Goal: Task Accomplishment & Management: Manage account settings

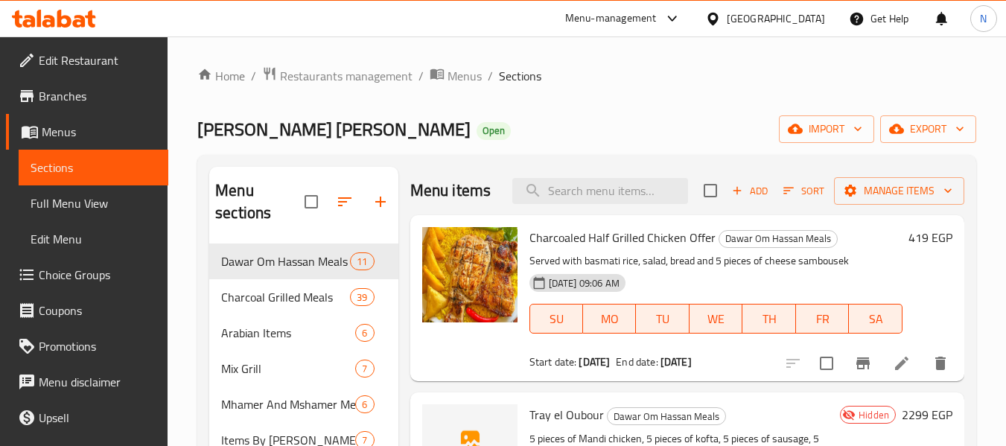
click at [656, 22] on div "Menu-management" at bounding box center [611, 19] width 92 height 18
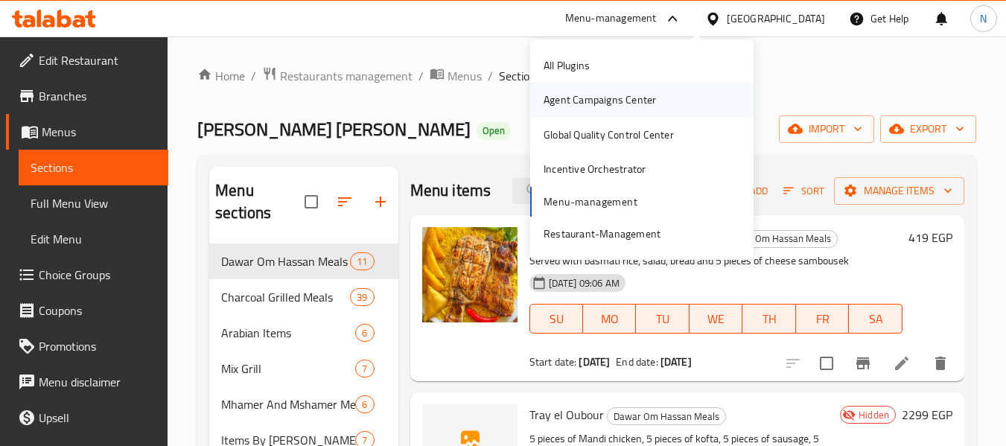
click at [586, 99] on div "Agent Campaigns Center" at bounding box center [599, 100] width 112 height 16
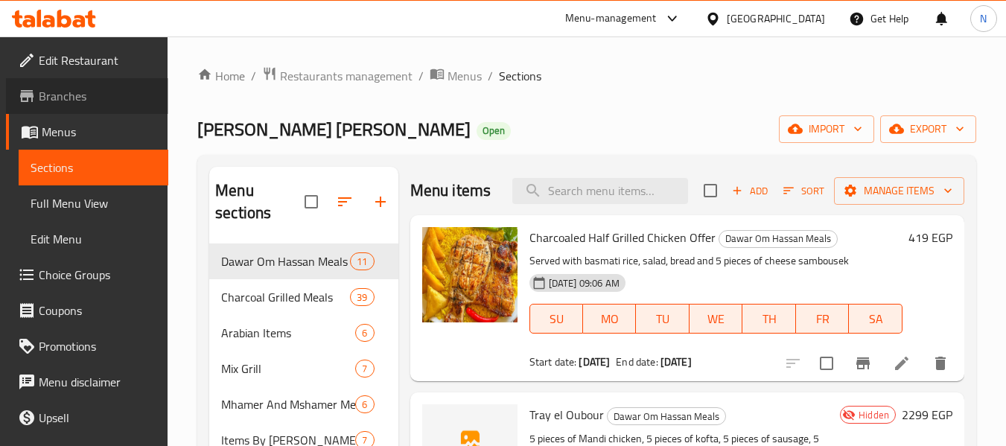
click at [94, 103] on span "Branches" at bounding box center [98, 96] width 118 height 18
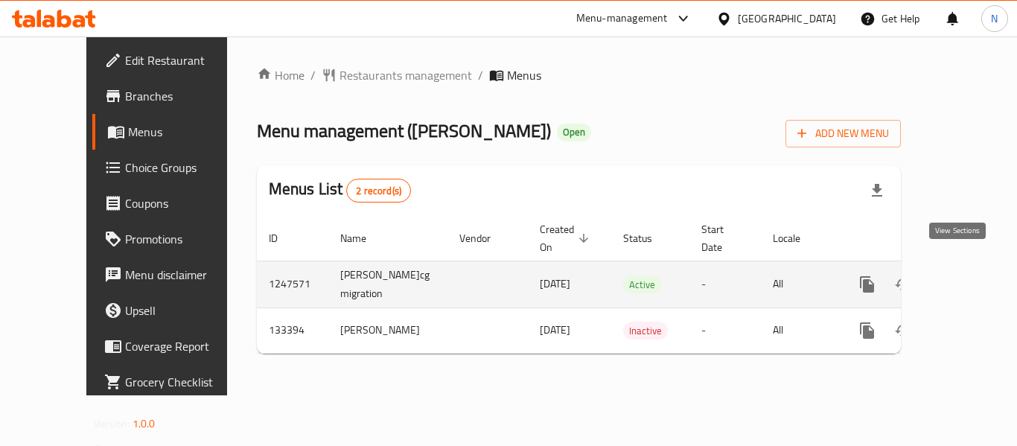
click at [965, 275] on icon "enhanced table" at bounding box center [974, 284] width 18 height 18
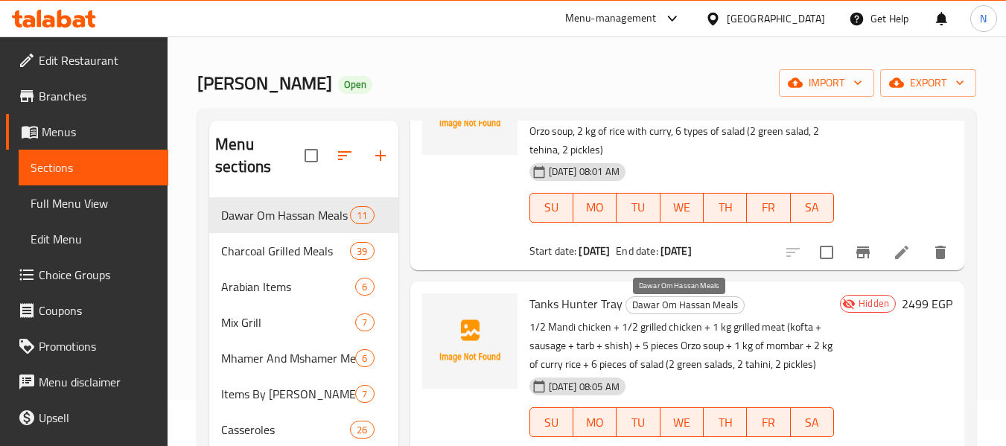
scroll to position [313, 0]
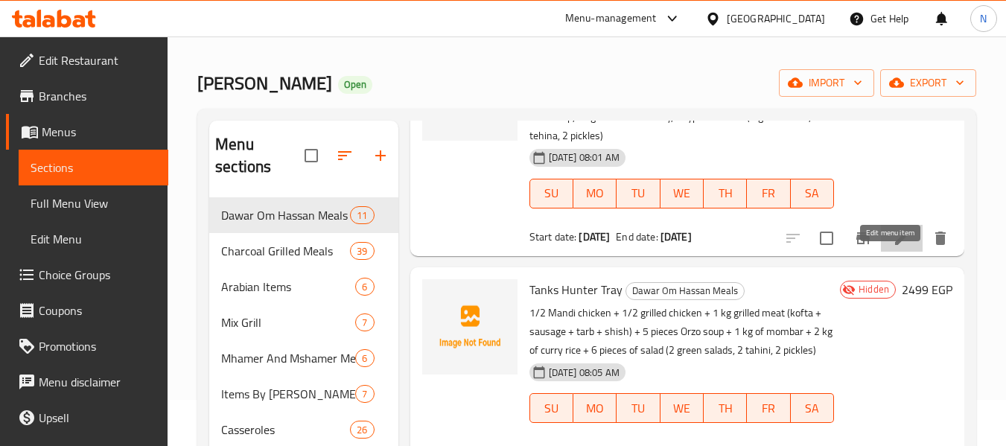
click at [892, 247] on icon at bounding box center [901, 238] width 18 height 18
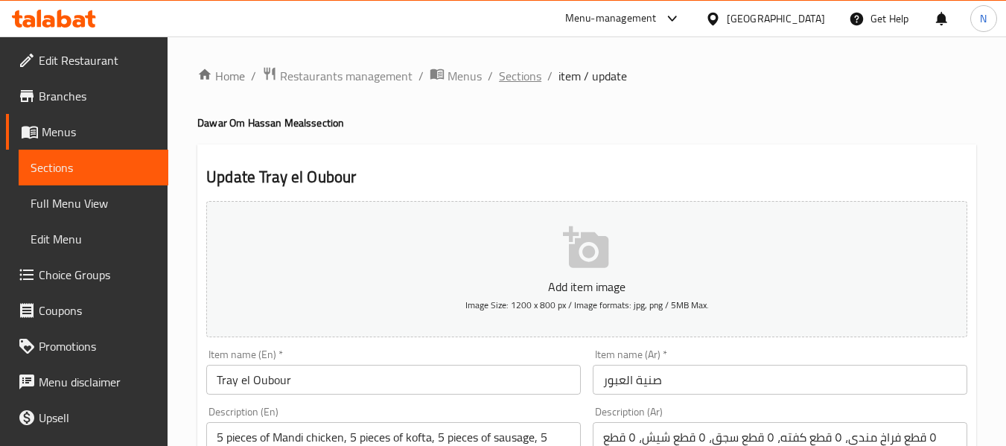
click at [501, 78] on span "Sections" at bounding box center [520, 76] width 42 height 18
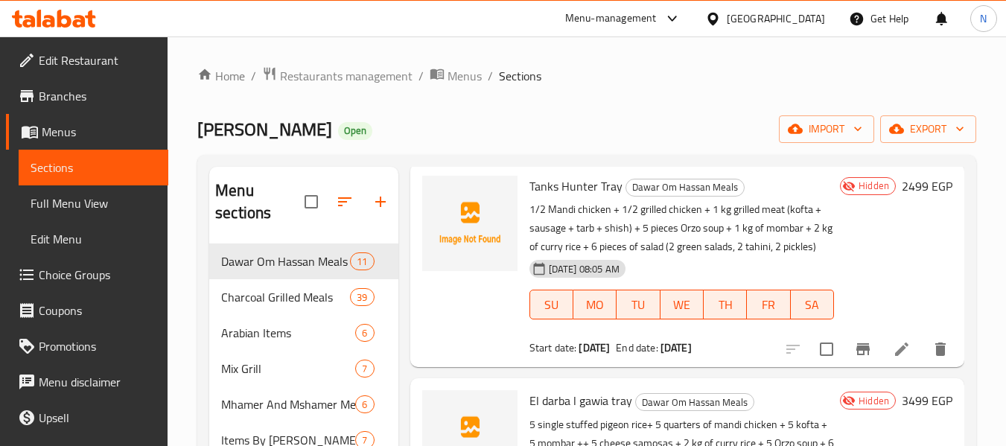
scroll to position [463, 0]
click at [899, 362] on li at bounding box center [902, 348] width 42 height 27
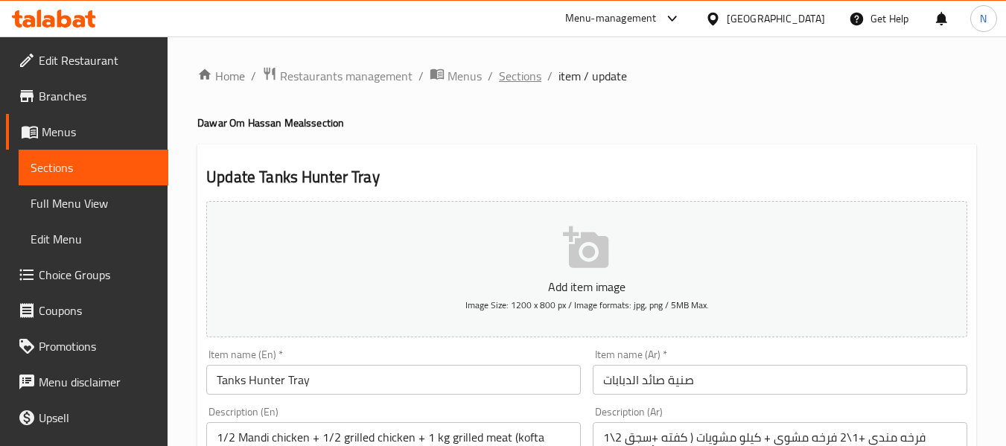
click at [500, 75] on span "Sections" at bounding box center [520, 76] width 42 height 18
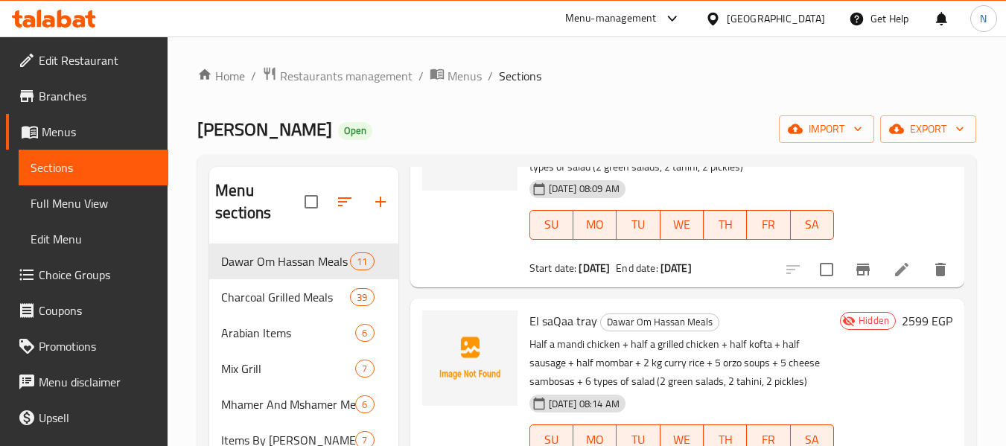
scroll to position [758, 0]
click at [895, 275] on icon at bounding box center [901, 268] width 13 height 13
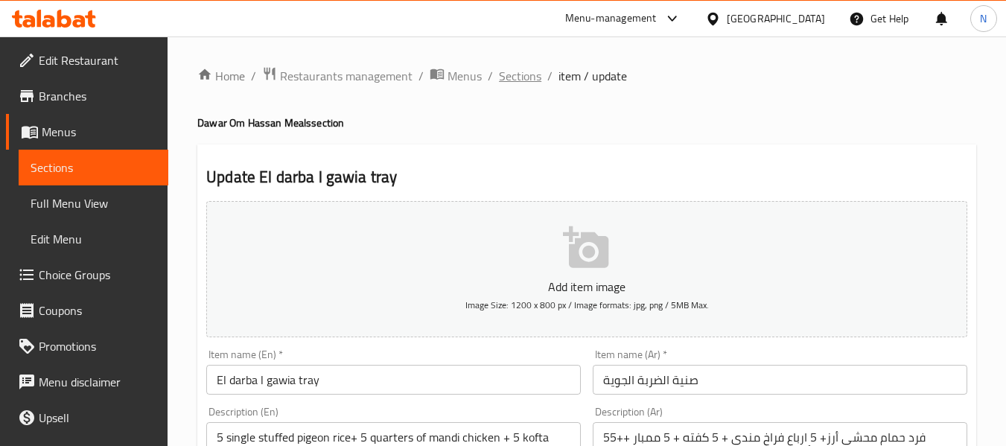
click at [524, 71] on span "Sections" at bounding box center [520, 76] width 42 height 18
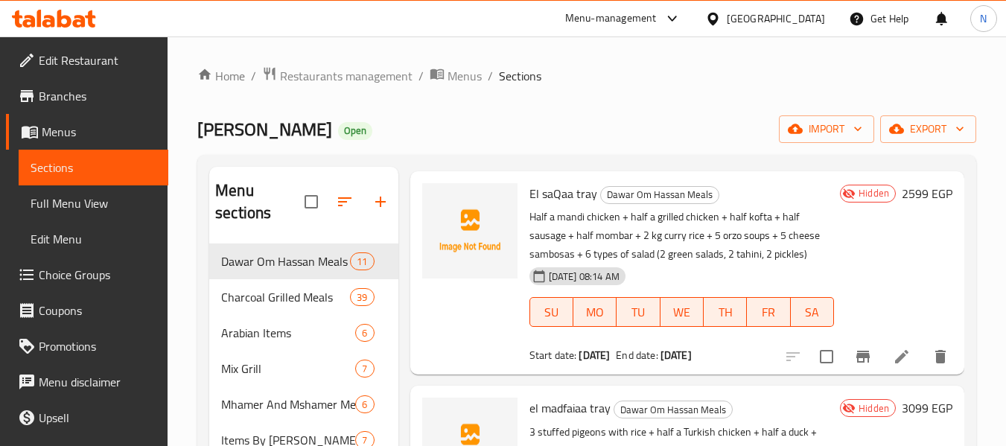
scroll to position [885, 0]
click at [893, 365] on icon at bounding box center [901, 356] width 18 height 18
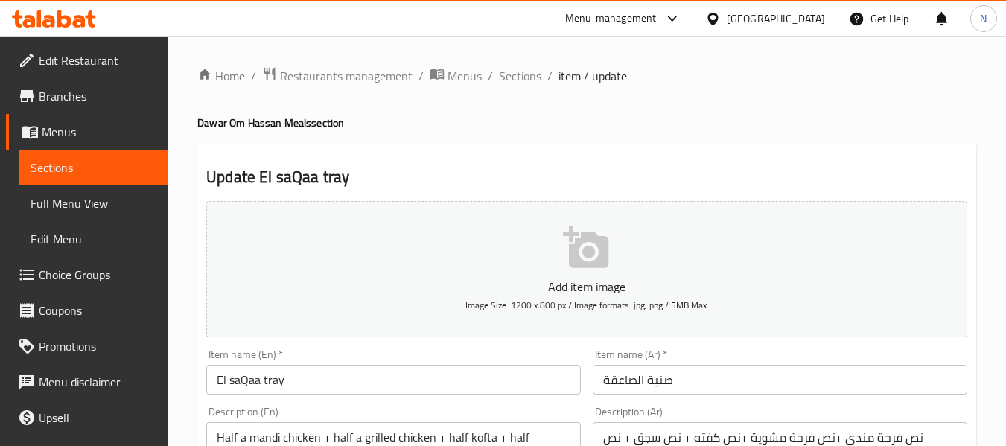
click at [527, 72] on span "Sections" at bounding box center [520, 76] width 42 height 18
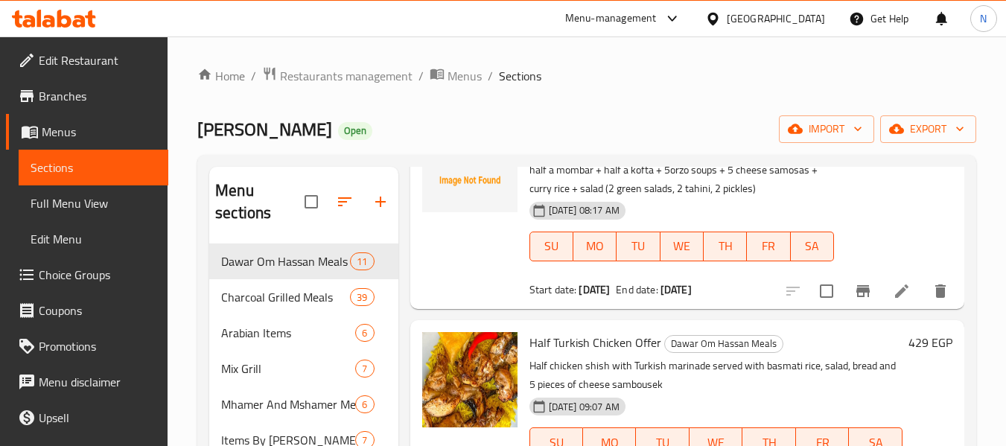
scroll to position [1166, 0]
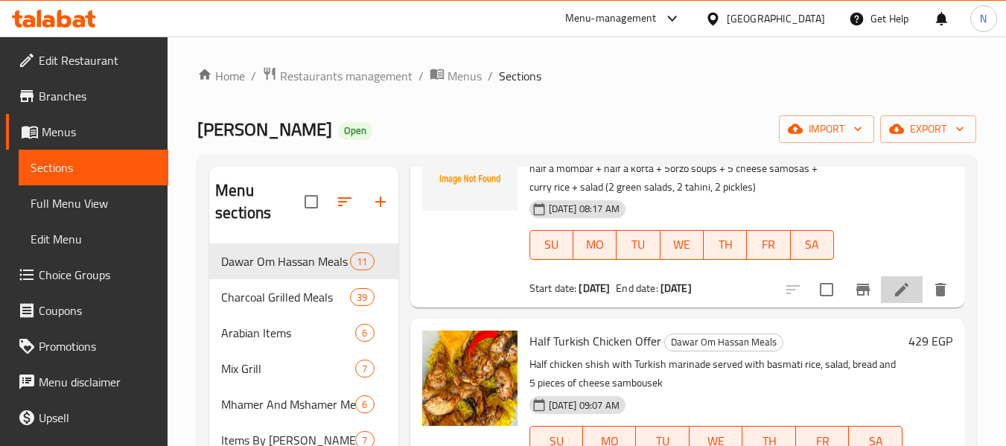
click at [881, 303] on li at bounding box center [902, 289] width 42 height 27
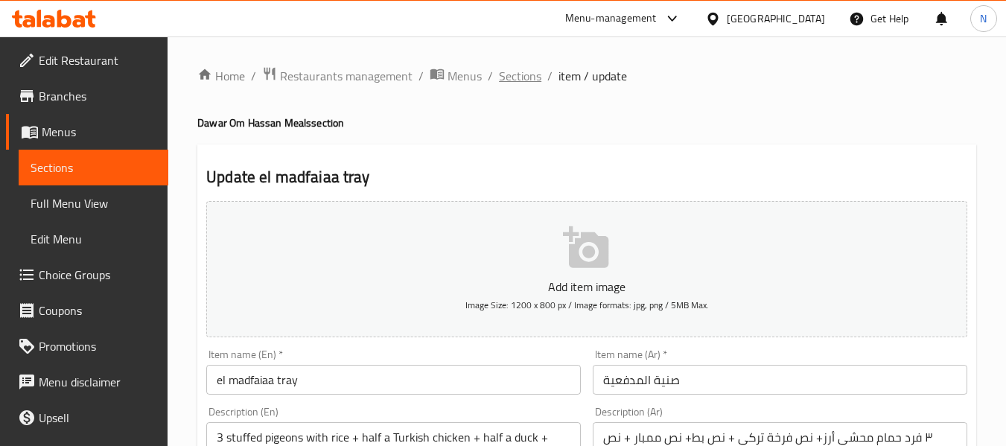
click at [523, 77] on span "Sections" at bounding box center [520, 76] width 42 height 18
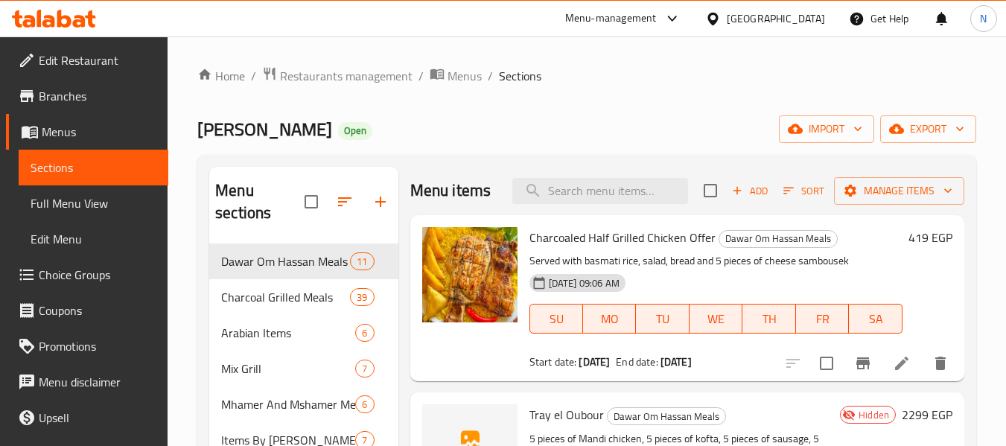
click at [592, 121] on div "Dawar Om Hassan Open import export" at bounding box center [586, 129] width 779 height 28
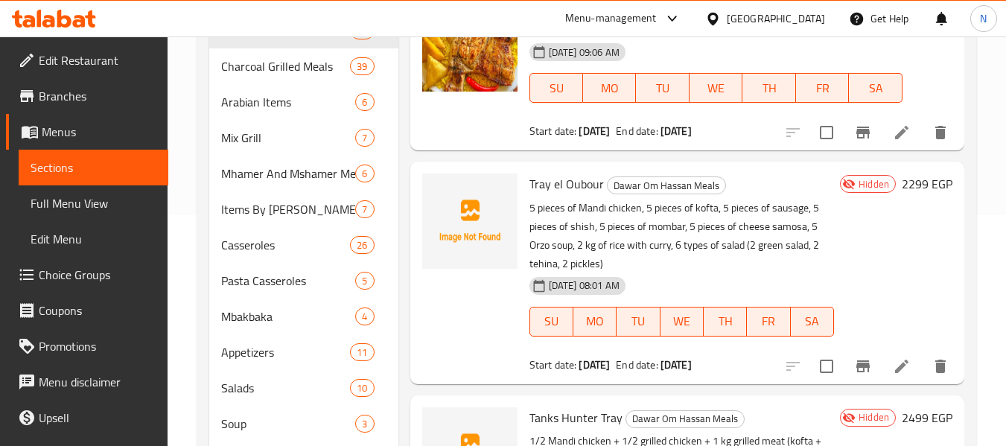
scroll to position [232, 0]
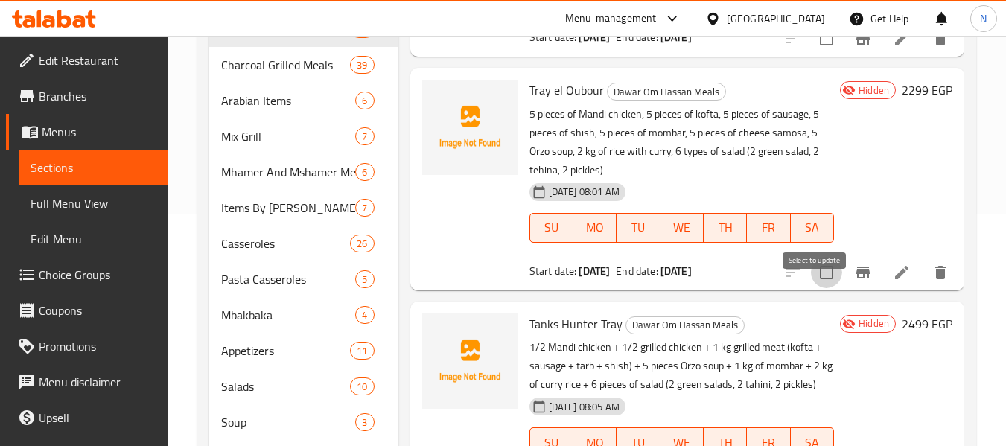
click at [822, 288] on input "checkbox" at bounding box center [826, 272] width 31 height 31
checkbox input "true"
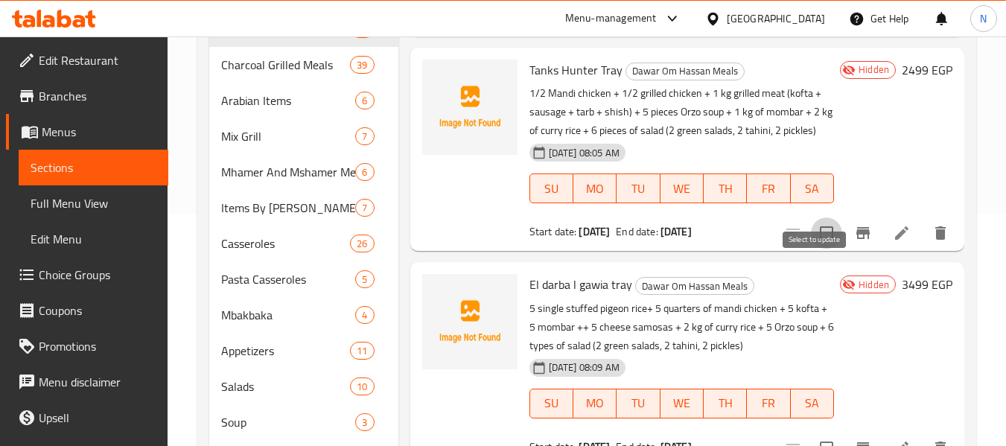
click at [818, 249] on input "checkbox" at bounding box center [826, 232] width 31 height 31
checkbox input "true"
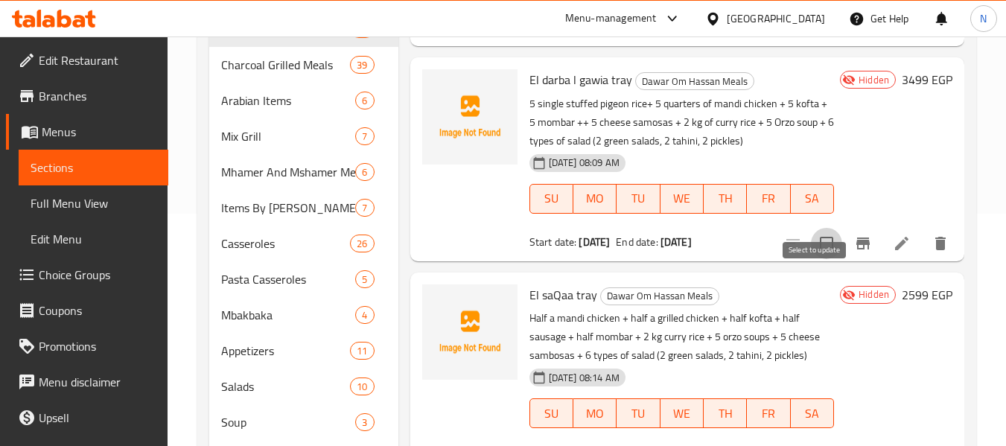
click at [813, 259] on input "checkbox" at bounding box center [826, 243] width 31 height 31
checkbox input "true"
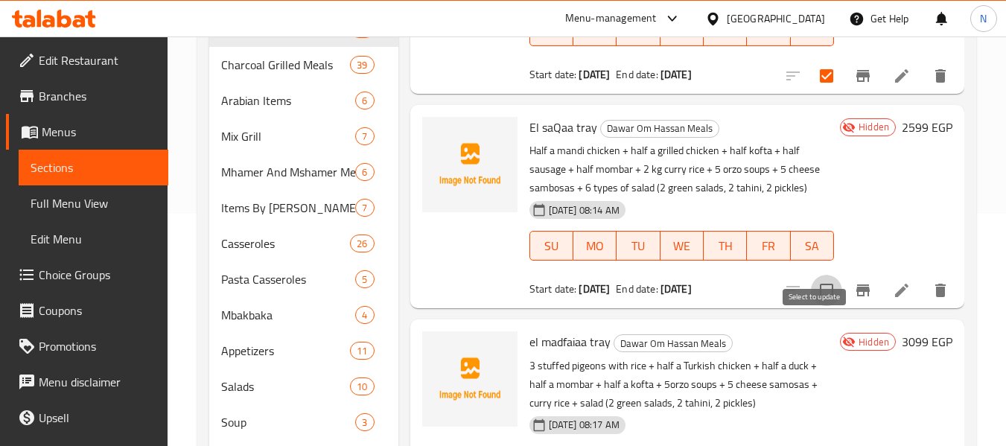
click at [819, 306] on input "checkbox" at bounding box center [826, 290] width 31 height 31
checkbox input "true"
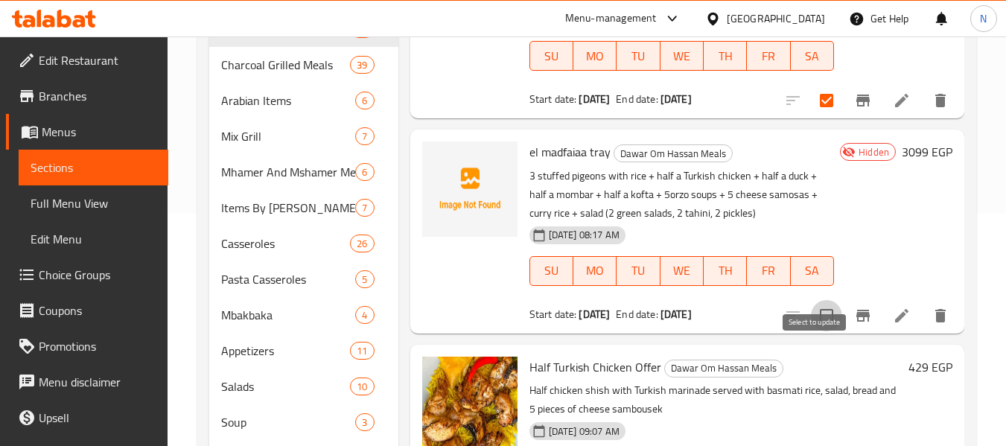
click at [819, 331] on input "checkbox" at bounding box center [826, 315] width 31 height 31
checkbox input "true"
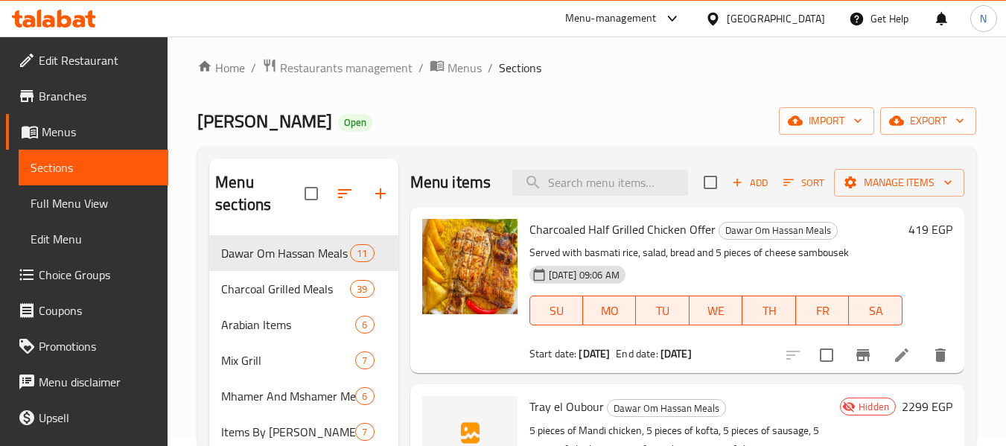
scroll to position [0, 0]
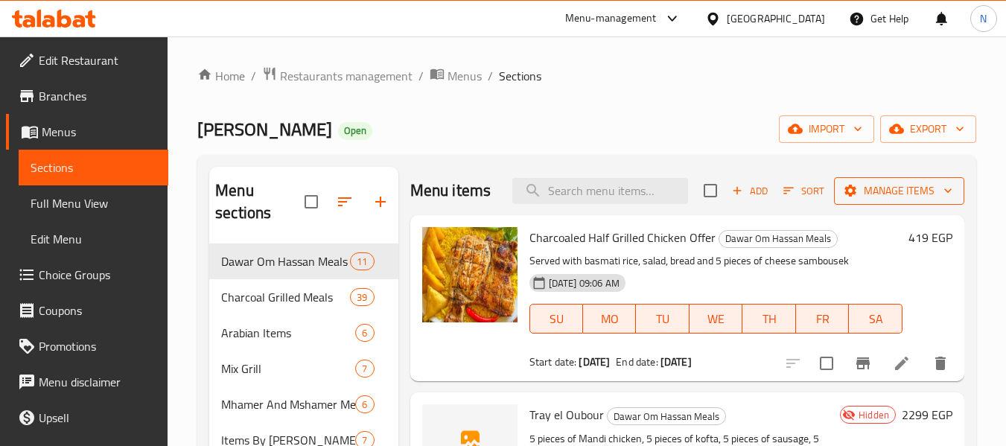
click at [846, 189] on span "Manage items" at bounding box center [899, 191] width 106 height 19
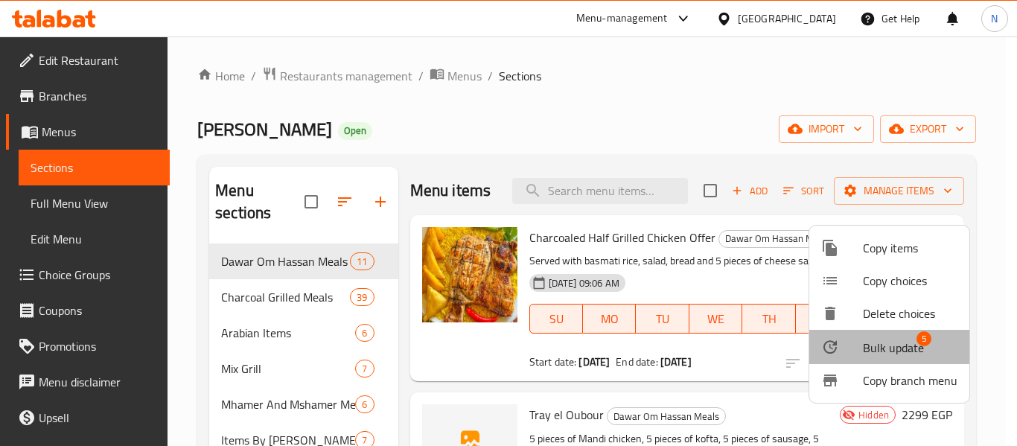
click at [846, 343] on div at bounding box center [842, 347] width 42 height 18
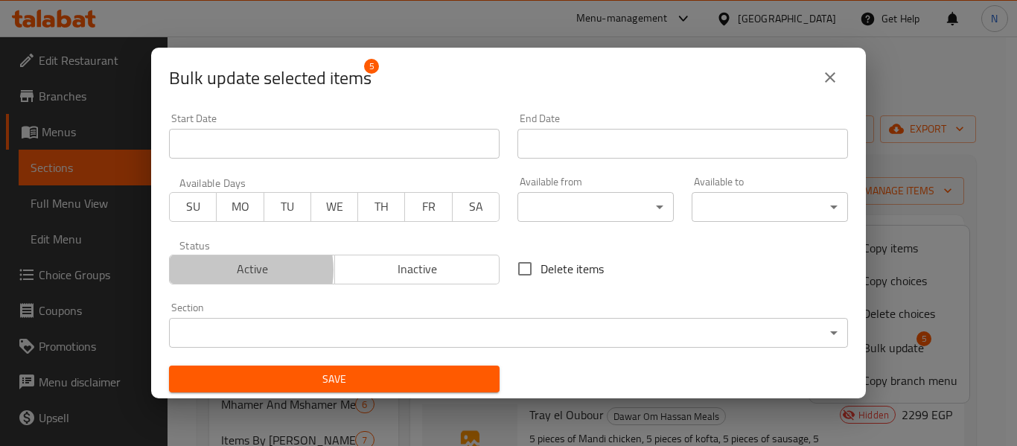
click at [242, 269] on span "Active" at bounding box center [252, 269] width 153 height 22
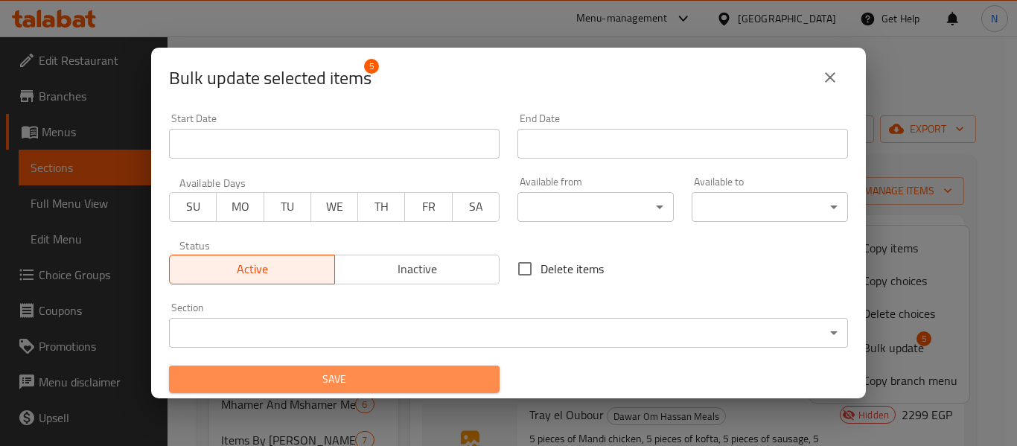
click at [353, 371] on span "Save" at bounding box center [334, 379] width 307 height 19
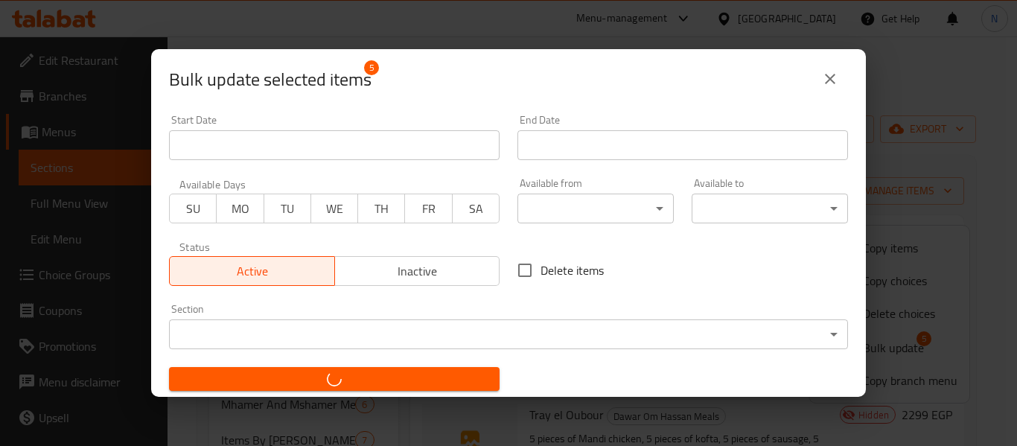
checkbox input "false"
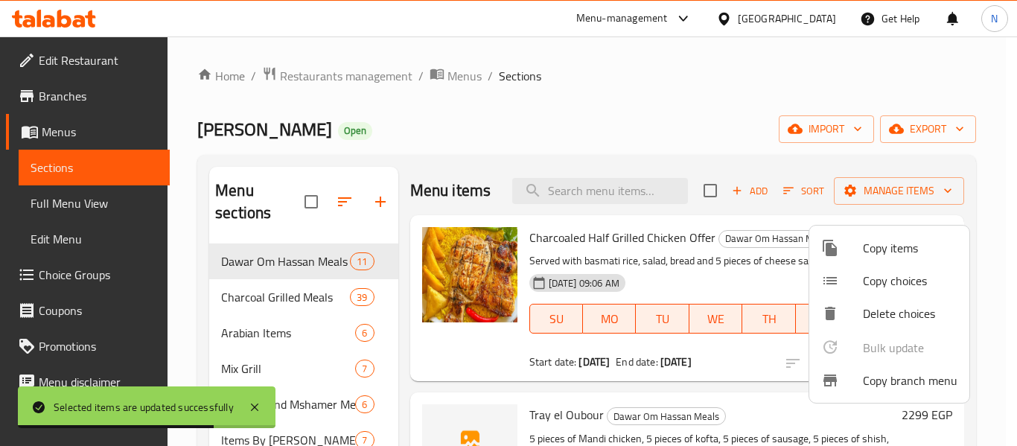
click at [641, 280] on div at bounding box center [508, 223] width 1017 height 446
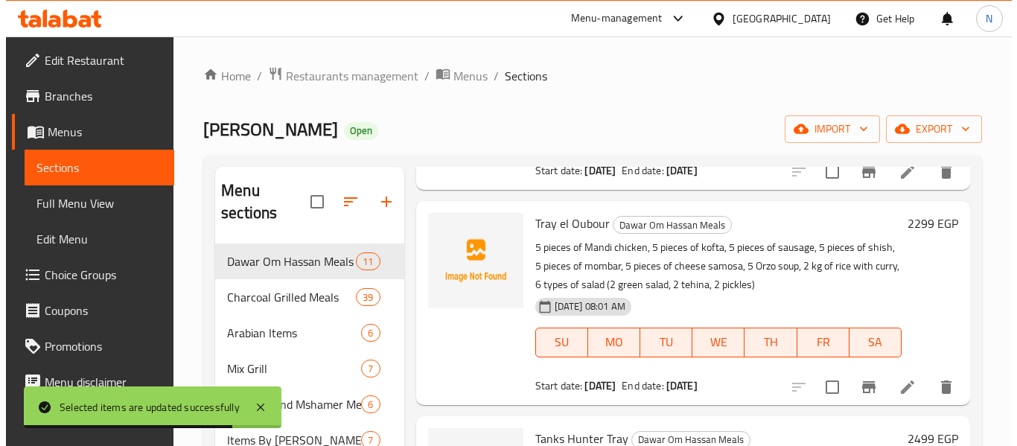
scroll to position [194, 0]
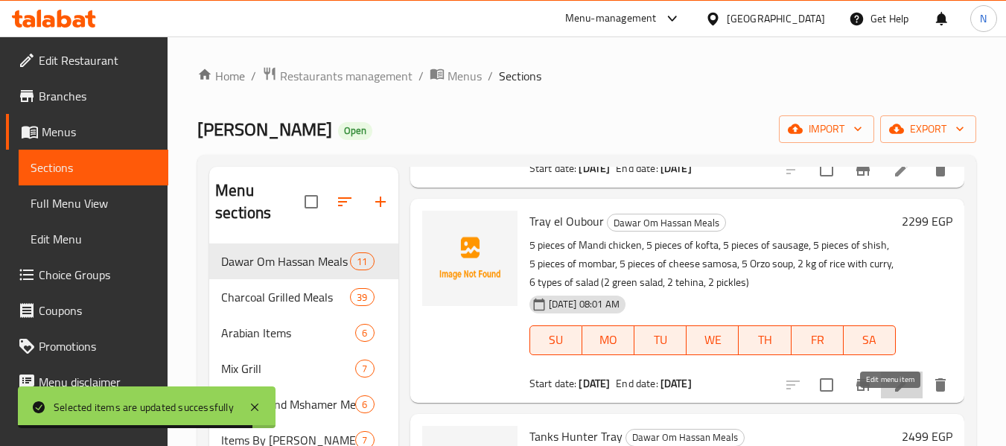
click at [892, 394] on icon at bounding box center [901, 385] width 18 height 18
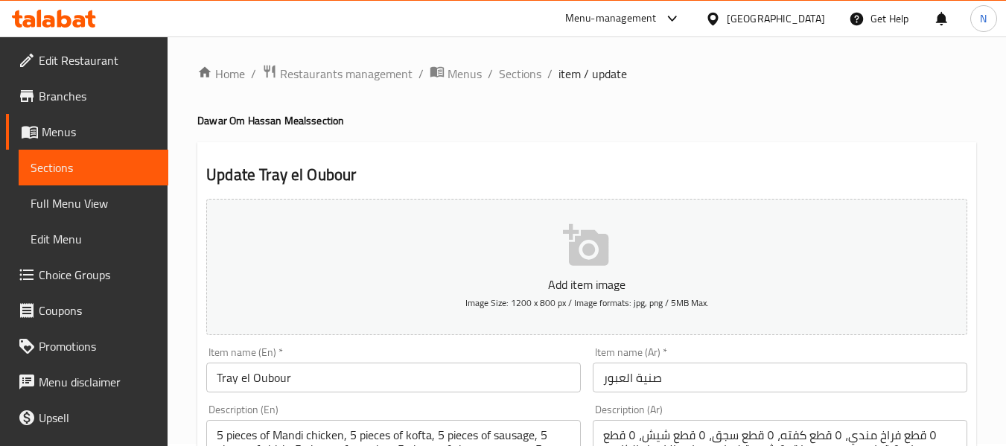
scroll to position [124, 0]
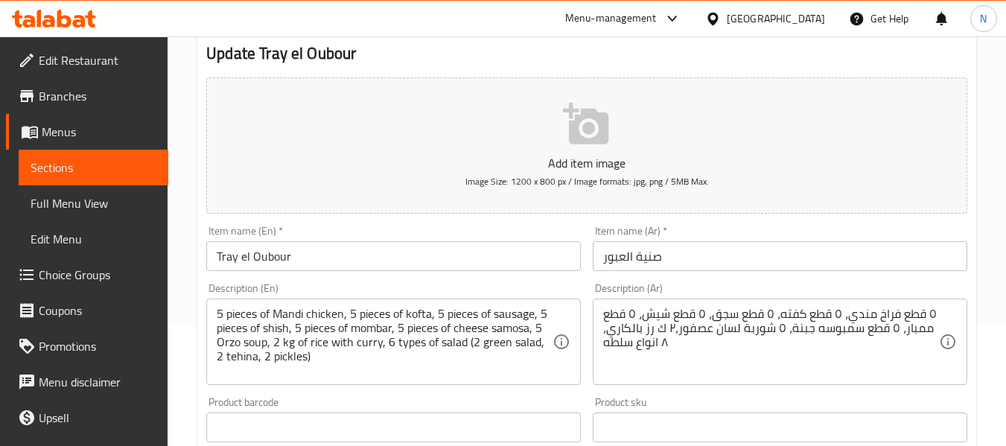
click at [227, 256] on input "Tray el Oubour" at bounding box center [393, 256] width 374 height 30
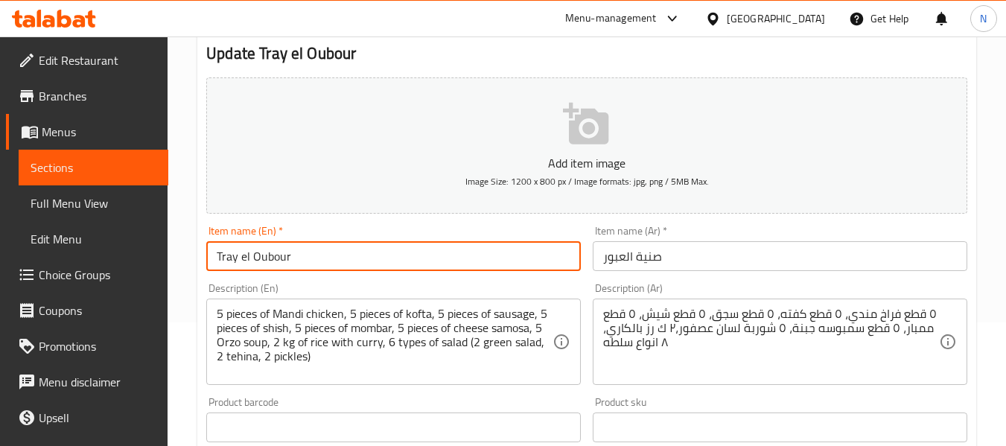
click at [227, 256] on input "Tray el Oubour" at bounding box center [393, 256] width 374 height 30
click at [307, 255] on input "el Oubour" at bounding box center [393, 256] width 374 height 30
paste input "Tray"
click at [221, 259] on input "l Oubour Tray" at bounding box center [393, 256] width 374 height 30
type input "El Oubour Tray"
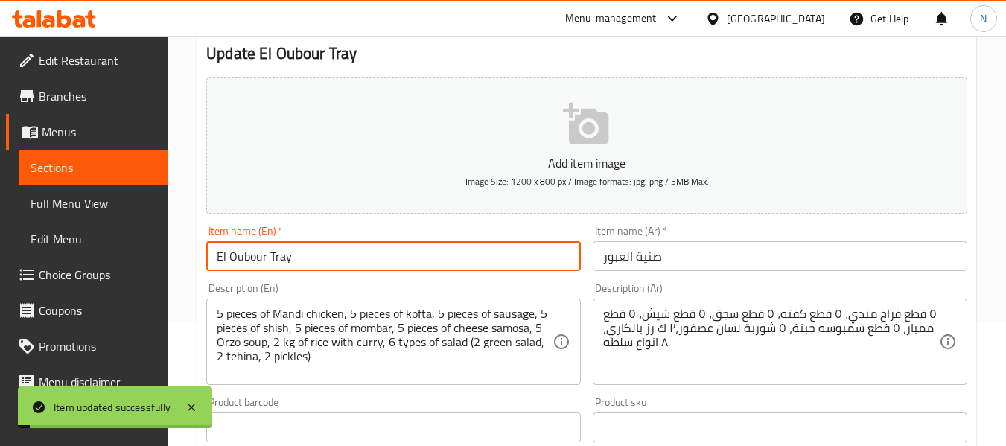
scroll to position [0, 0]
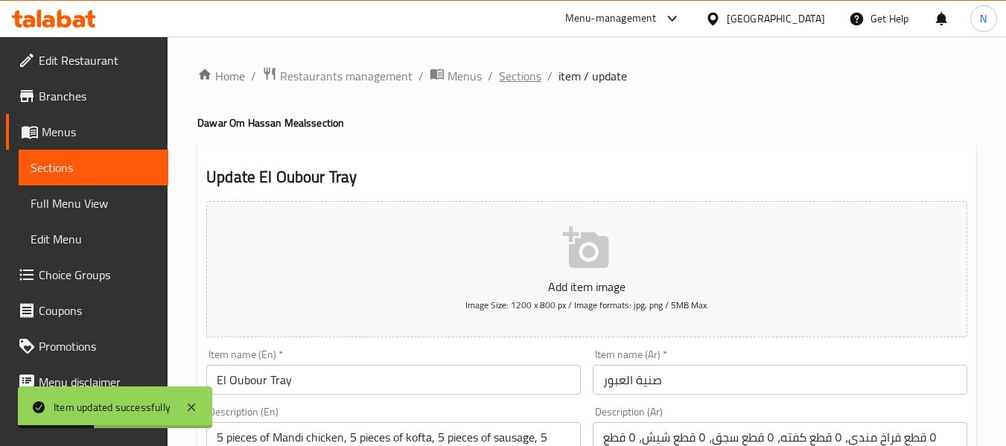
click at [502, 74] on span "Sections" at bounding box center [520, 76] width 42 height 18
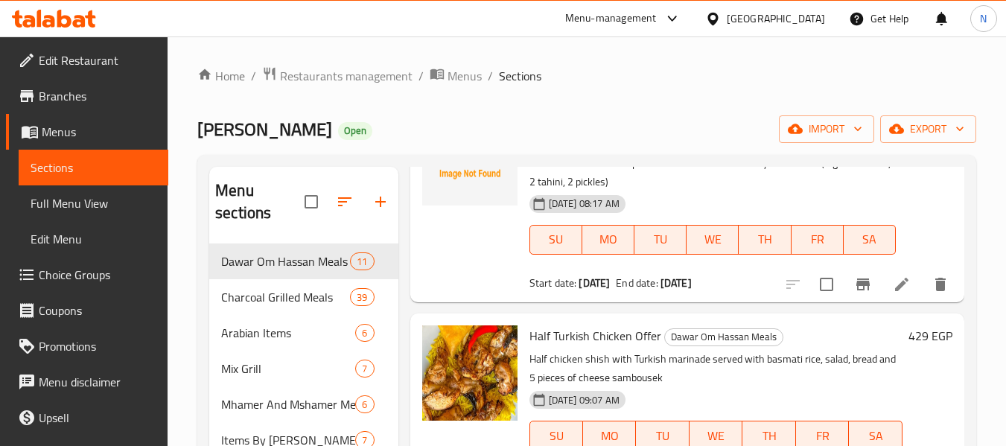
scroll to position [1153, 0]
click at [892, 293] on icon at bounding box center [901, 284] width 18 height 18
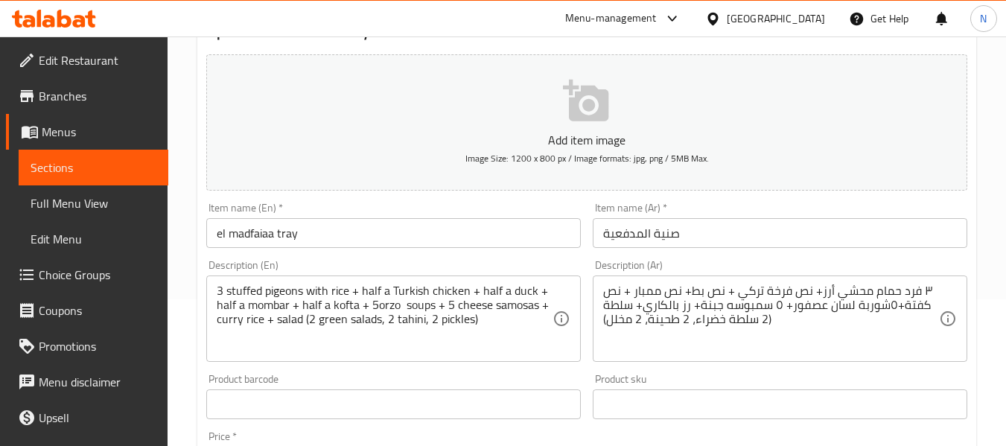
scroll to position [147, 0]
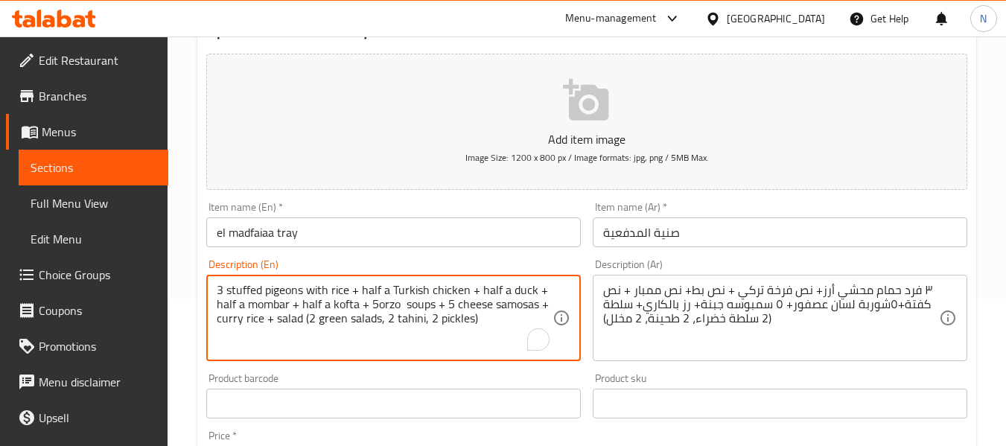
click at [373, 307] on textarea "3 stuffed pigeons with rice + half a Turkish chicken + half a duck + half a mom…" at bounding box center [385, 318] width 336 height 71
type textarea "3 stuffed pigeons with rice + half a Turkish chicken + half a duck + half a mom…"
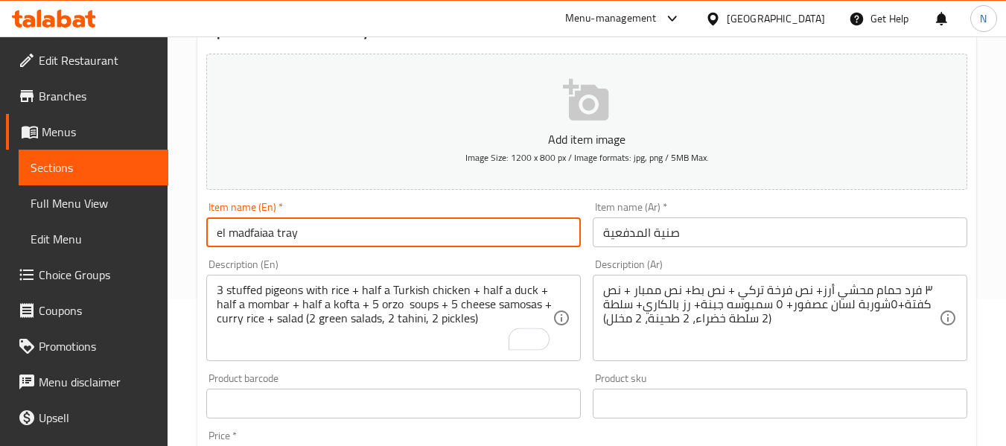
click at [366, 237] on input "el madfaiaa tray" at bounding box center [393, 232] width 374 height 30
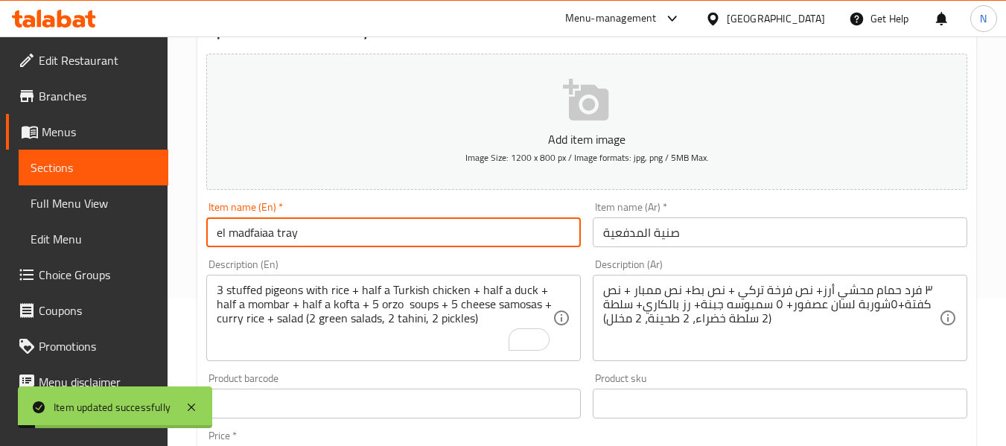
scroll to position [0, 0]
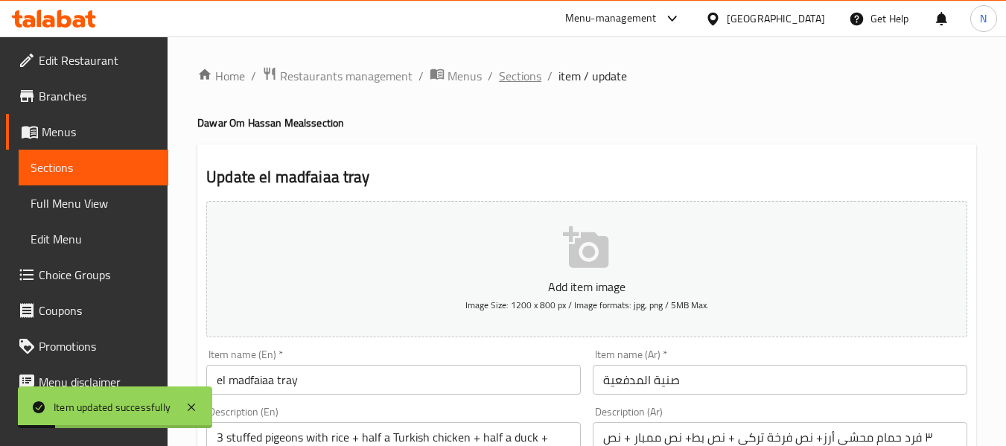
click at [523, 85] on span "Sections" at bounding box center [520, 76] width 42 height 18
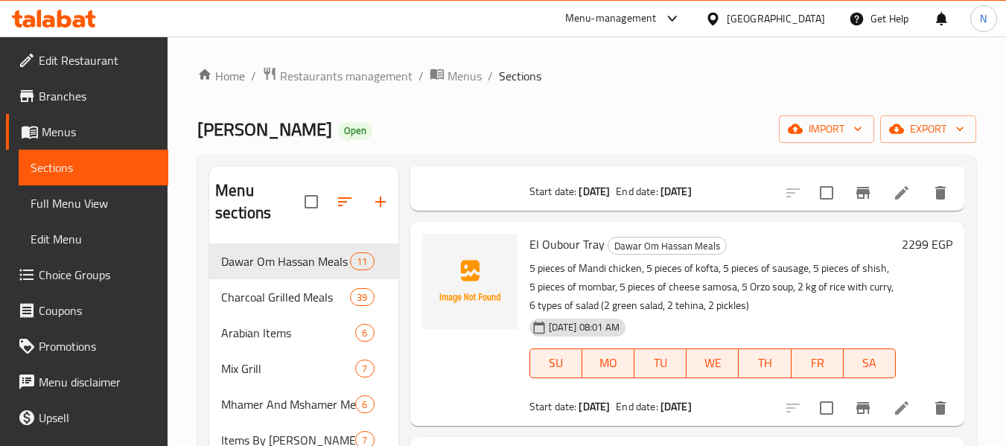
scroll to position [292, 0]
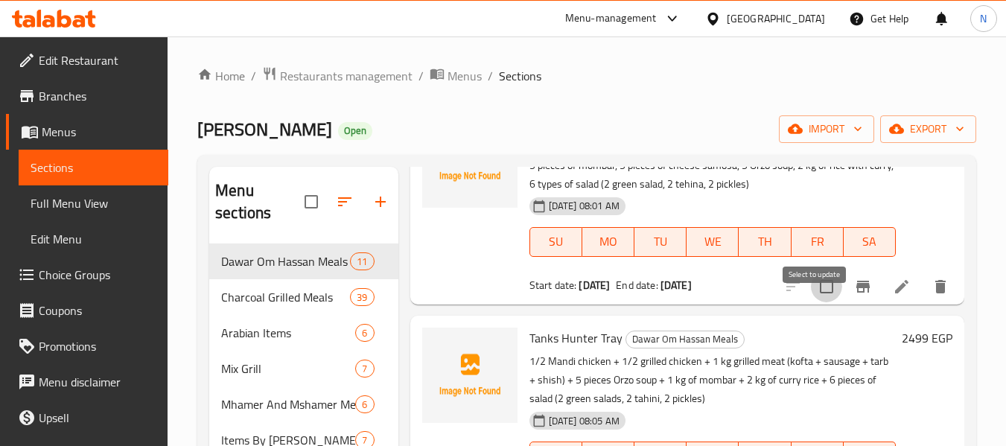
click at [815, 302] on input "checkbox" at bounding box center [826, 286] width 31 height 31
checkbox input "true"
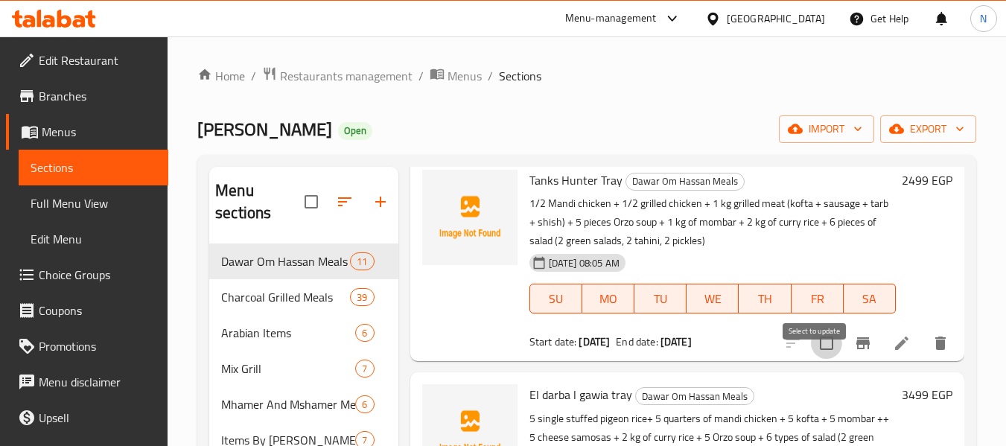
click at [822, 359] on input "checkbox" at bounding box center [826, 342] width 31 height 31
checkbox input "true"
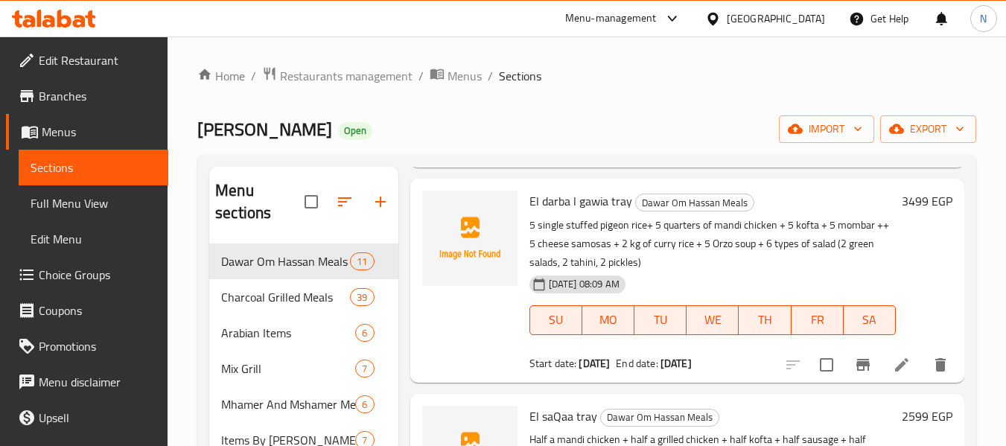
scroll to position [644, 0]
click at [818, 380] on input "checkbox" at bounding box center [826, 363] width 31 height 31
checkbox input "true"
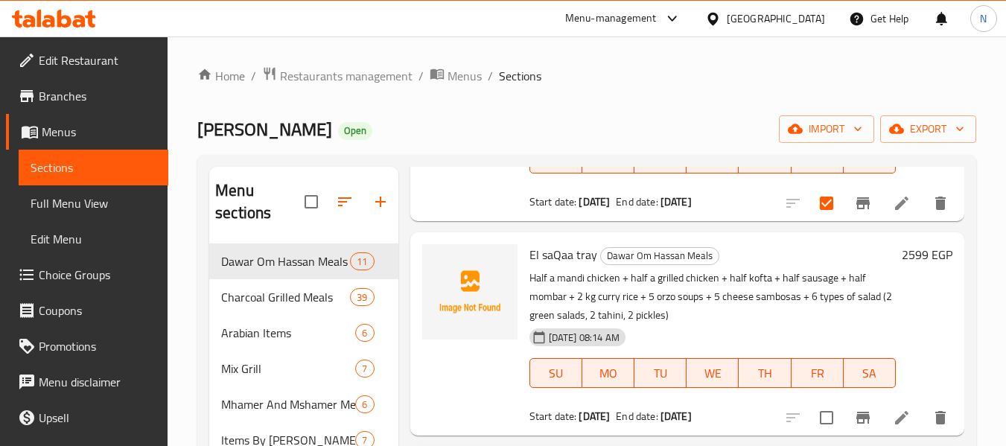
scroll to position [918, 0]
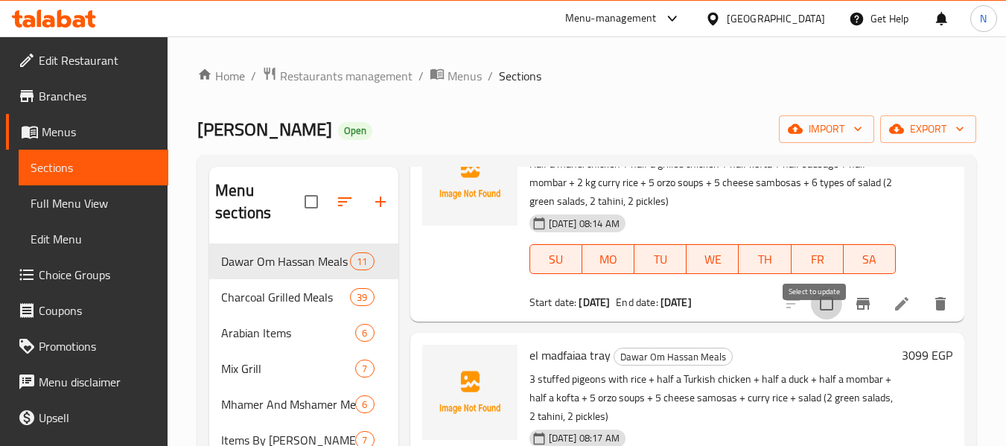
click at [817, 319] on input "checkbox" at bounding box center [826, 303] width 31 height 31
checkbox input "true"
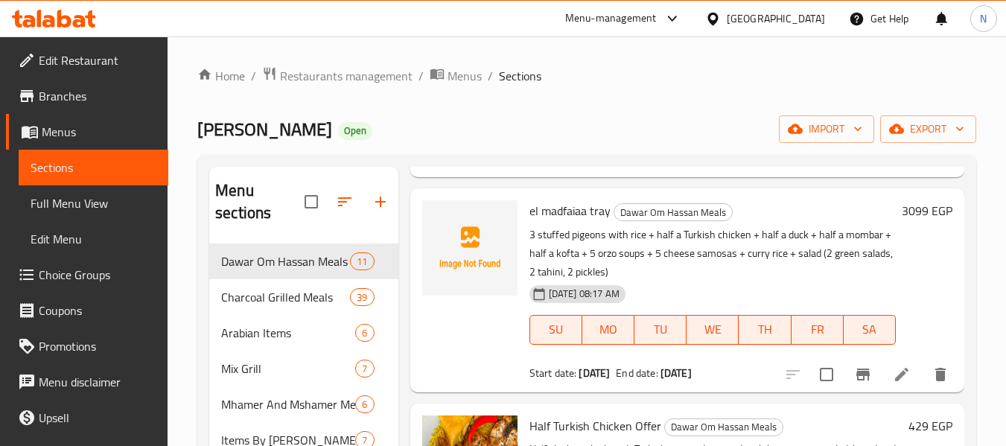
scroll to position [1064, 0]
click at [820, 386] on input "checkbox" at bounding box center [826, 373] width 31 height 31
checkbox input "true"
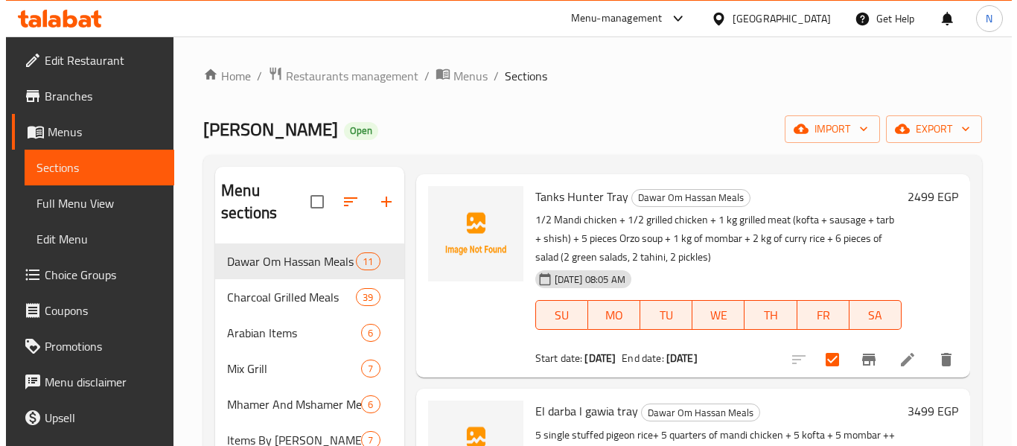
scroll to position [0, 0]
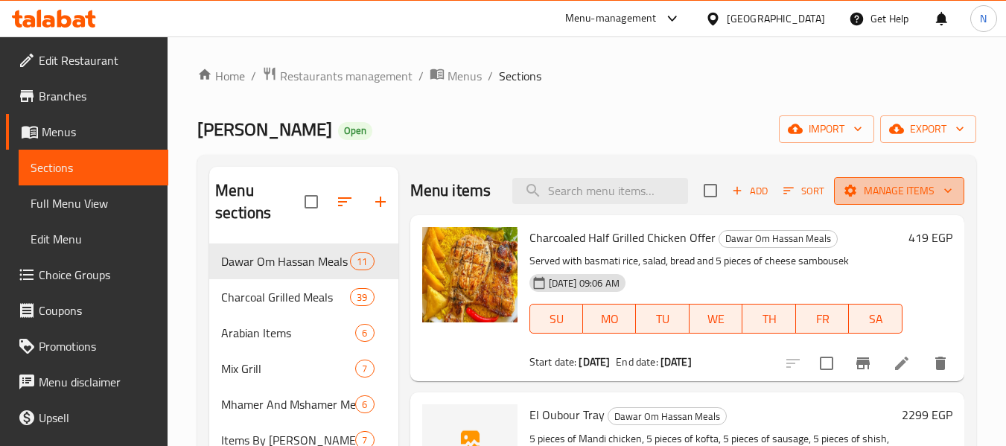
click at [872, 200] on span "Manage items" at bounding box center [899, 191] width 106 height 19
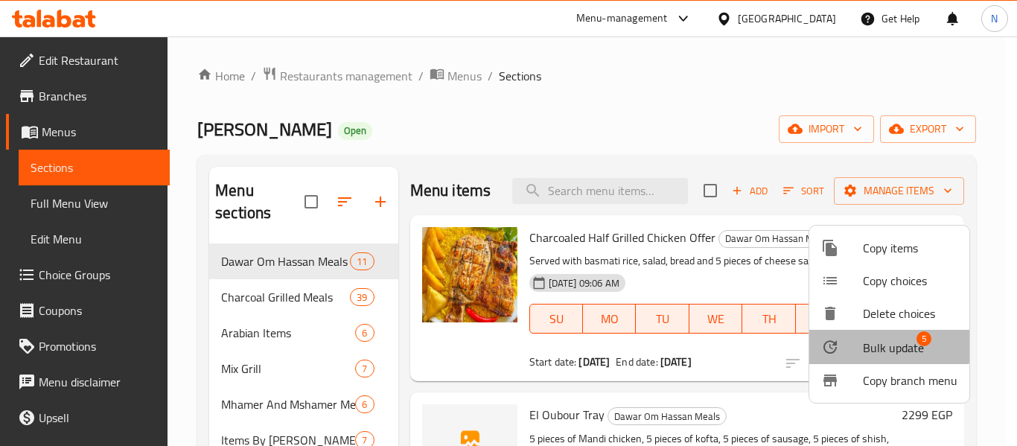
click at [878, 339] on span "Bulk update" at bounding box center [893, 348] width 61 height 18
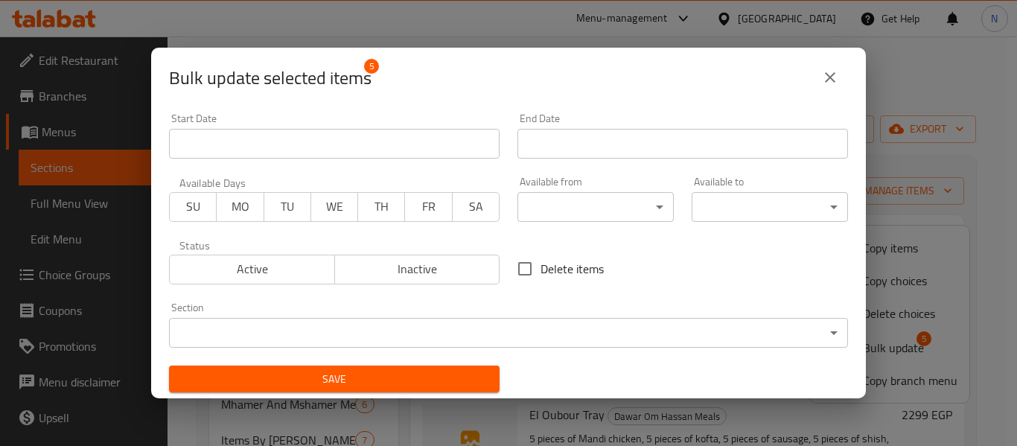
click at [466, 278] on span "Inactive" at bounding box center [417, 269] width 153 height 22
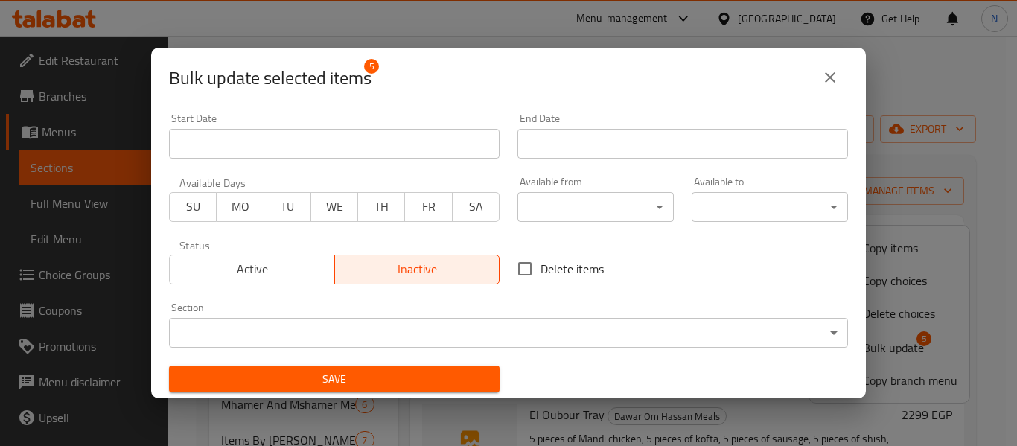
click at [441, 374] on span "Save" at bounding box center [334, 379] width 307 height 19
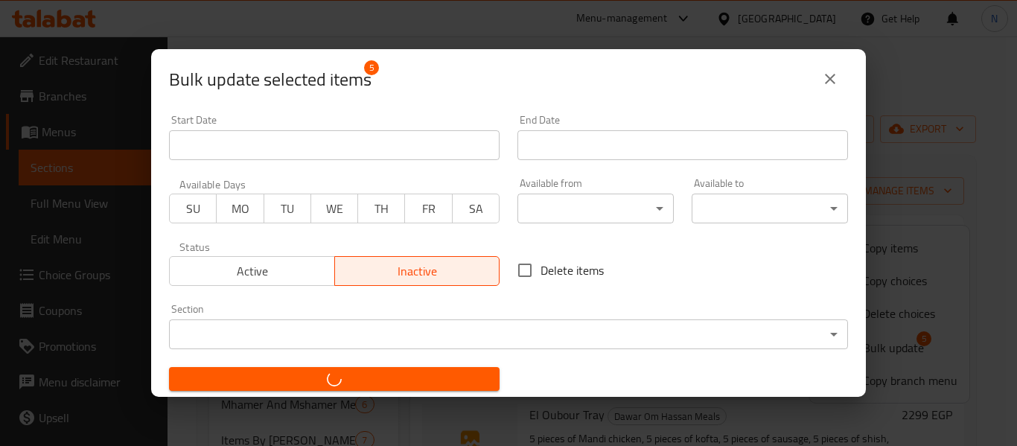
checkbox input "false"
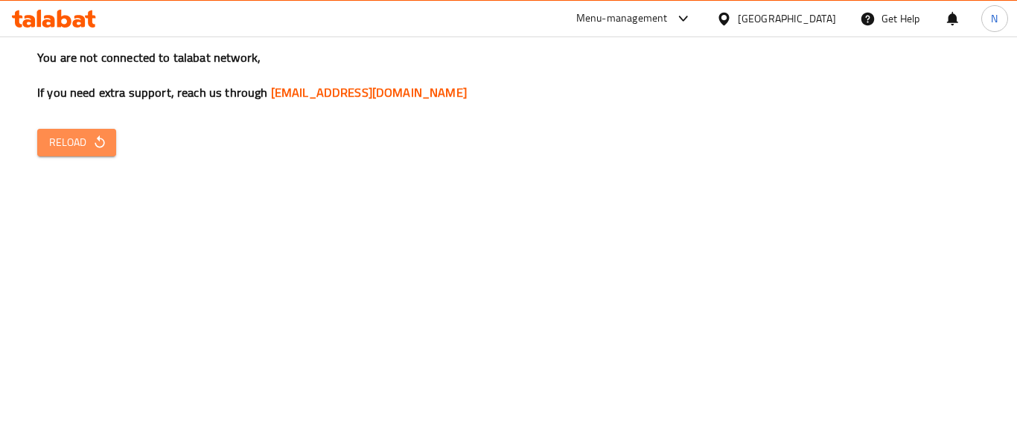
click at [92, 151] on span "Reload" at bounding box center [76, 142] width 55 height 19
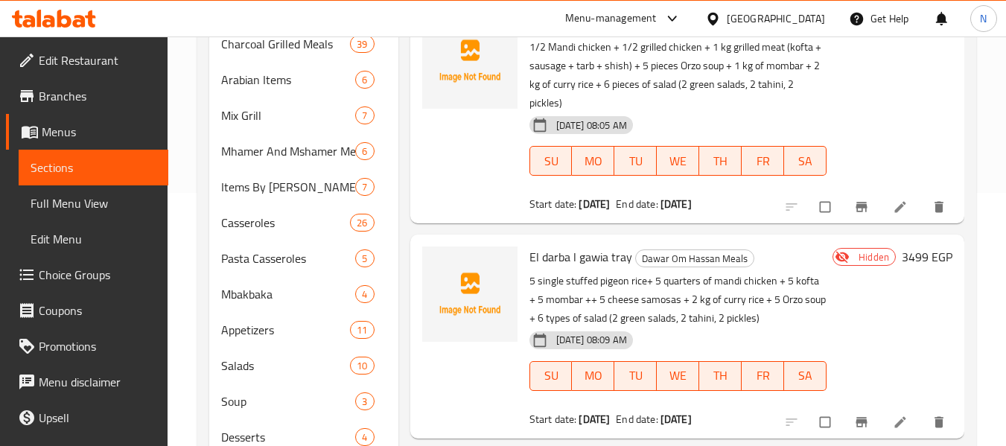
scroll to position [394, 0]
click at [153, 209] on link "Full Menu View" at bounding box center [94, 203] width 150 height 36
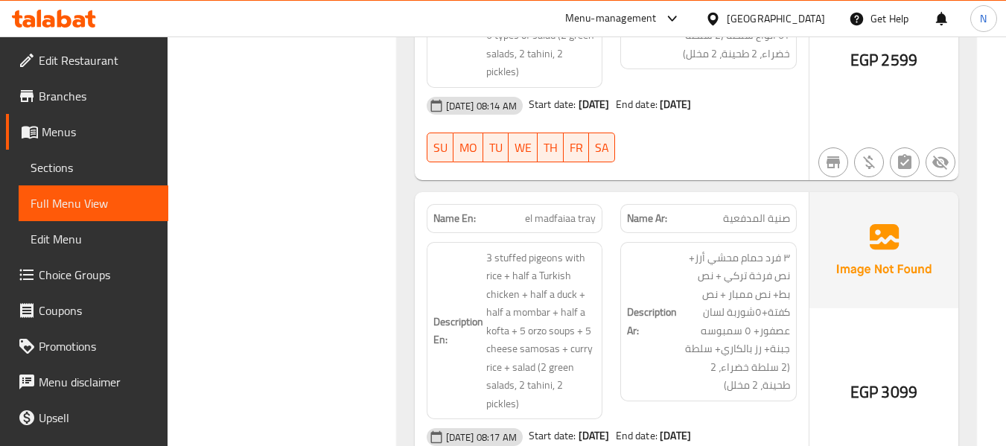
scroll to position [1704, 0]
click at [126, 172] on span "Sections" at bounding box center [94, 168] width 126 height 18
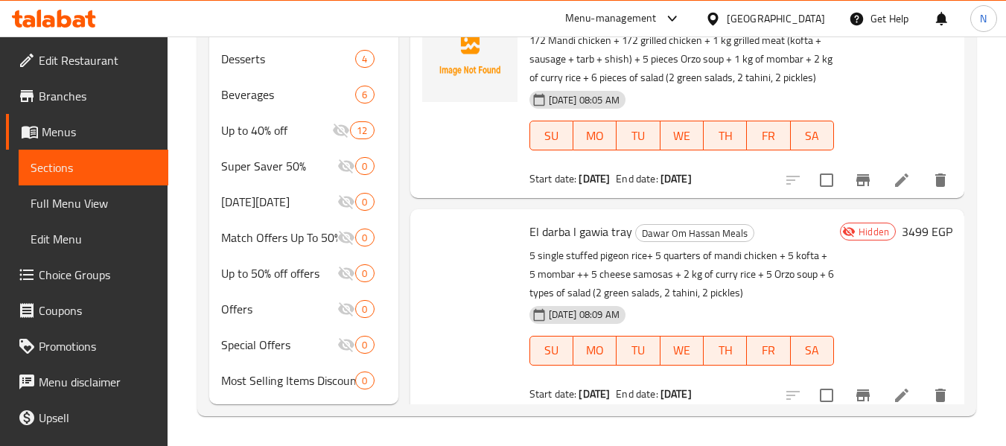
scroll to position [238, 0]
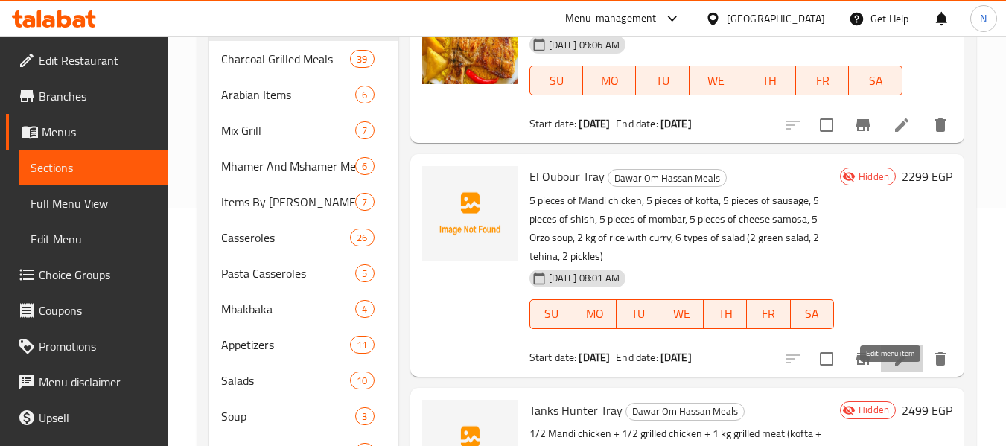
click at [892, 368] on icon at bounding box center [901, 359] width 18 height 18
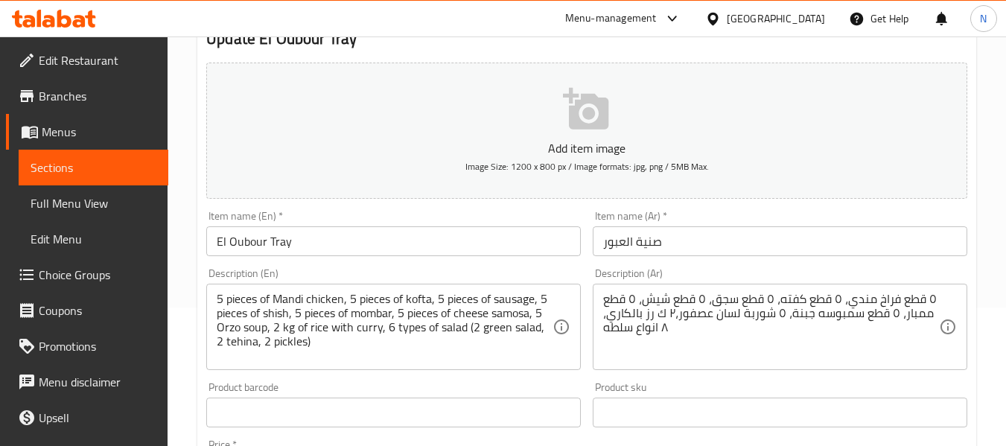
scroll to position [183, 0]
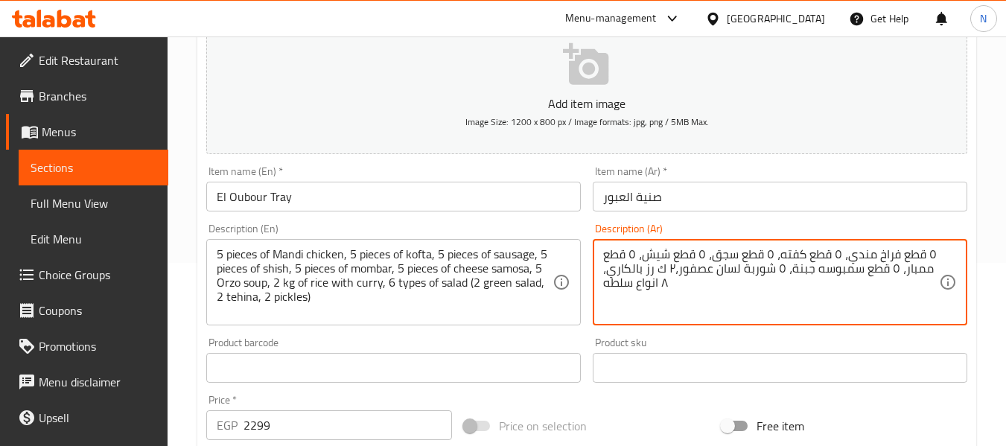
drag, startPoint x: 609, startPoint y: 267, endPoint x: 596, endPoint y: 266, distance: 12.7
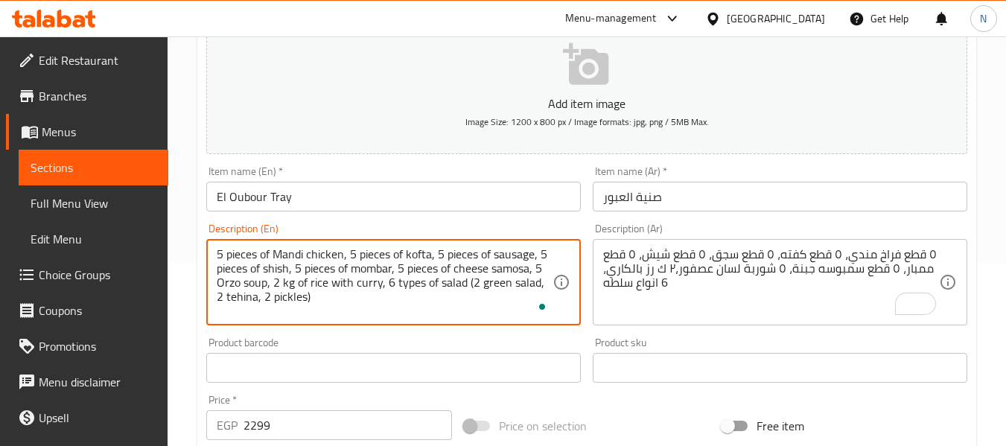
drag, startPoint x: 477, startPoint y: 310, endPoint x: 392, endPoint y: 290, distance: 87.2
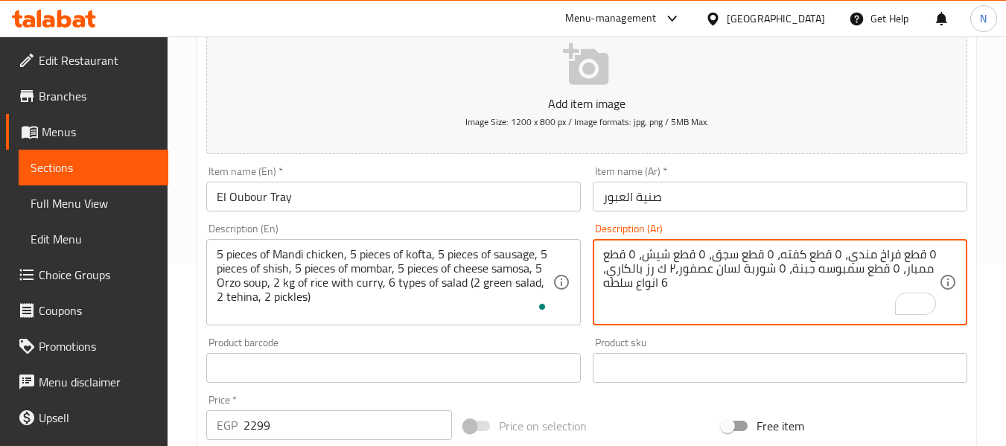
click at [712, 259] on textarea "٥ قطع فراخ مندي، ٥ قطع كفته، ٥ قطع سجق، ٥ قطع شيش، ٥ قطع ممبار، ٥ قطع سمبوسه جب…" at bounding box center [771, 282] width 336 height 71
click at [698, 283] on textarea "٥ قطع فراخ مندي، ٥ قطع كفته، ٥ قطع سجق، ٥ قطع شيش، ٥ قطع ممبار، ٥ قطع سمبوسه جب…" at bounding box center [771, 282] width 336 height 71
paste textarea "(2 سلطة خضراء، 2 طحينة، 2 مخلل)"
type textarea "٥ قطع فراخ مندي، ٥ قطع كفته، ٥ قطع سجق، ٥ قطع شيش، ٥ قطع ممبار، ٥ قطع سمبوسه جب…"
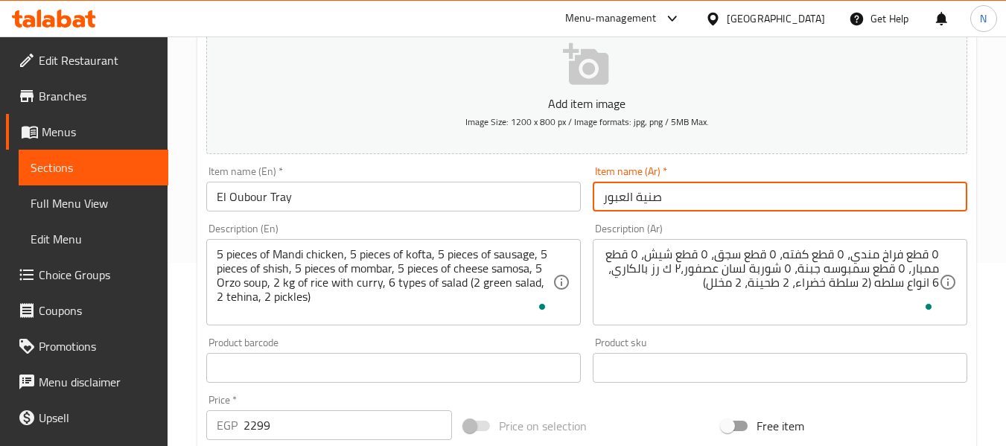
click at [724, 203] on input "صنية العبور" at bounding box center [779, 197] width 374 height 30
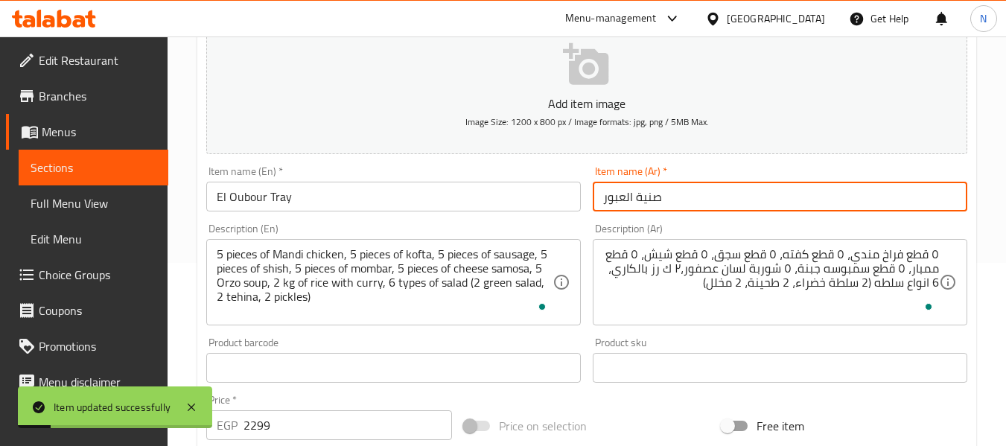
scroll to position [0, 0]
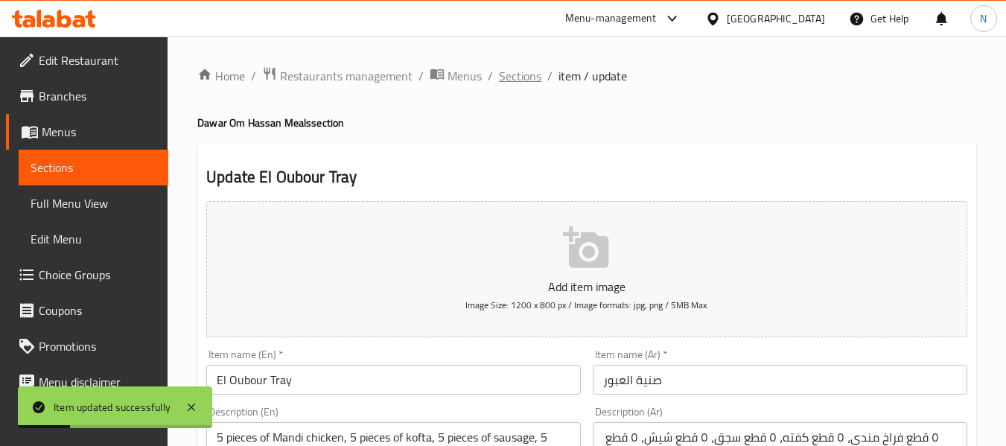
click at [523, 67] on span "Sections" at bounding box center [520, 76] width 42 height 18
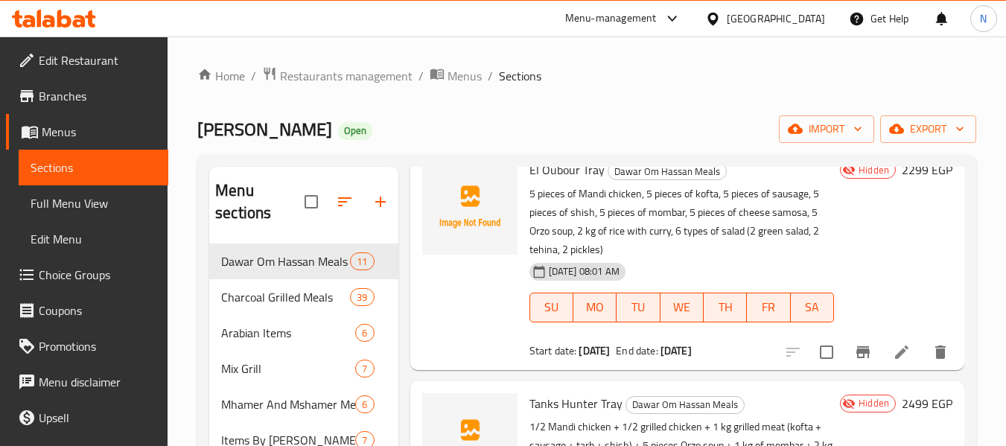
scroll to position [246, 0]
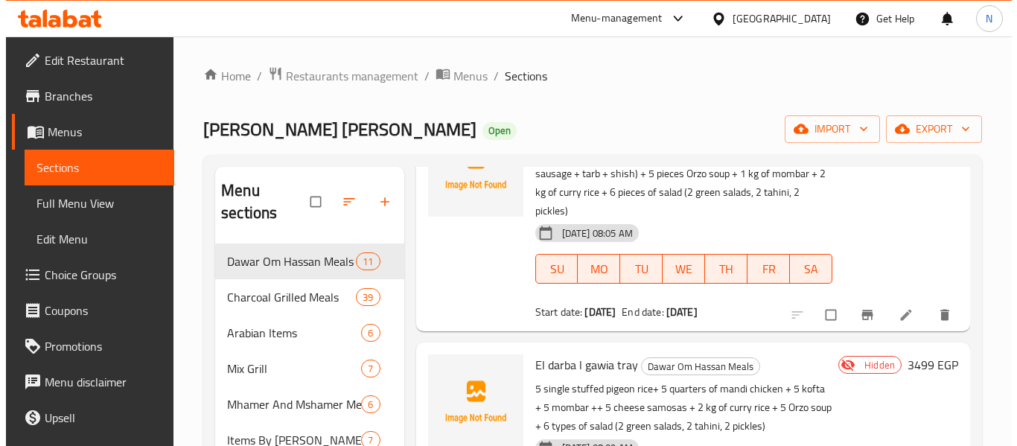
scroll to position [594, 0]
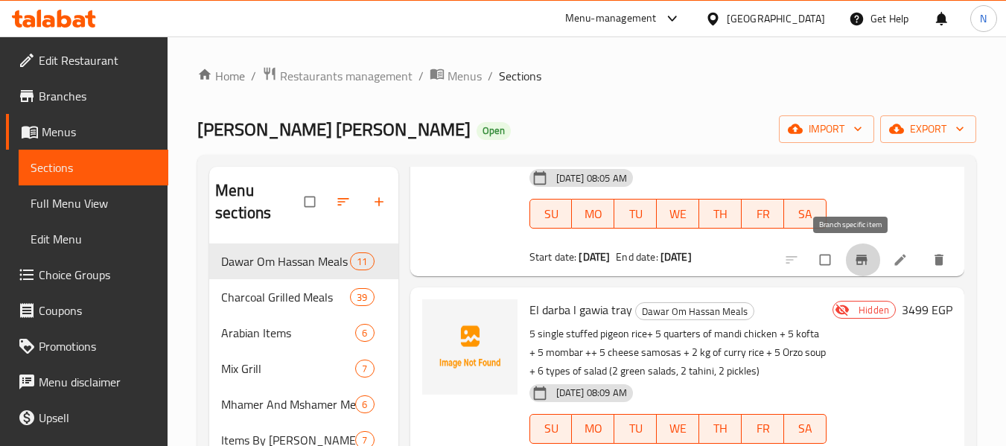
click at [855, 259] on icon "Branch-specific-item" at bounding box center [860, 260] width 11 height 10
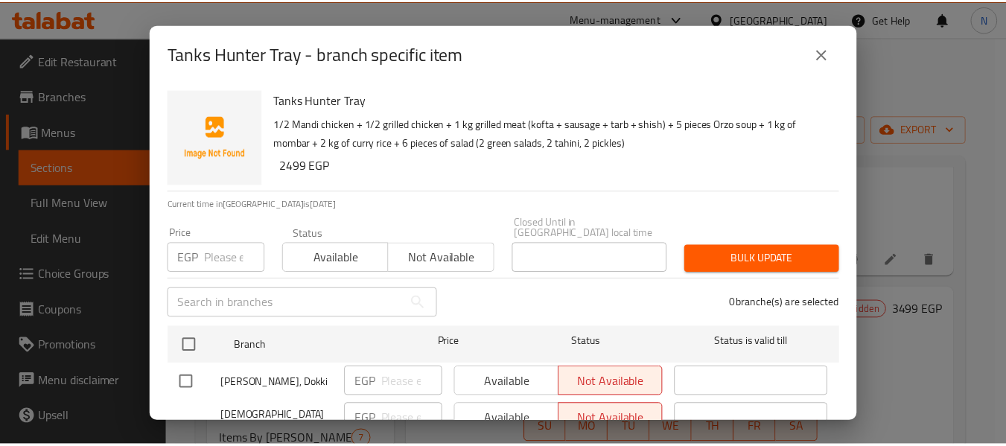
scroll to position [57, 0]
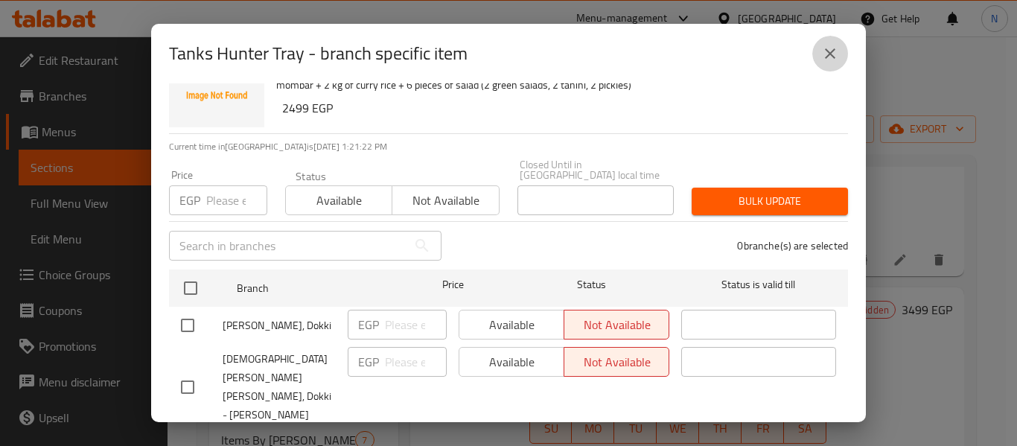
click at [814, 48] on button "close" at bounding box center [830, 54] width 36 height 36
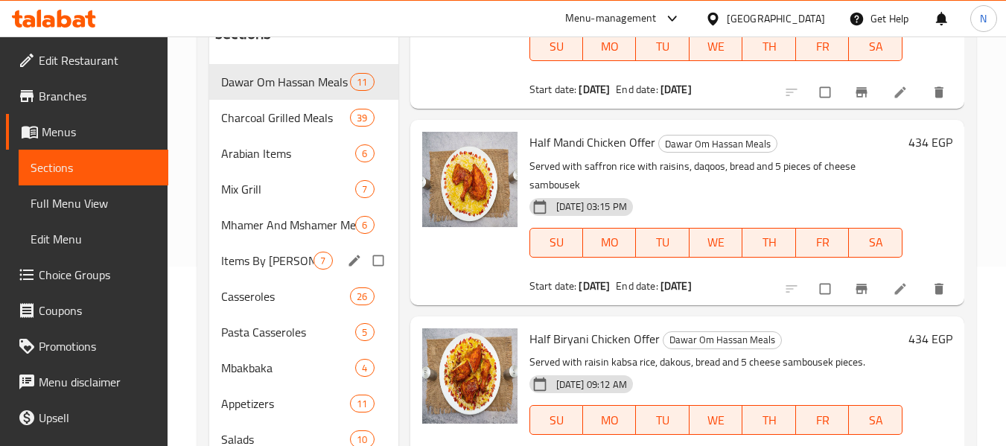
scroll to position [177, 0]
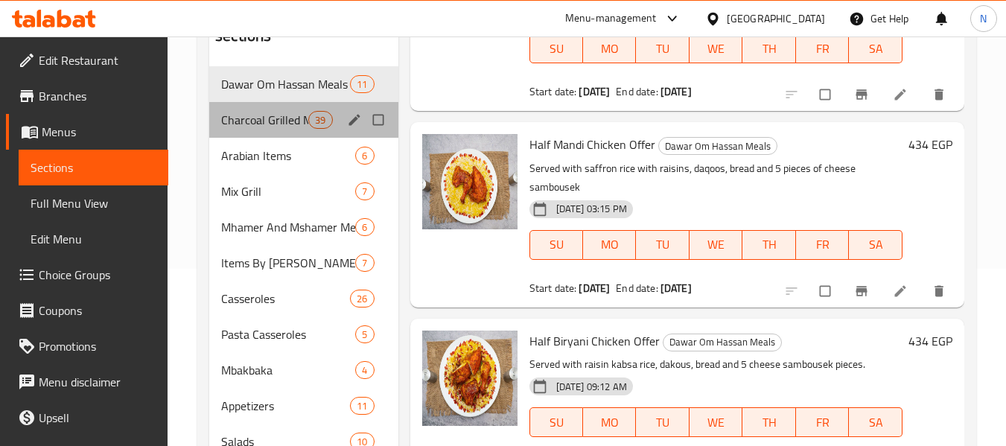
click at [231, 132] on div "Charcoal Grilled Meals 39" at bounding box center [303, 120] width 188 height 36
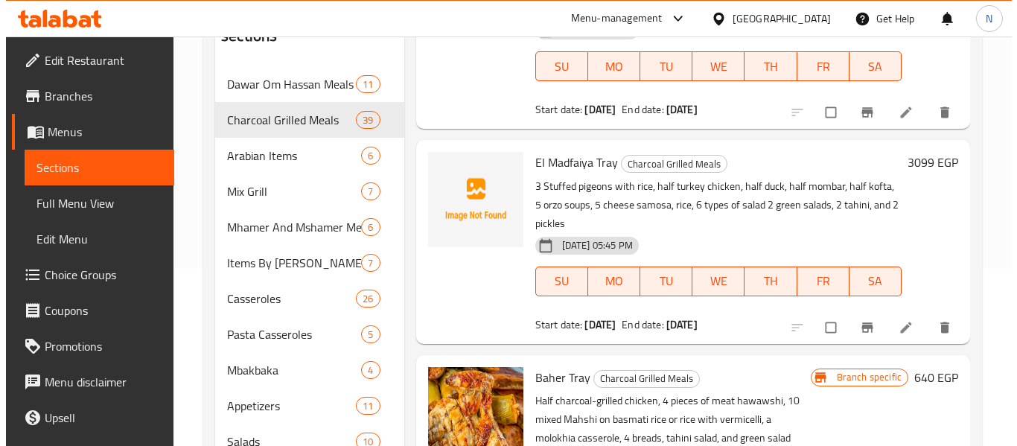
scroll to position [956, 0]
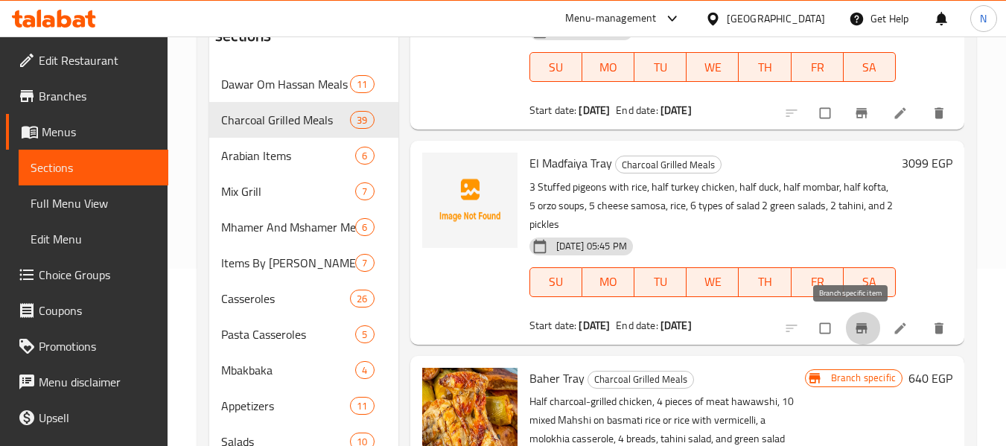
click at [855, 326] on icon "Branch-specific-item" at bounding box center [860, 328] width 11 height 10
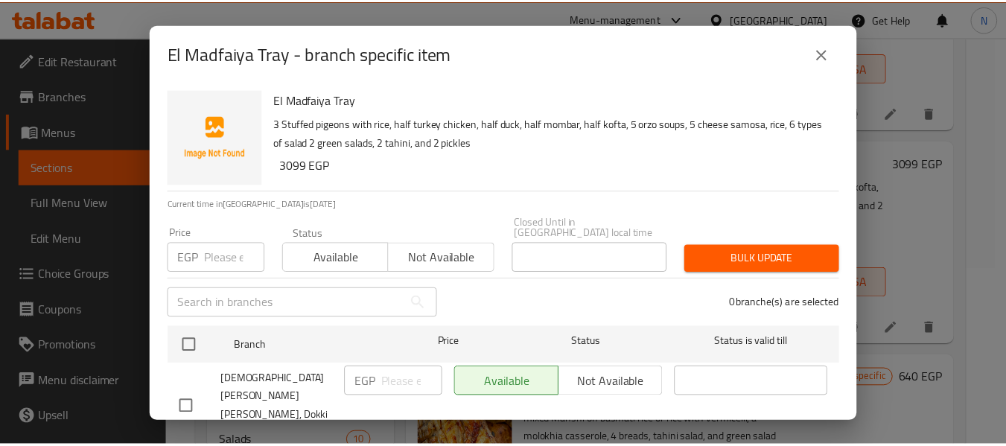
scroll to position [57, 0]
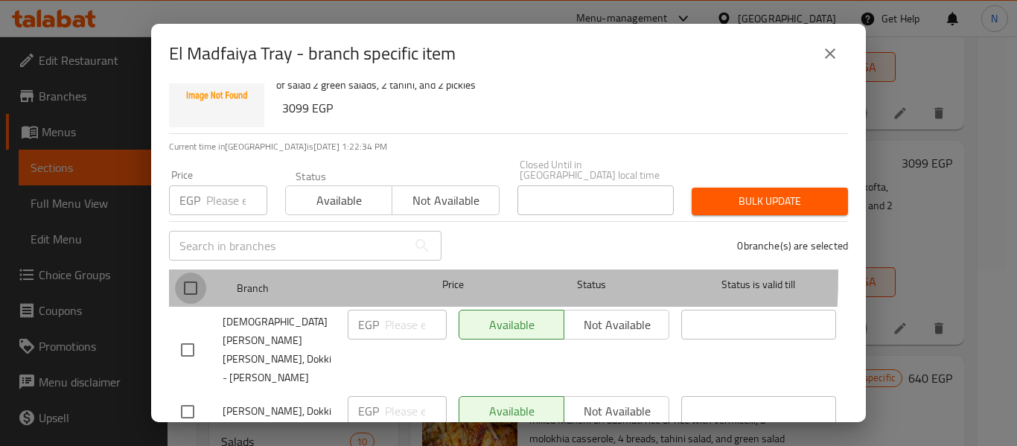
click at [187, 272] on input "checkbox" at bounding box center [190, 287] width 31 height 31
checkbox input "true"
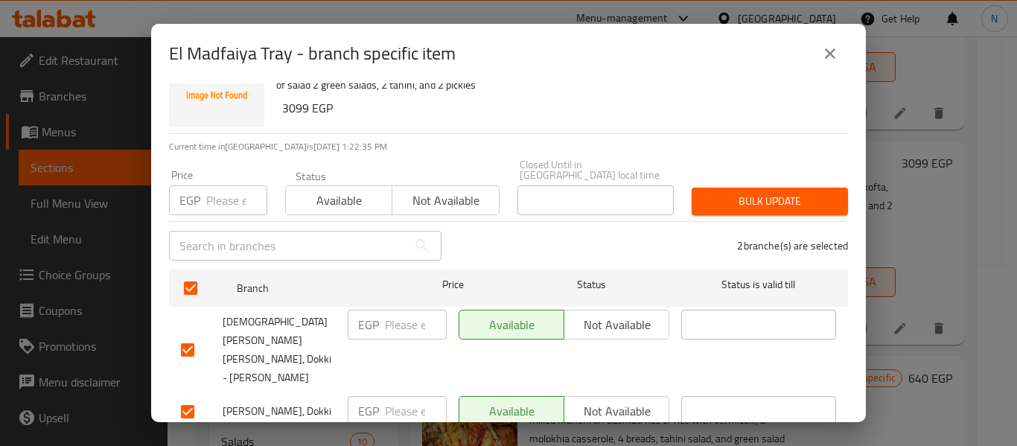
click at [820, 44] on button "close" at bounding box center [830, 54] width 36 height 36
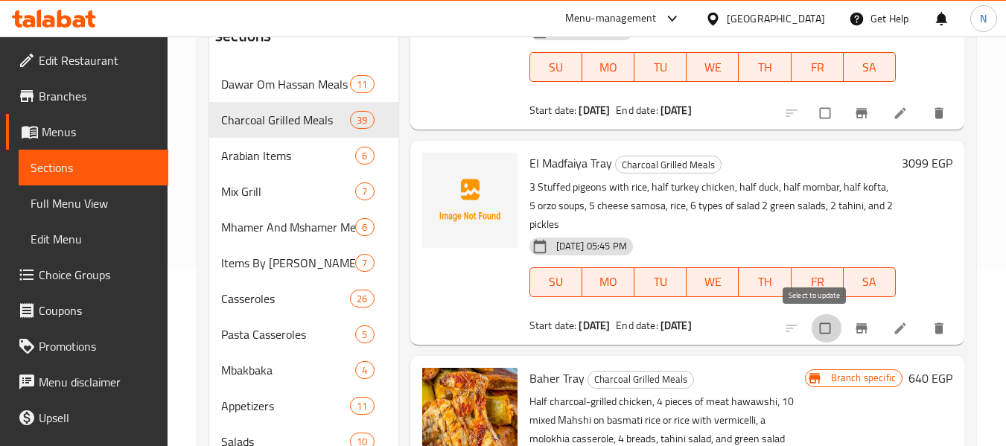
click at [821, 328] on input "checkbox" at bounding box center [826, 328] width 31 height 28
checkbox input "true"
click at [811, 111] on input "checkbox" at bounding box center [826, 113] width 31 height 28
checkbox input "true"
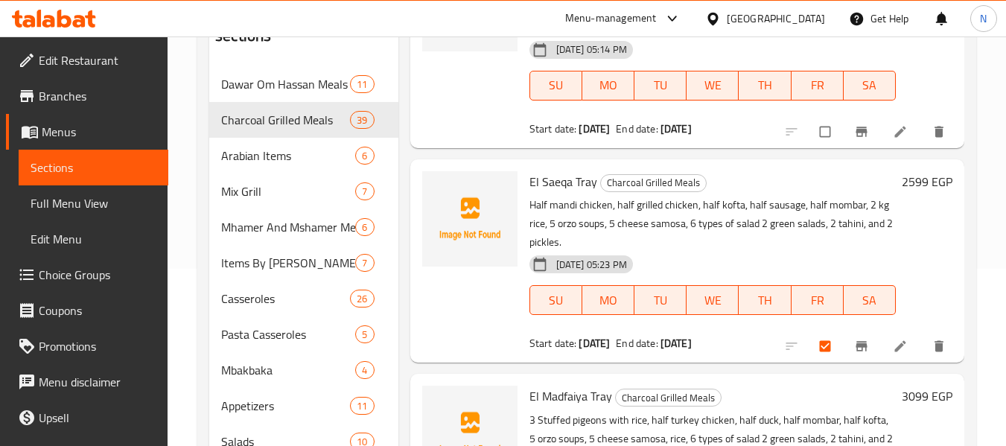
scroll to position [722, 0]
click at [811, 138] on input "checkbox" at bounding box center [826, 132] width 31 height 28
checkbox input "true"
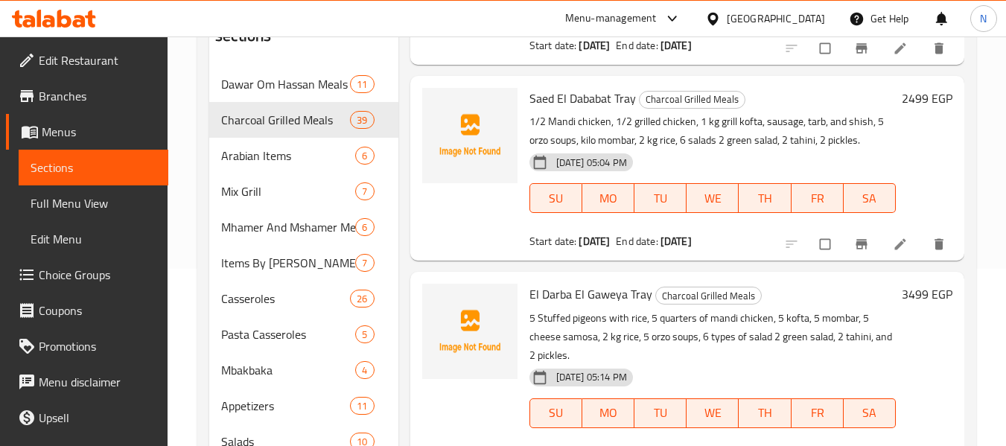
scroll to position [394, 0]
click at [814, 252] on input "checkbox" at bounding box center [826, 245] width 31 height 28
checkbox input "true"
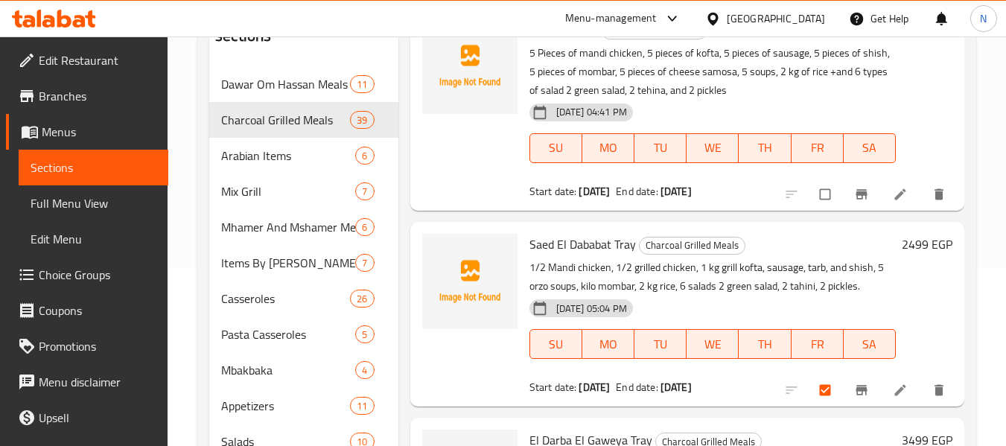
scroll to position [214, 0]
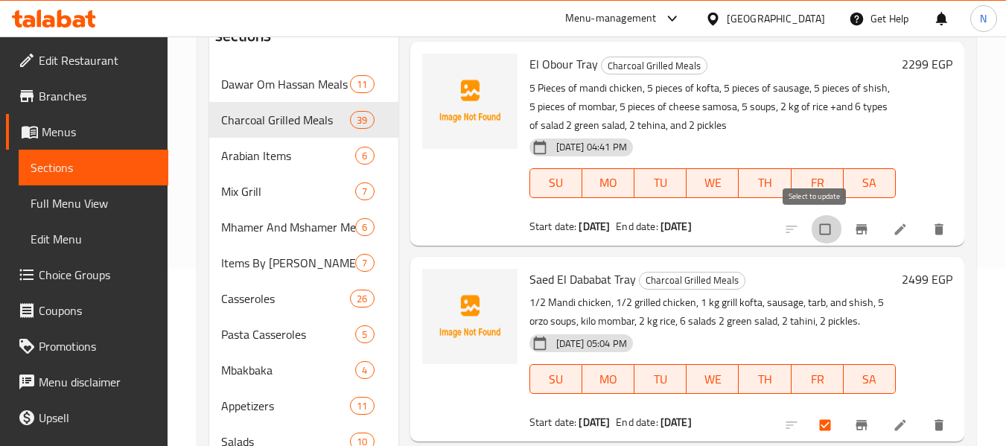
click at [811, 225] on input "checkbox" at bounding box center [826, 229] width 31 height 28
checkbox input "true"
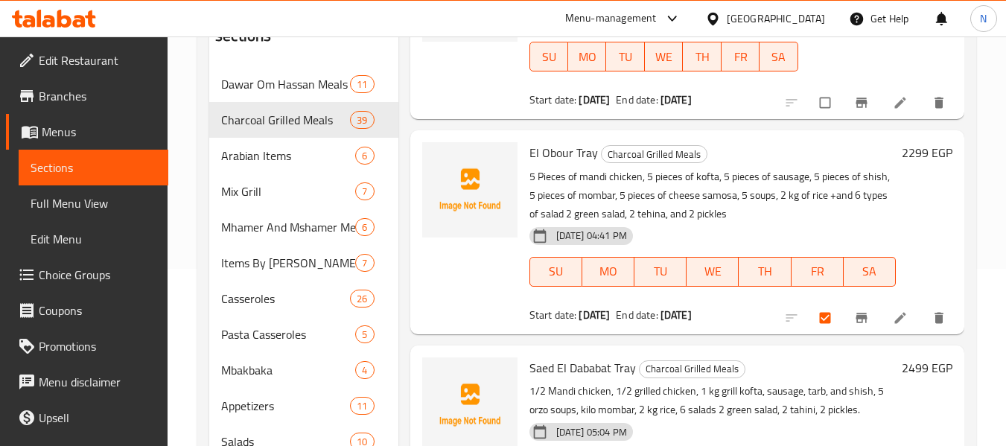
scroll to position [126, 0]
click at [892, 319] on icon at bounding box center [899, 317] width 15 height 15
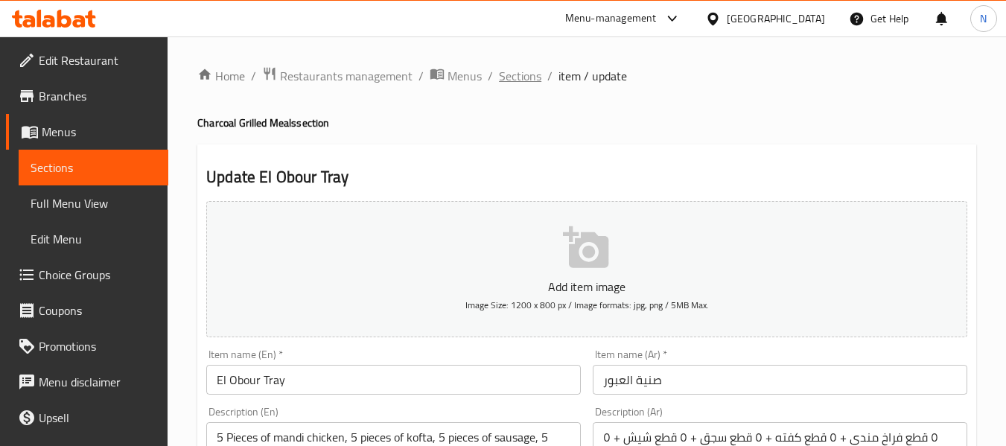
click at [513, 68] on span "Sections" at bounding box center [520, 76] width 42 height 18
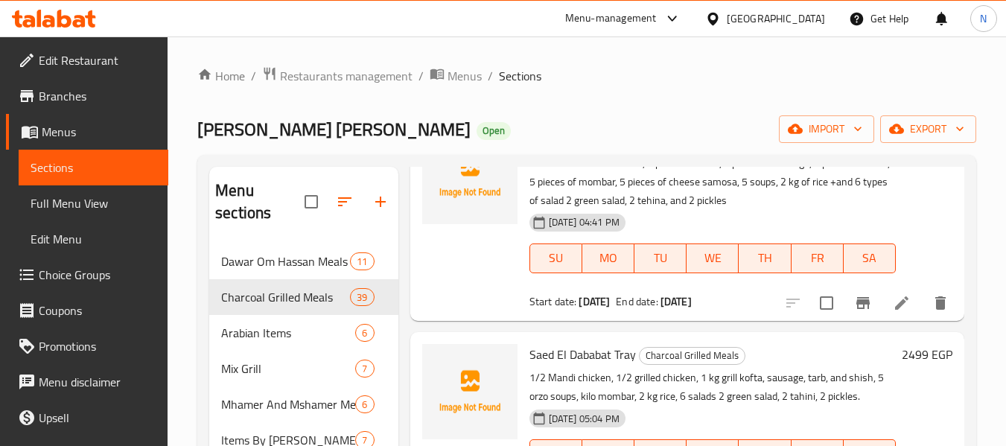
scroll to position [297, 0]
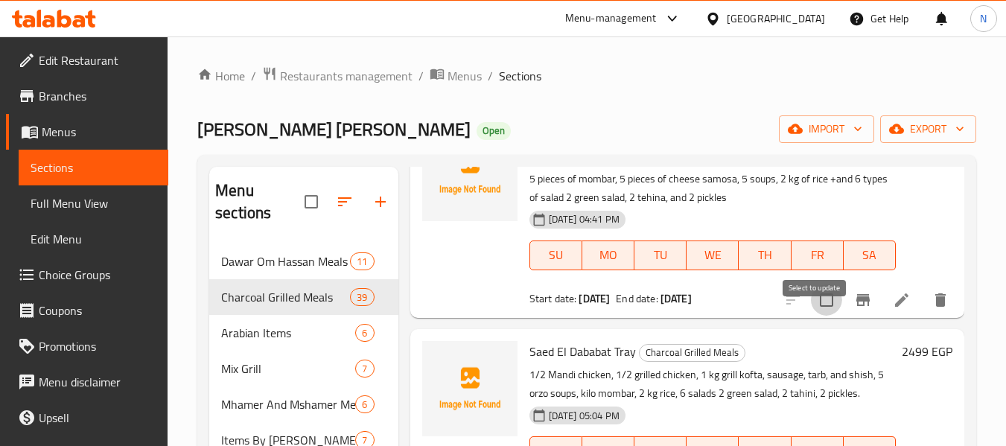
click at [811, 316] on input "checkbox" at bounding box center [826, 299] width 31 height 31
checkbox input "true"
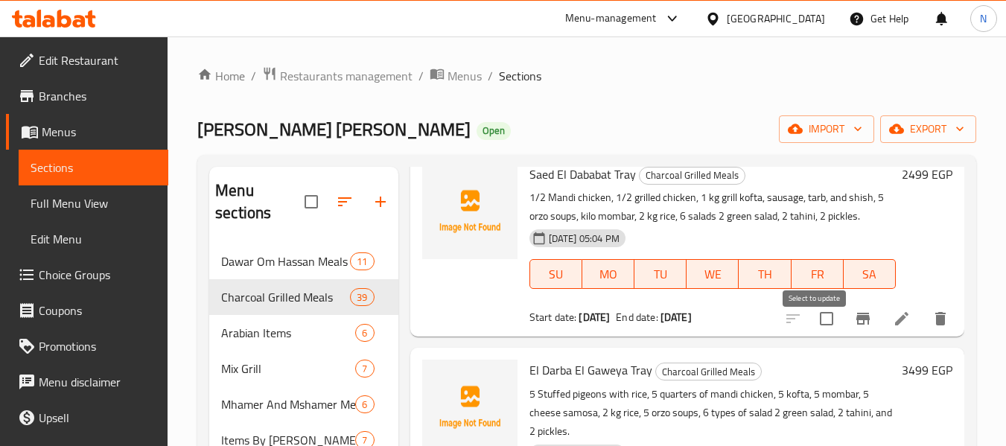
scroll to position [488, 0]
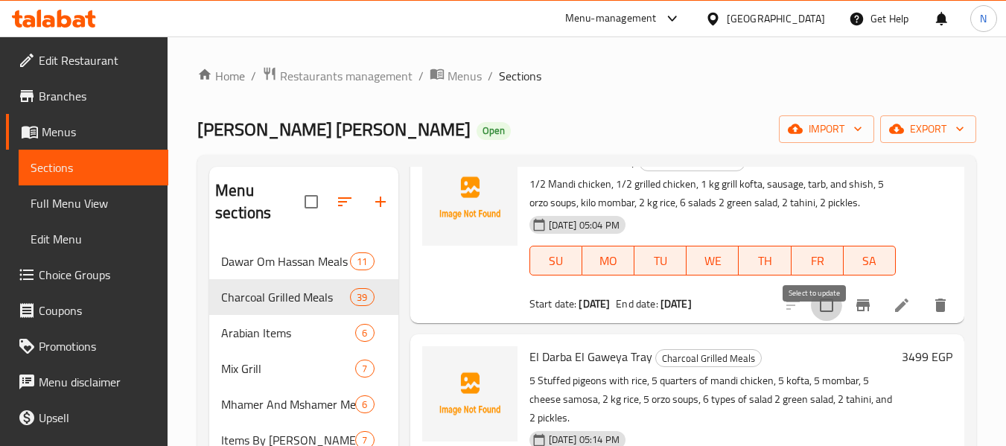
click at [812, 319] on input "checkbox" at bounding box center [826, 305] width 31 height 31
checkbox input "true"
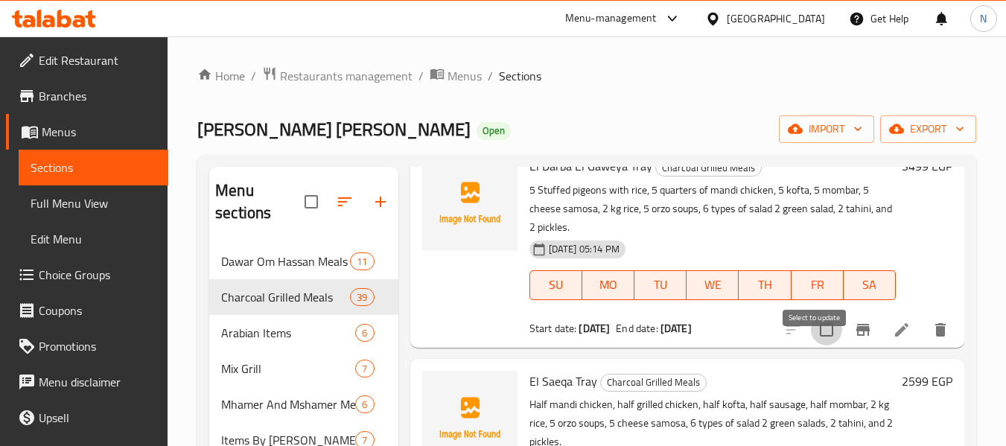
click at [817, 345] on input "checkbox" at bounding box center [826, 329] width 31 height 31
checkbox input "true"
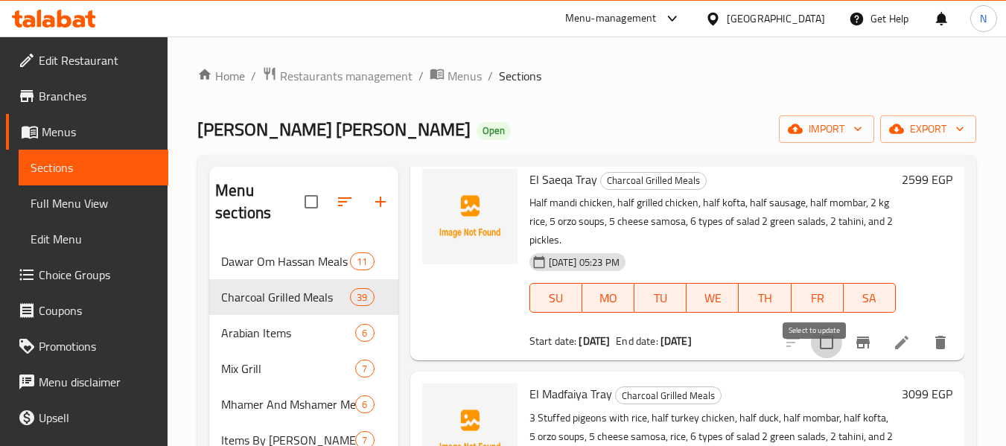
click at [815, 358] on input "checkbox" at bounding box center [826, 342] width 31 height 31
checkbox input "true"
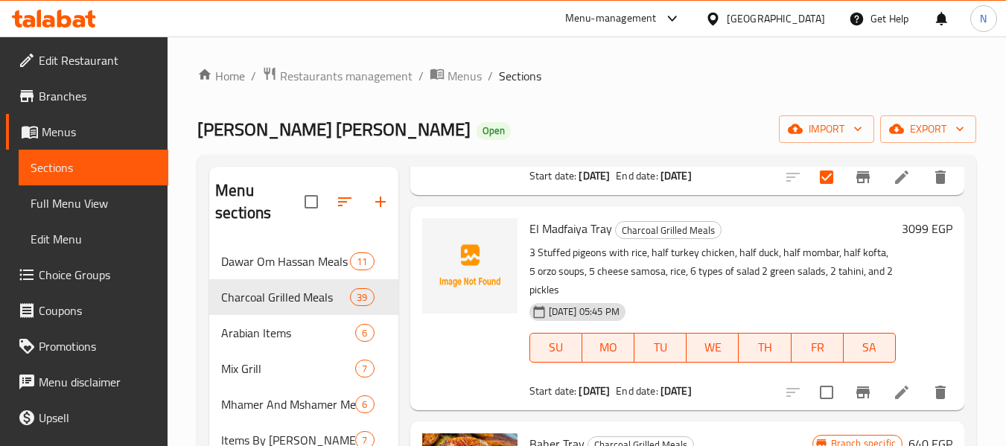
scroll to position [1046, 0]
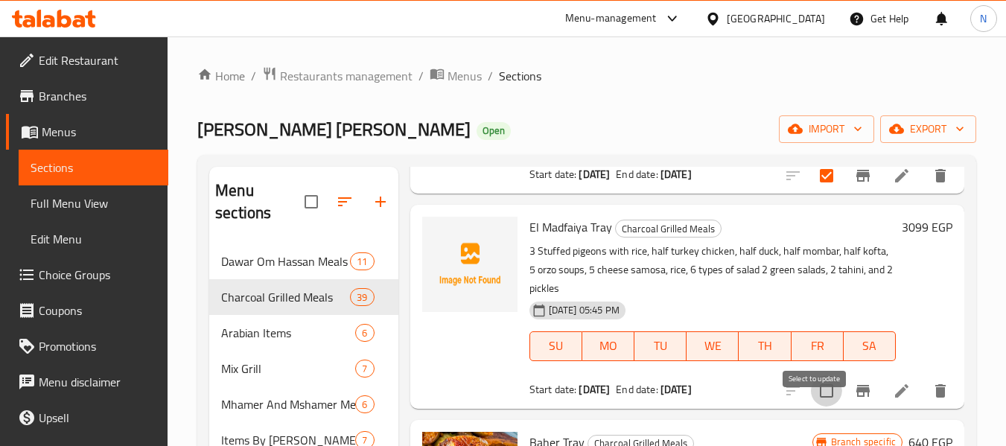
click at [826, 406] on input "checkbox" at bounding box center [826, 390] width 31 height 31
checkbox input "true"
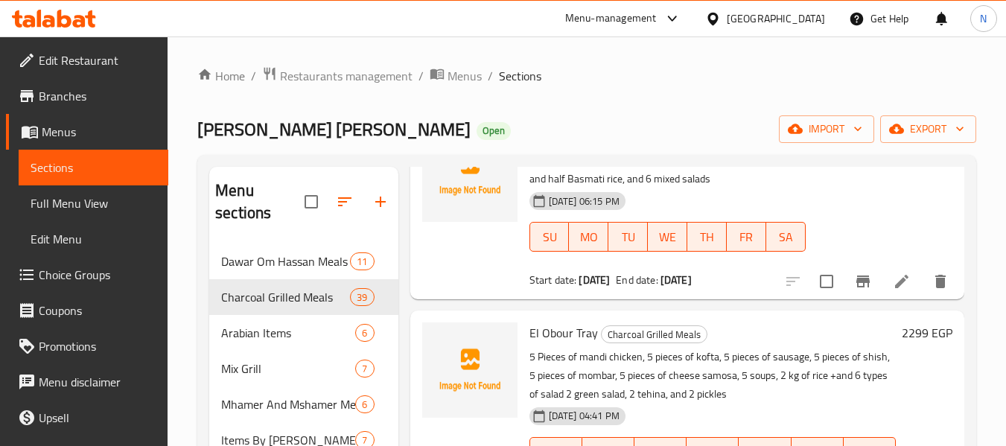
scroll to position [0, 0]
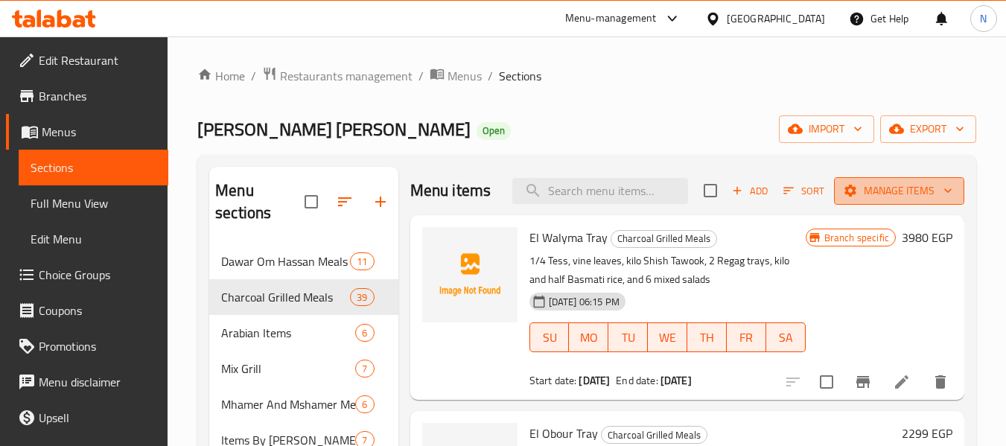
click at [861, 191] on span "Manage items" at bounding box center [899, 191] width 106 height 19
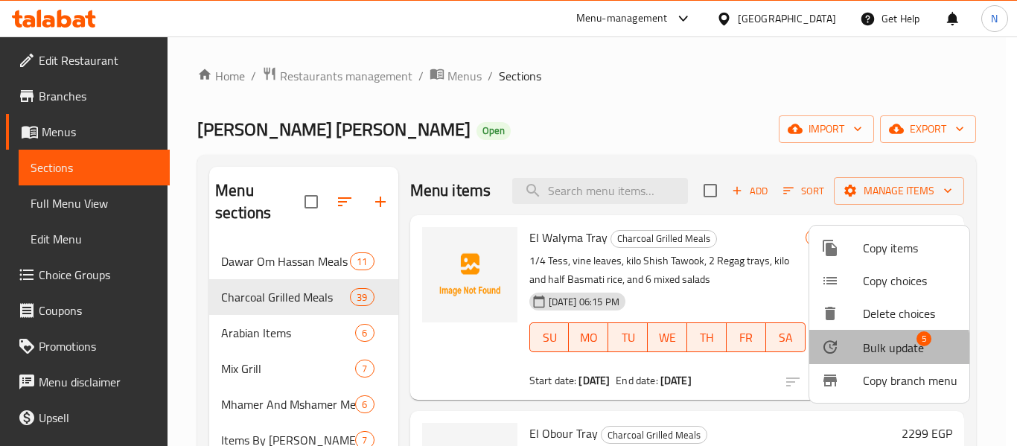
click at [849, 352] on div at bounding box center [842, 347] width 42 height 18
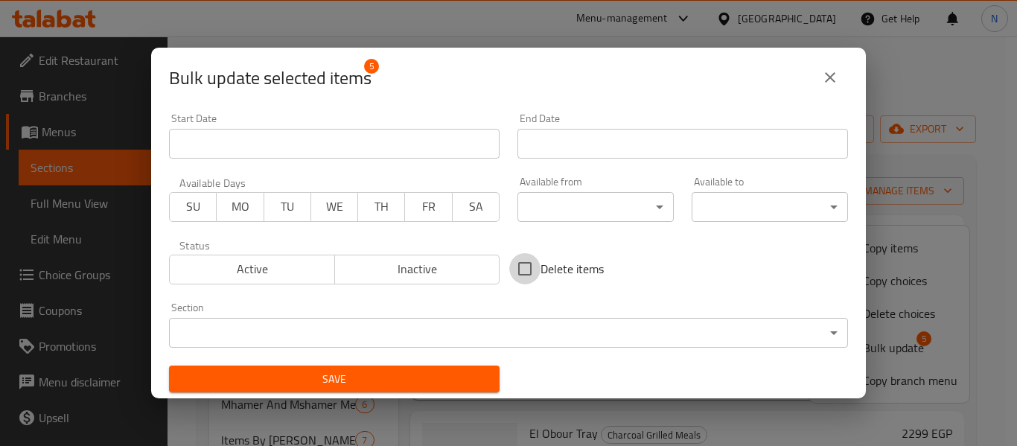
click at [529, 261] on input "Delete items" at bounding box center [524, 268] width 31 height 31
click at [387, 267] on span "Inactive" at bounding box center [417, 269] width 153 height 22
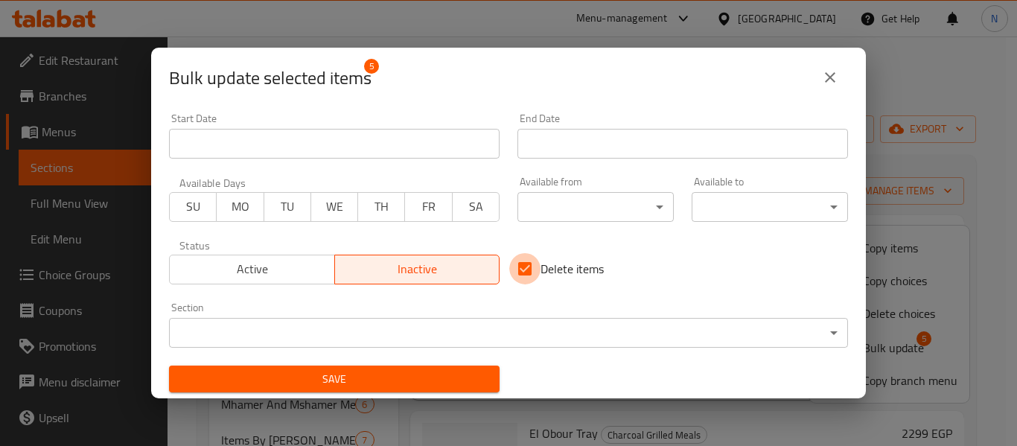
click at [510, 268] on input "Delete items" at bounding box center [524, 268] width 31 height 31
checkbox input "false"
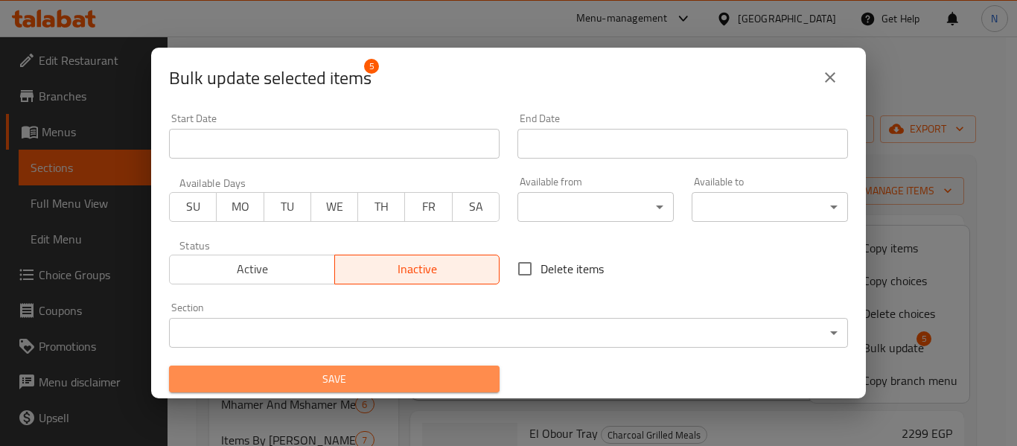
click at [412, 370] on span "Save" at bounding box center [334, 379] width 307 height 19
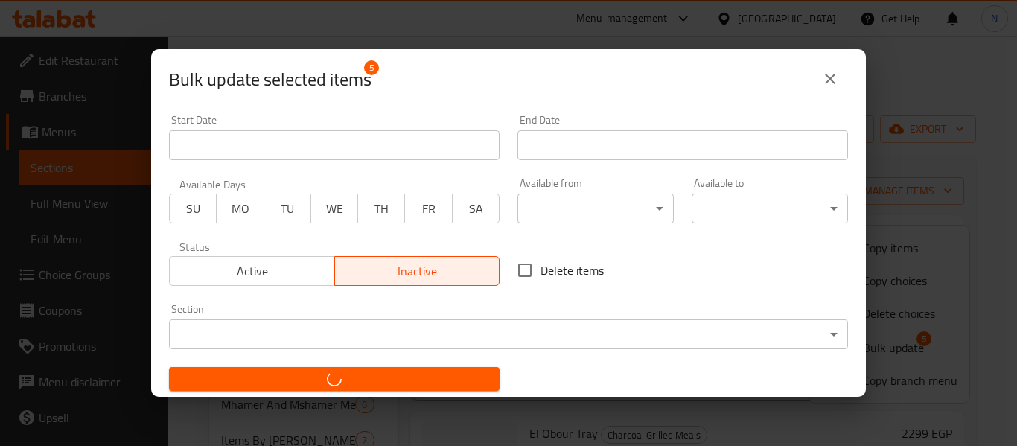
checkbox input "false"
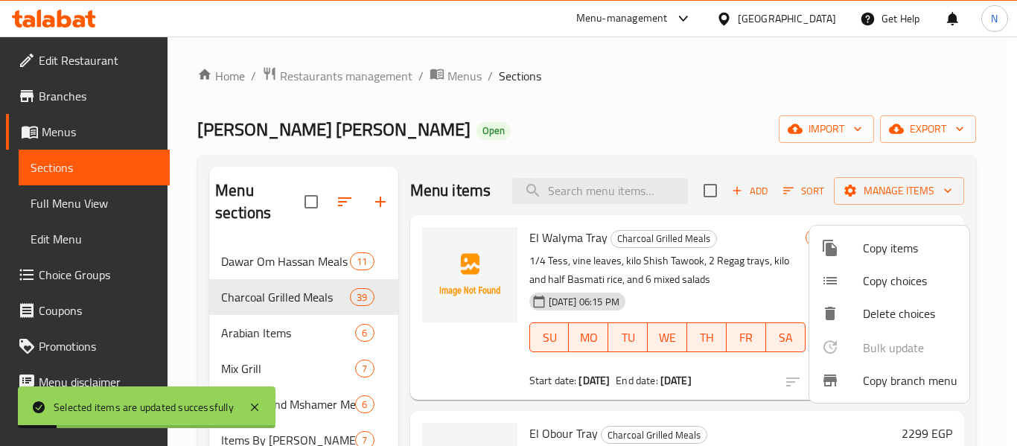
click at [552, 159] on div at bounding box center [508, 223] width 1017 height 446
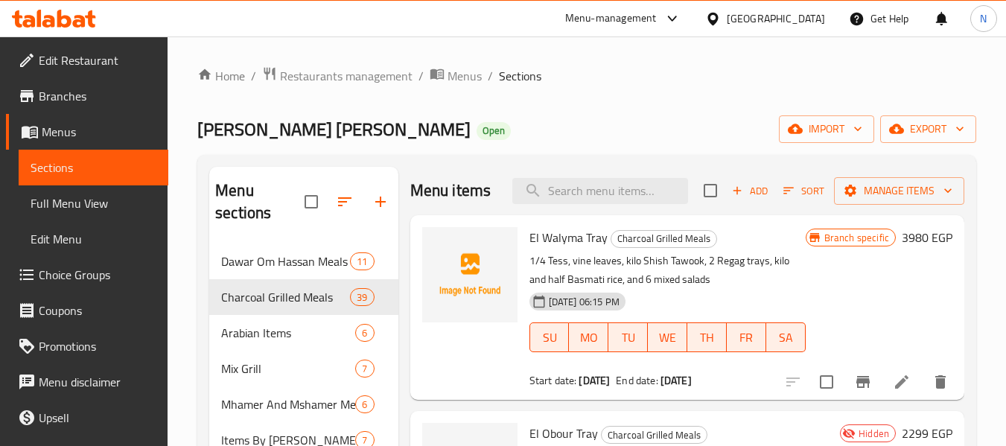
click at [815, 16] on div "[GEOGRAPHIC_DATA]" at bounding box center [775, 18] width 98 height 16
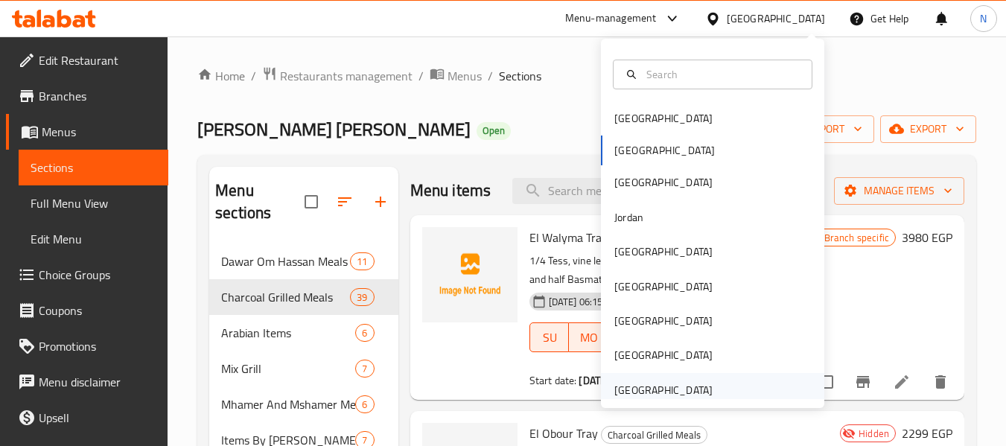
click at [688, 388] on div "United Arab Emirates" at bounding box center [663, 390] width 98 height 16
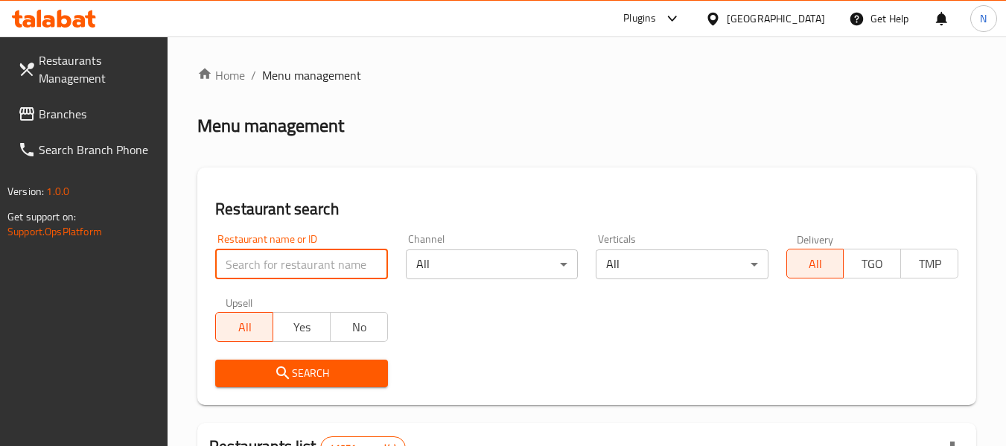
click at [281, 263] on input "search" at bounding box center [301, 264] width 172 height 30
paste input "778701"
type input "778701"
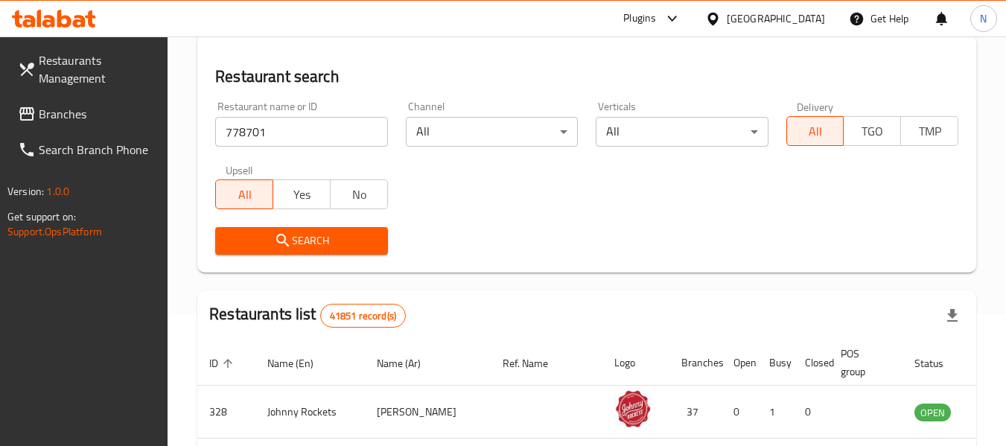
scroll to position [157, 0]
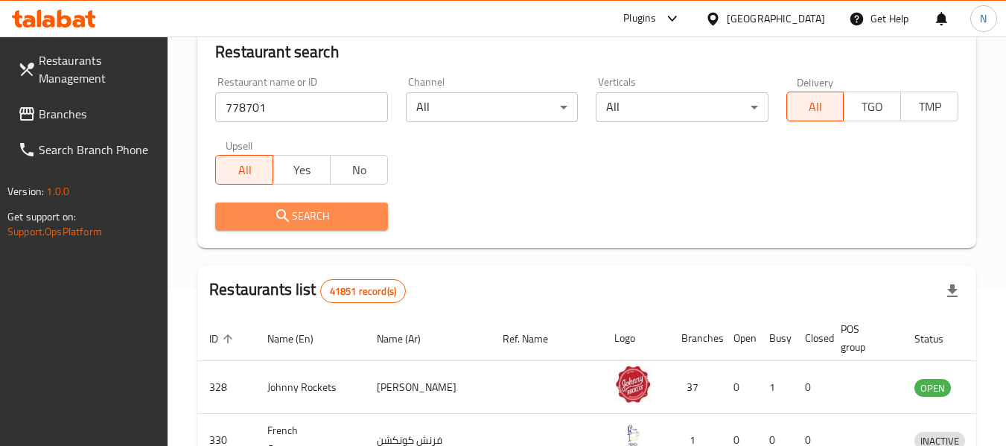
click at [354, 220] on span "Search" at bounding box center [301, 216] width 148 height 19
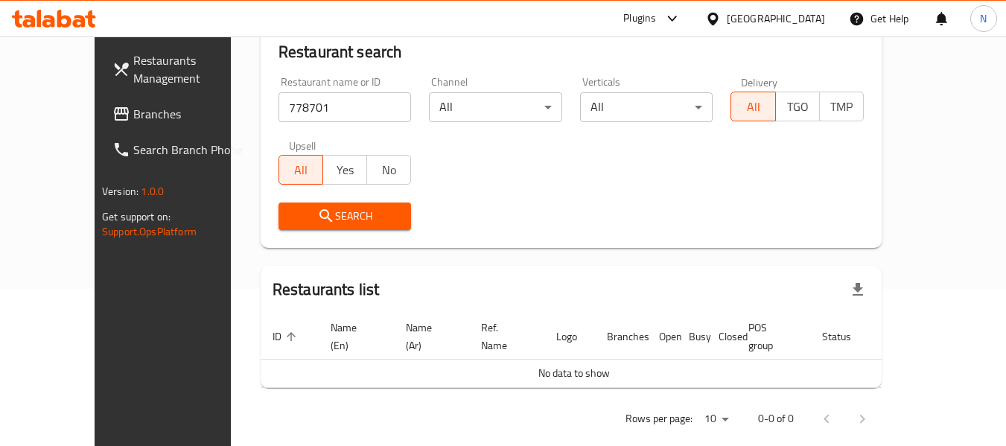
scroll to position [162, 0]
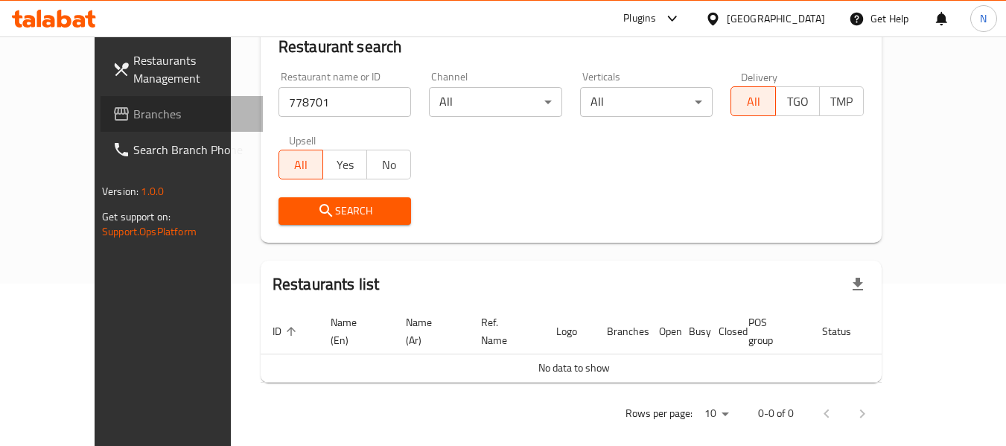
click at [133, 113] on span "Branches" at bounding box center [192, 114] width 118 height 18
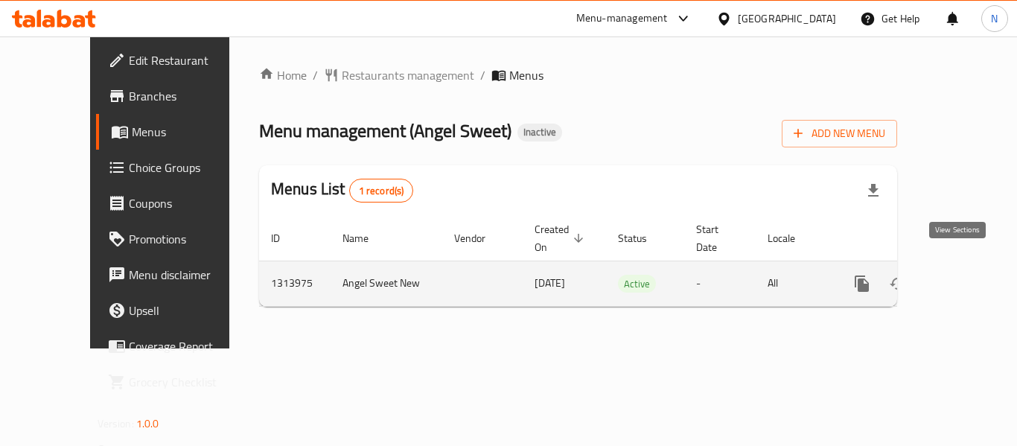
click at [960, 275] on icon "enhanced table" at bounding box center [969, 284] width 18 height 18
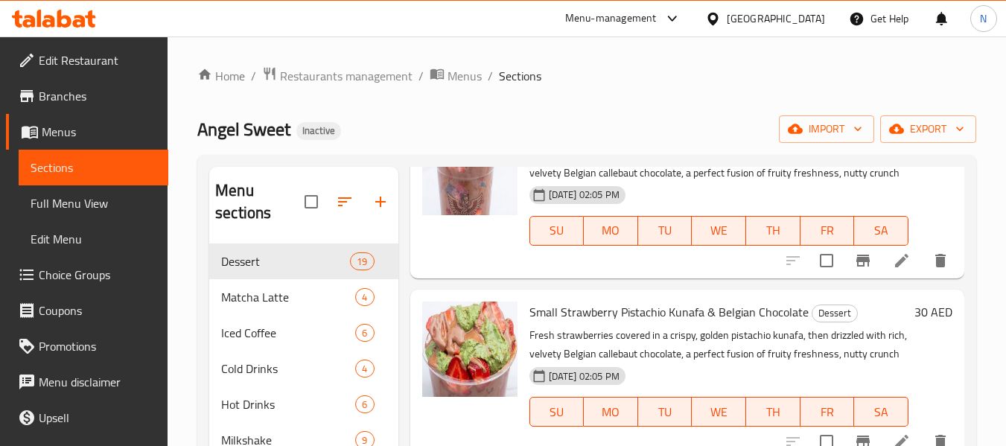
scroll to position [688, 0]
click at [61, 30] on div at bounding box center [54, 19] width 108 height 30
click at [61, 27] on icon at bounding box center [64, 19] width 14 height 18
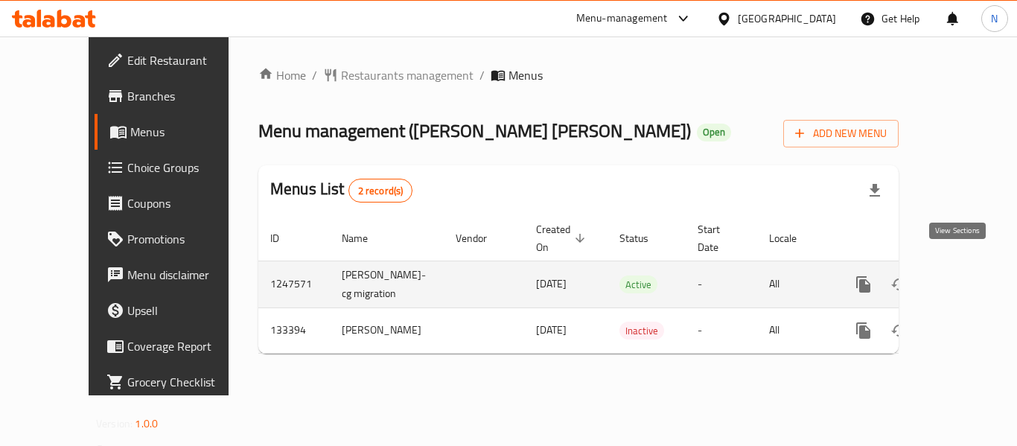
click at [962, 275] on icon "enhanced table" at bounding box center [971, 284] width 18 height 18
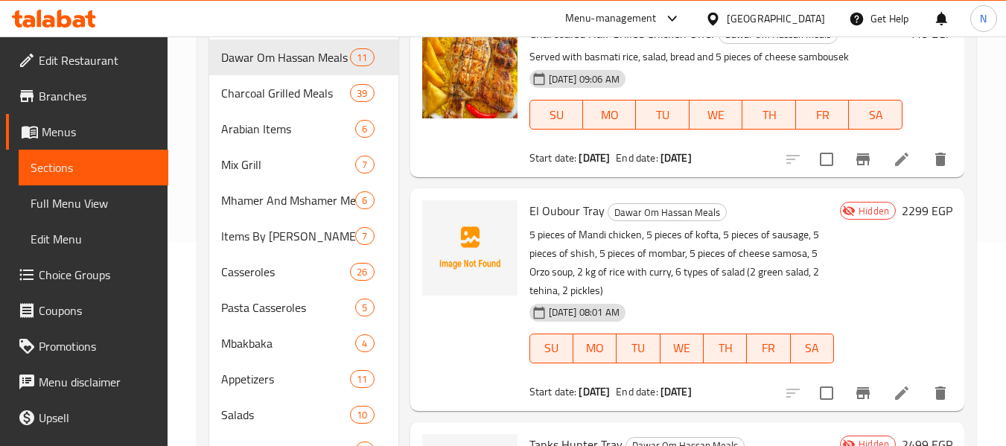
scroll to position [205, 0]
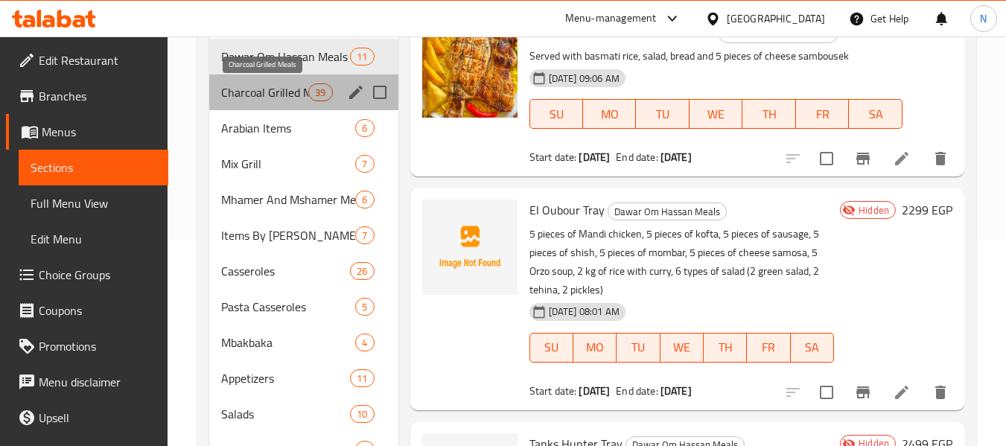
click at [287, 93] on span "Charcoal Grilled Meals" at bounding box center [264, 92] width 87 height 18
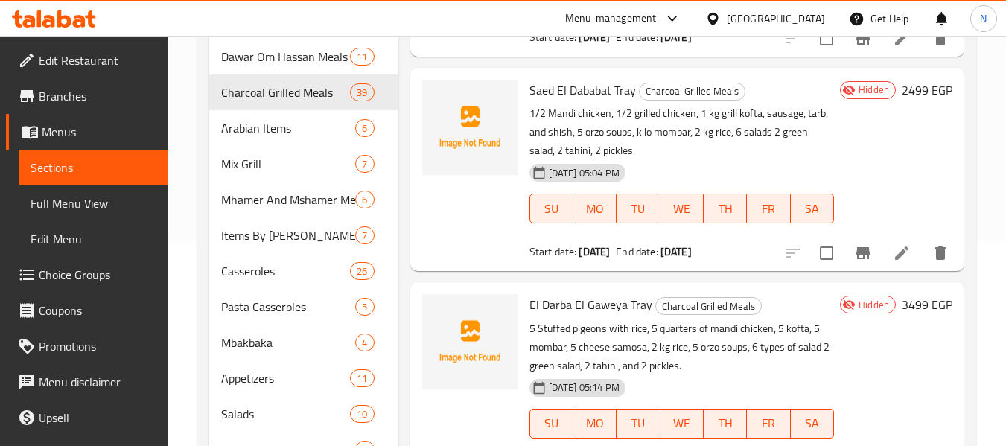
scroll to position [370, 0]
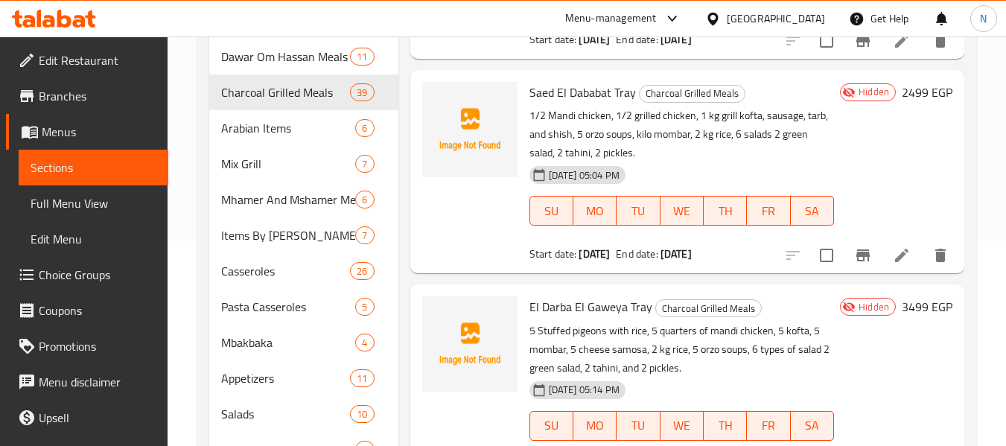
click at [570, 103] on span "Saed El Dababat Tray" at bounding box center [582, 92] width 106 height 22
click at [540, 103] on span "Saed El Dababat Tray" at bounding box center [582, 92] width 106 height 22
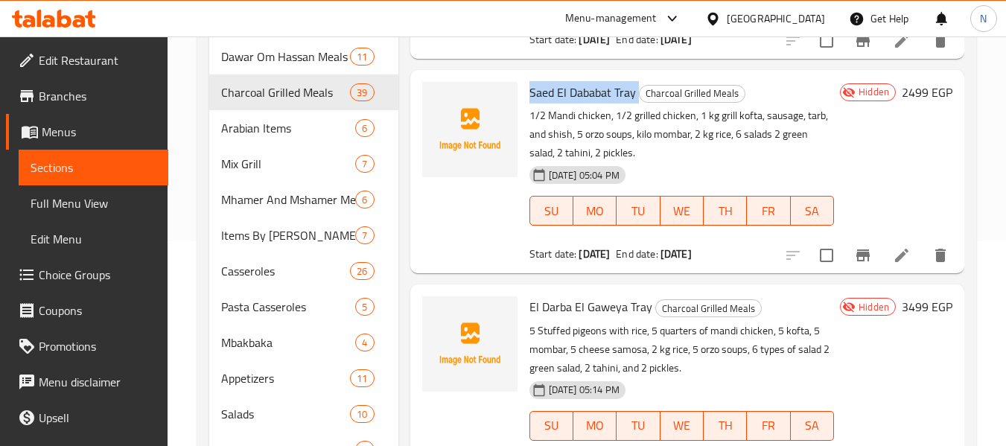
copy h6 "Saed El Dababat Tray"
click at [573, 155] on p "1/2 Mandi chicken, 1/2 grilled chicken, 1 kg grill kofta, sausage, tarb, and sh…" at bounding box center [681, 134] width 304 height 56
click at [881, 269] on li at bounding box center [902, 255] width 42 height 27
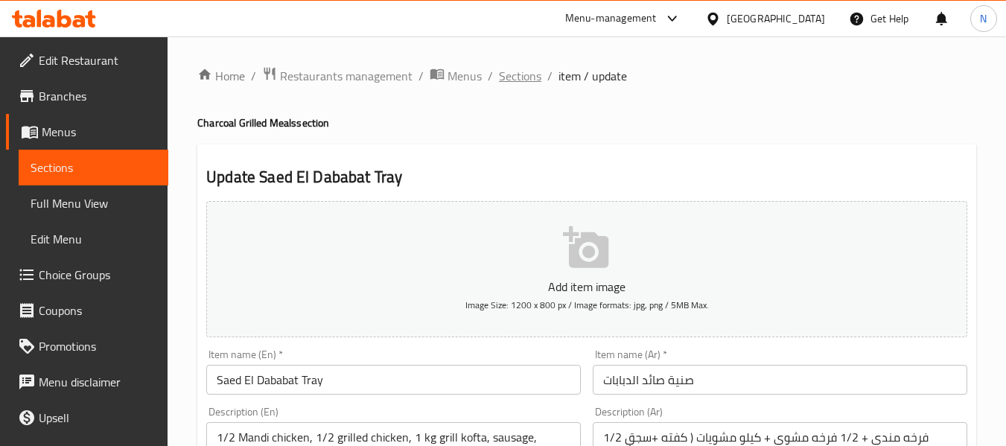
click at [517, 69] on span "Sections" at bounding box center [520, 76] width 42 height 18
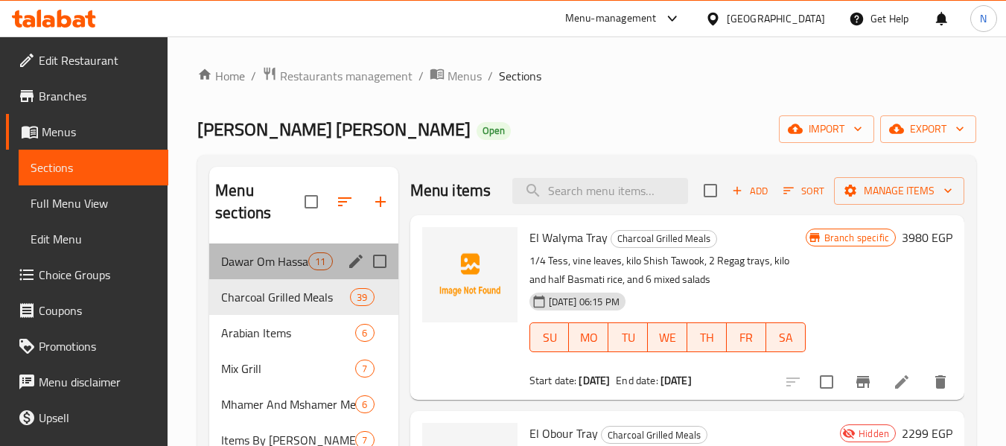
click at [298, 273] on div "Dawar Om Hassan Meals 11" at bounding box center [303, 261] width 188 height 36
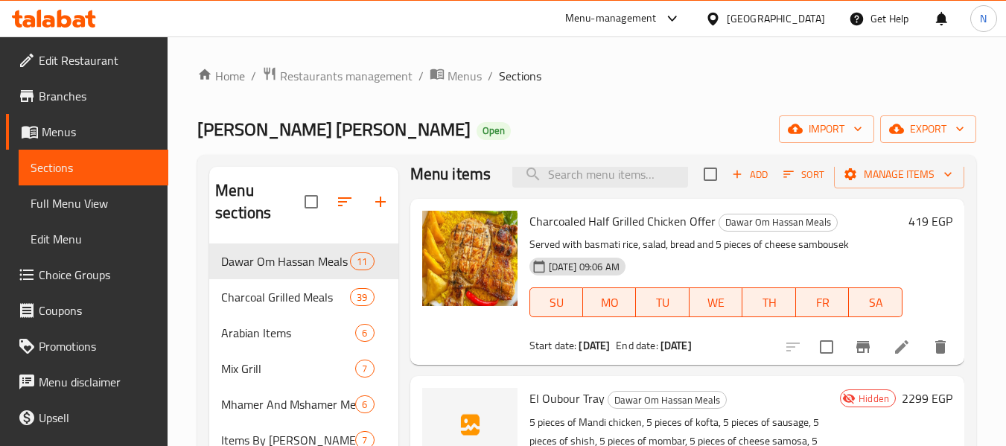
scroll to position [8, 0]
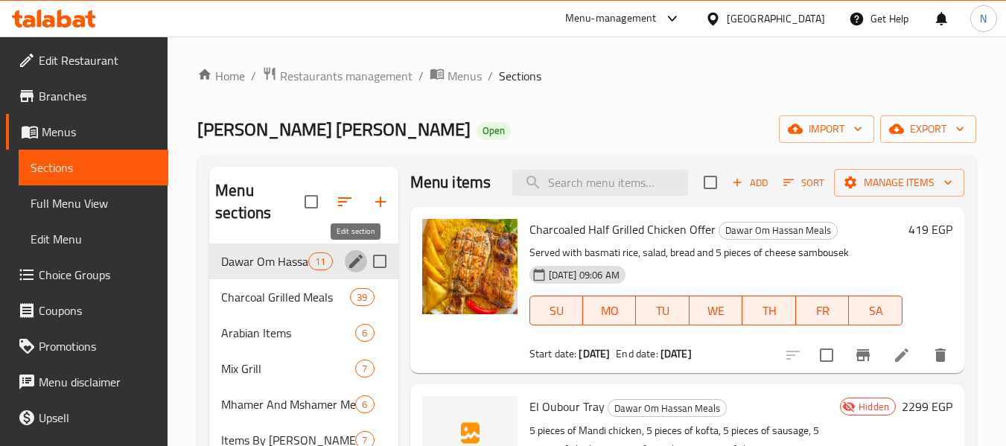
click at [358, 258] on icon "edit" at bounding box center [356, 261] width 18 height 18
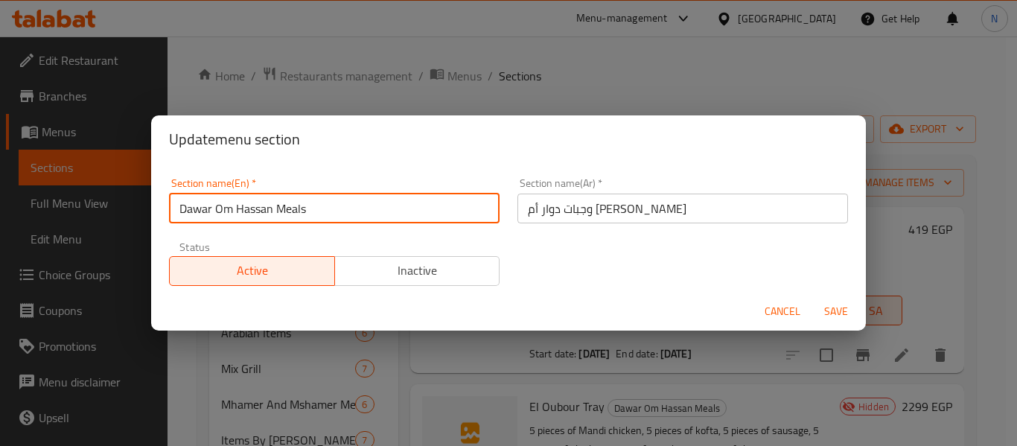
click at [260, 214] on input "Dawar Om Hassan Meals" at bounding box center [334, 209] width 330 height 30
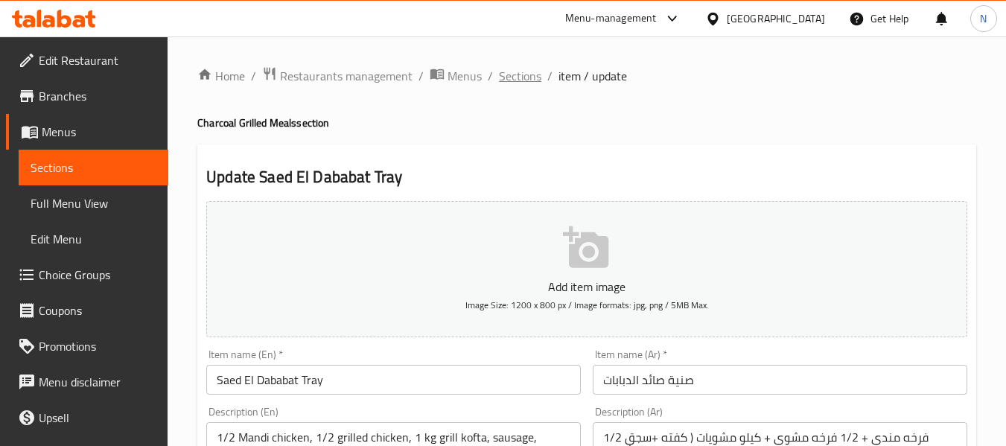
click at [514, 81] on span "Sections" at bounding box center [520, 76] width 42 height 18
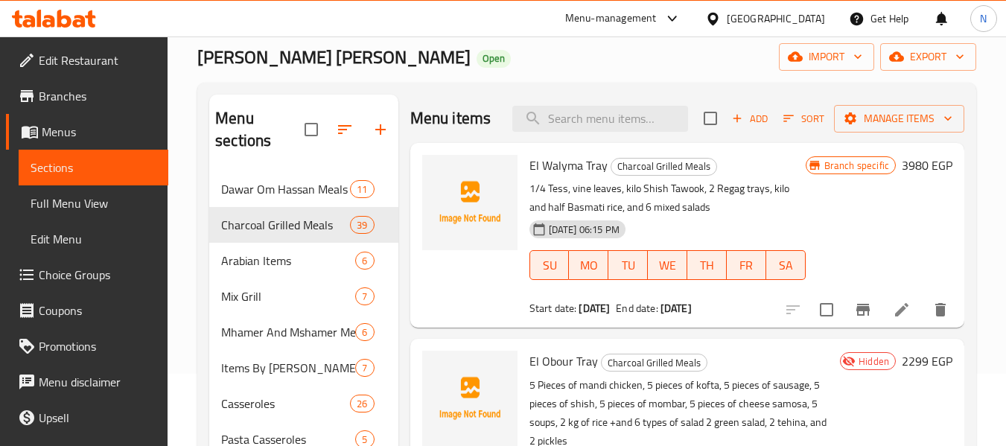
scroll to position [74, 0]
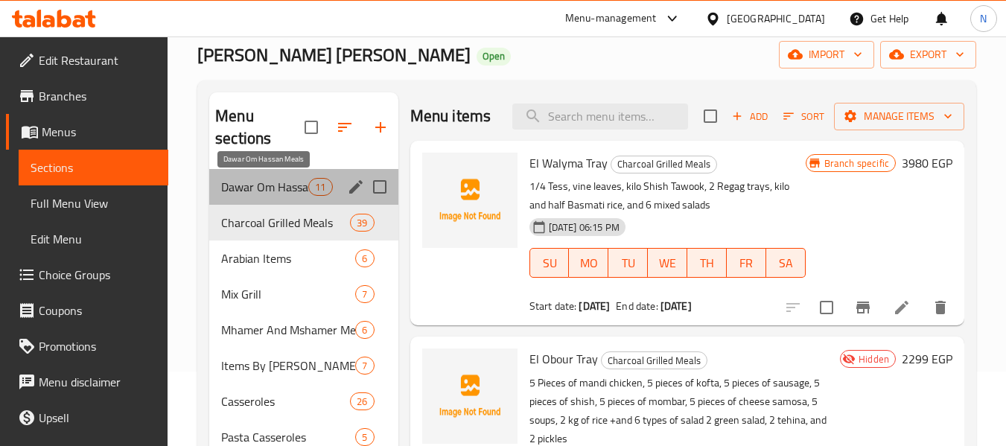
click at [282, 187] on span "Dawar Om Hassan Meals" at bounding box center [264, 187] width 87 height 18
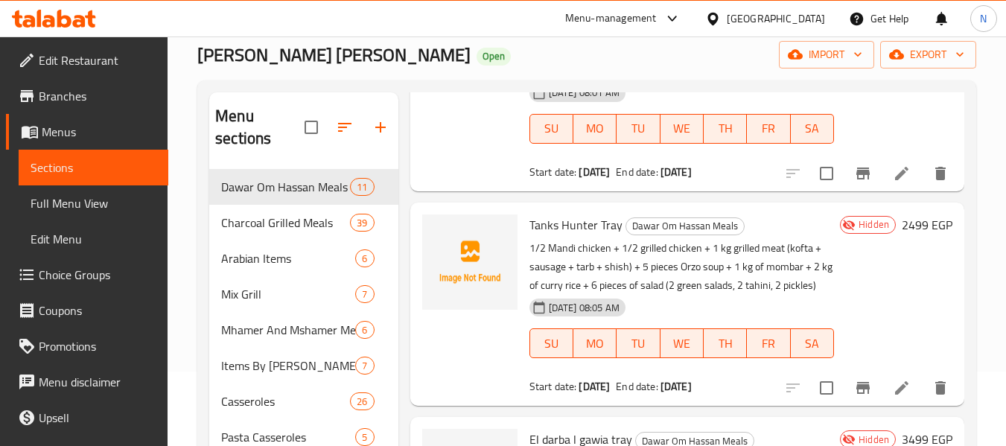
scroll to position [350, 0]
click at [61, 25] on icon at bounding box center [64, 19] width 14 height 18
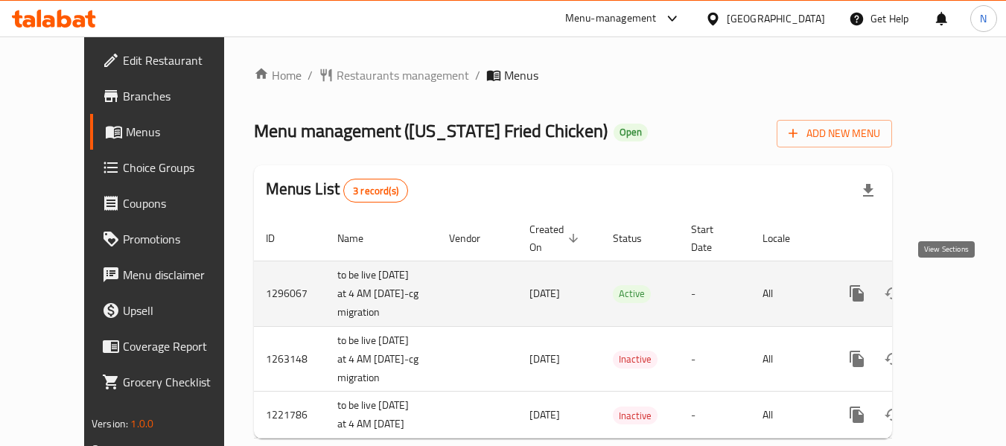
click at [946, 285] on link "enhanced table" at bounding box center [964, 293] width 36 height 36
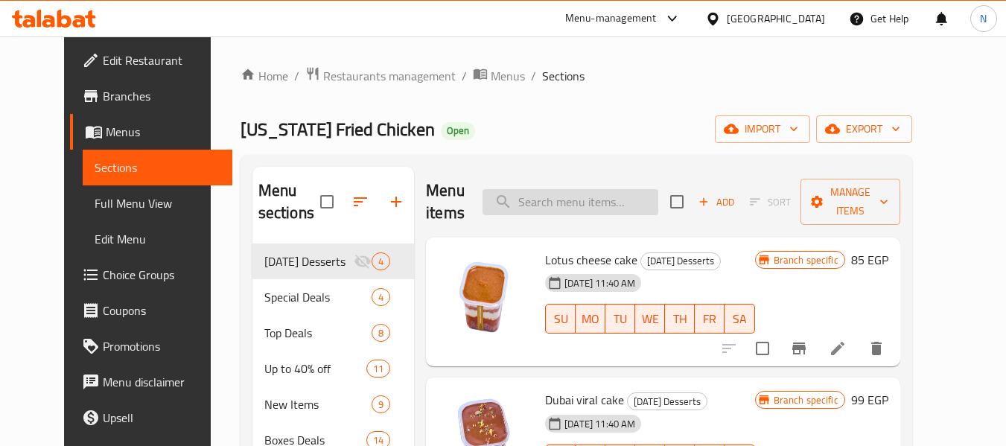
click at [596, 207] on input "search" at bounding box center [570, 202] width 176 height 26
paste input "Big Boss flash offer"
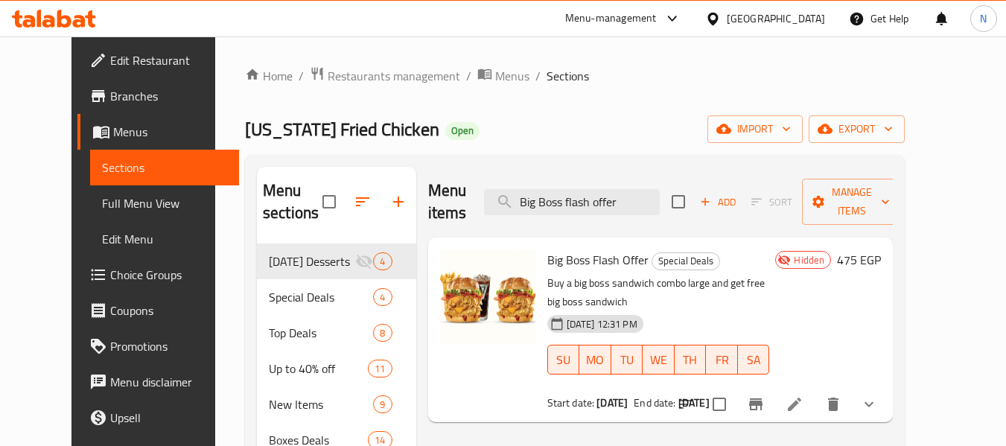
type input "Big Boss flash offer"
click at [815, 391] on li at bounding box center [794, 404] width 42 height 27
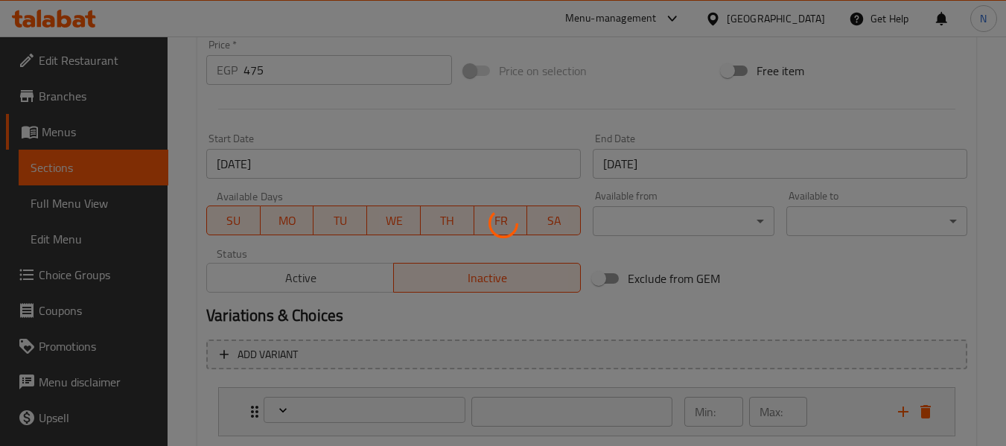
scroll to position [835, 0]
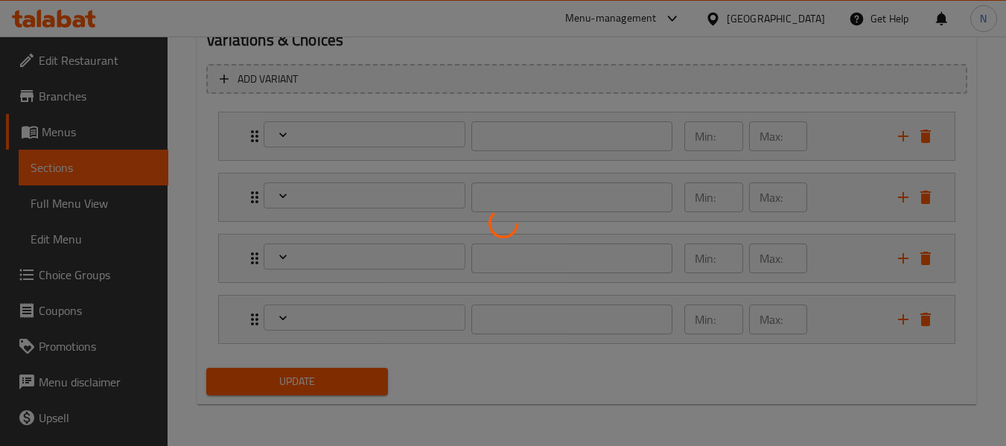
type input "اختيارك من الطعم لساندويتش البيج بوس :"
type input "1"
type input "اختيارك من الطعم لساندويتش البيج بوس كومبو لارج :"
type input "1"
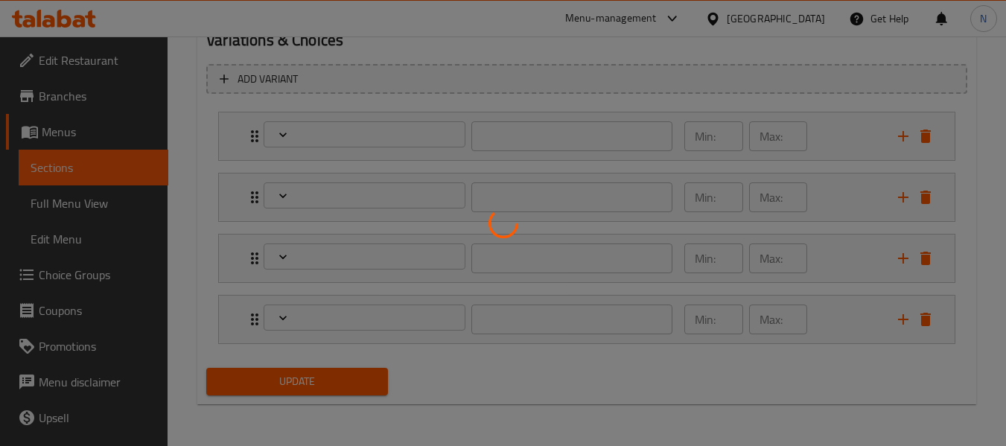
type input "1"
type input "الاضافات لساندوتش البيج بوس كومبو لارج:"
type input "0"
type input "الاضافات لساندوتش البيج بوس:"
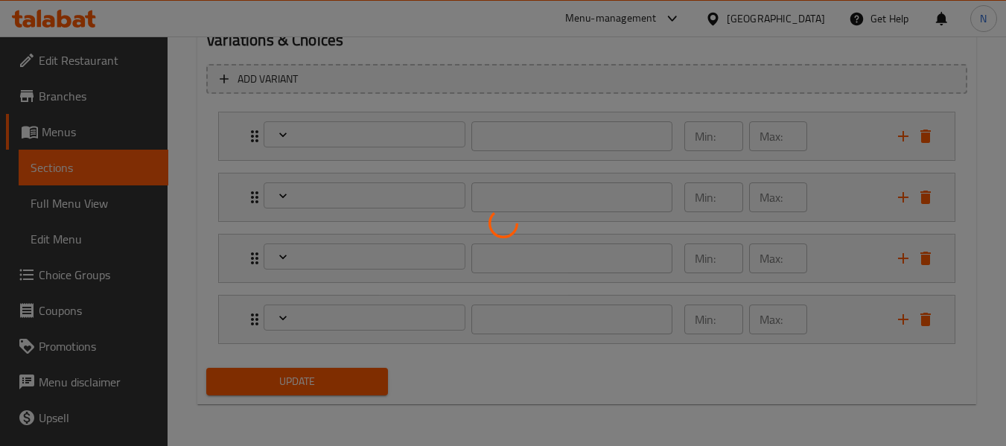
type input "0"
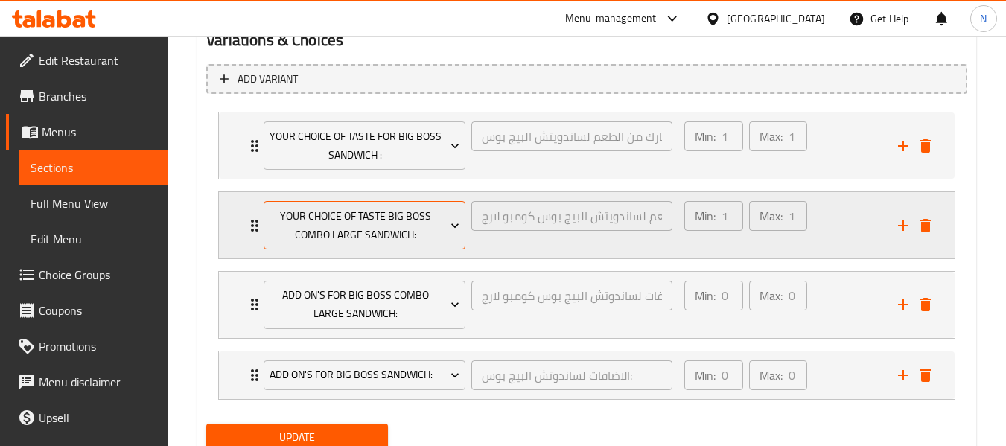
scroll to position [671, 0]
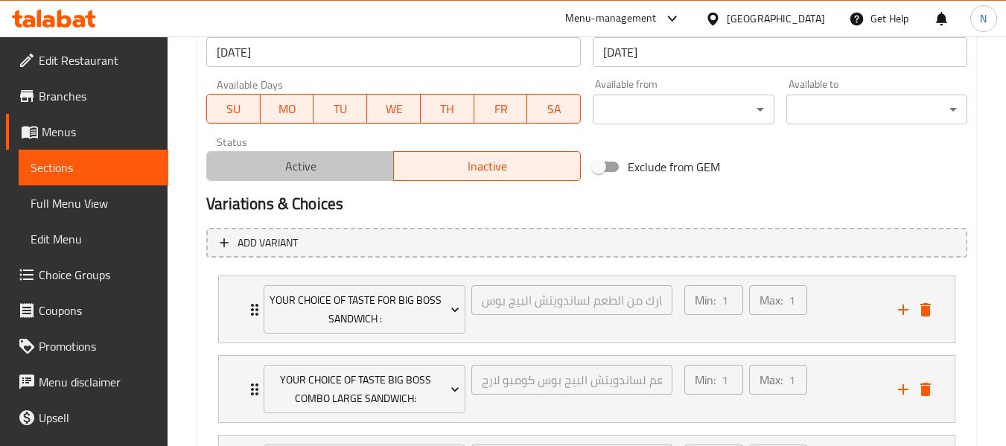
click at [287, 158] on span "Active" at bounding box center [300, 167] width 175 height 22
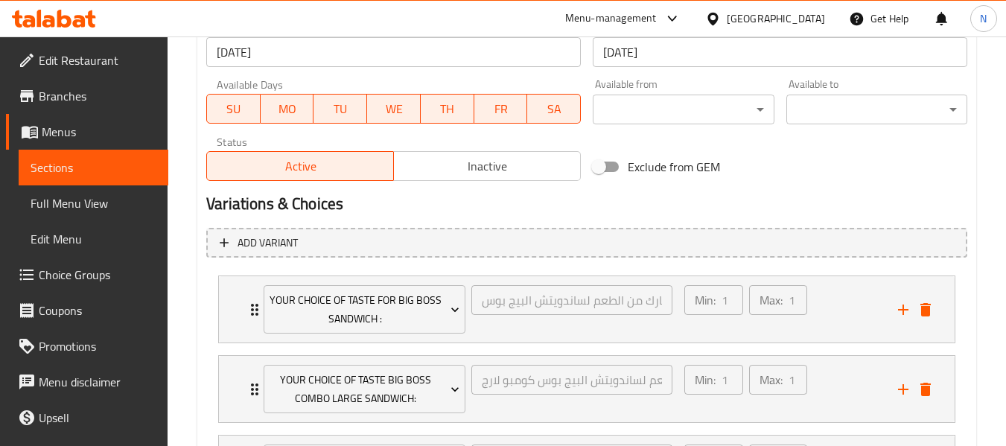
scroll to position [891, 0]
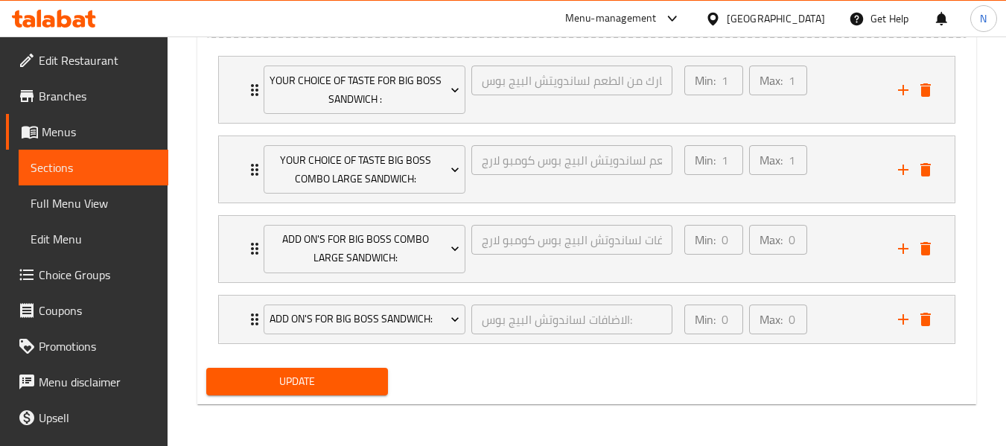
click at [362, 375] on span "Update" at bounding box center [296, 381] width 157 height 19
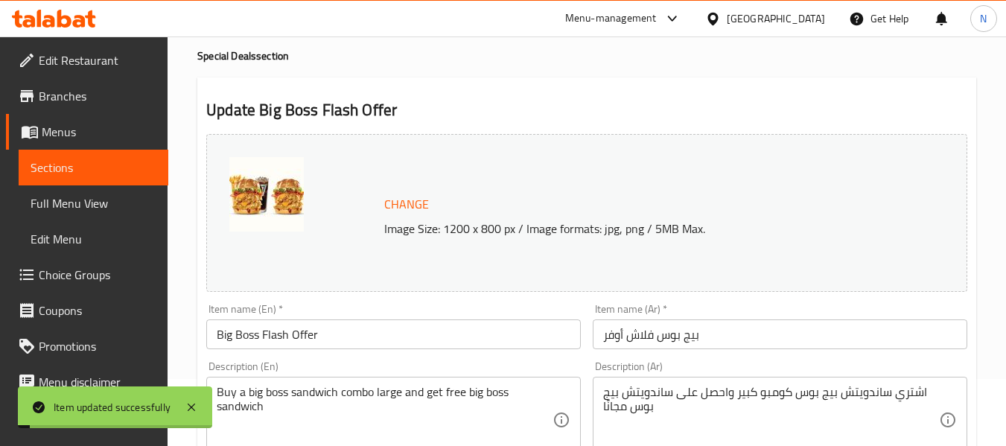
scroll to position [0, 0]
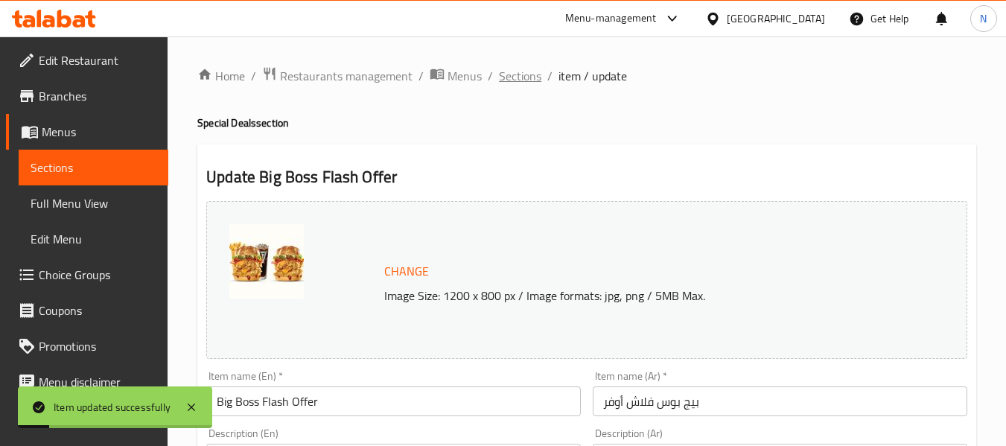
click at [517, 83] on span "Sections" at bounding box center [520, 76] width 42 height 18
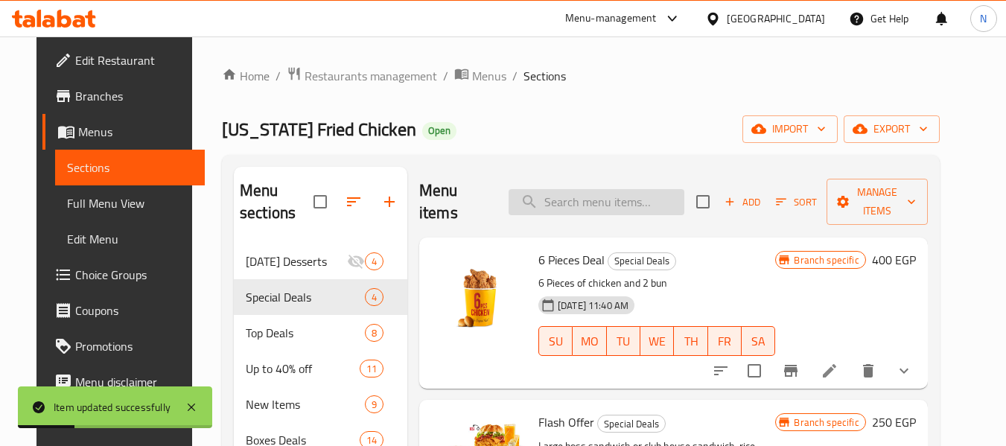
click at [622, 208] on input "search" at bounding box center [596, 202] width 176 height 26
paste input "Big Boss flash offer"
type input "Big Boss flash offer"
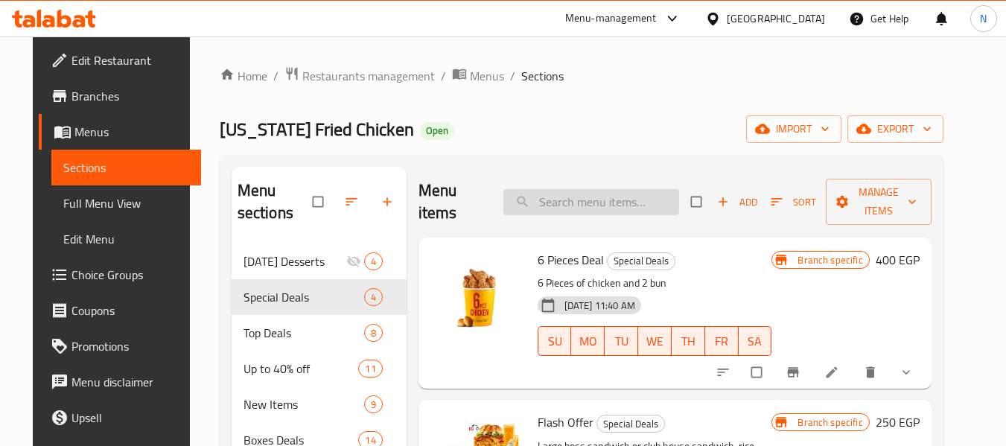
click at [589, 203] on input "search" at bounding box center [591, 202] width 176 height 26
paste input "Big Boss flash offer"
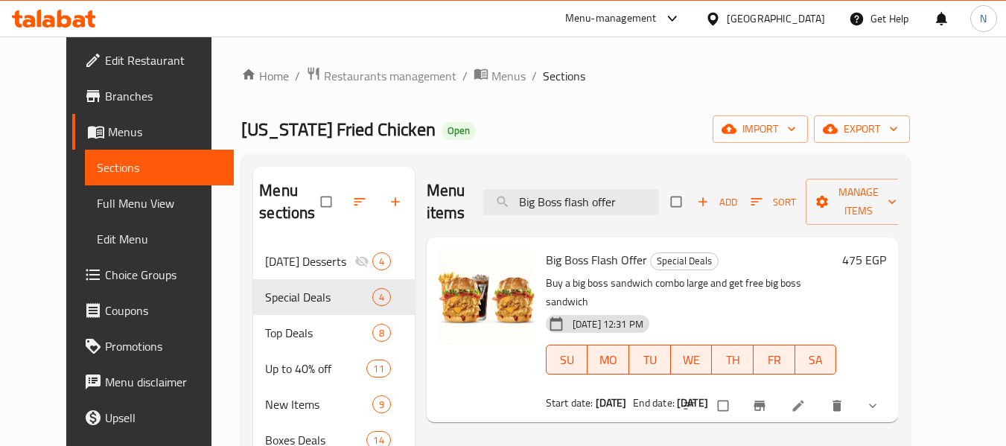
type input "Big Boss flash offer"
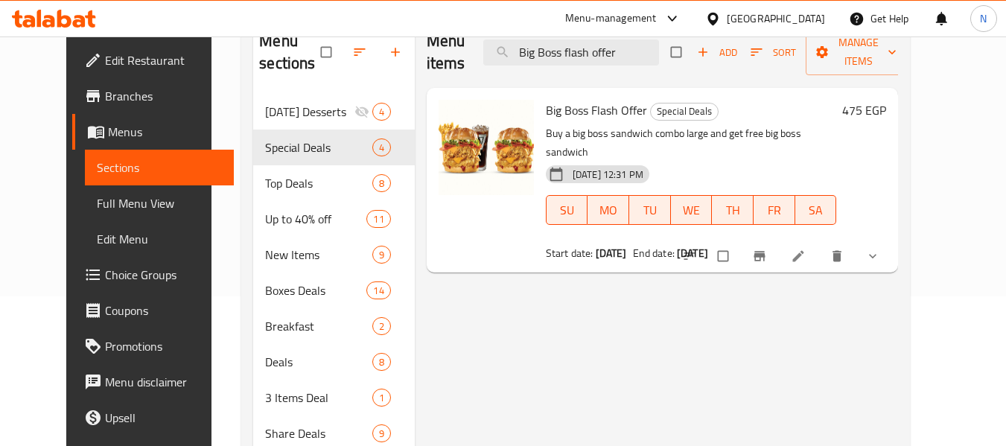
scroll to position [148, 0]
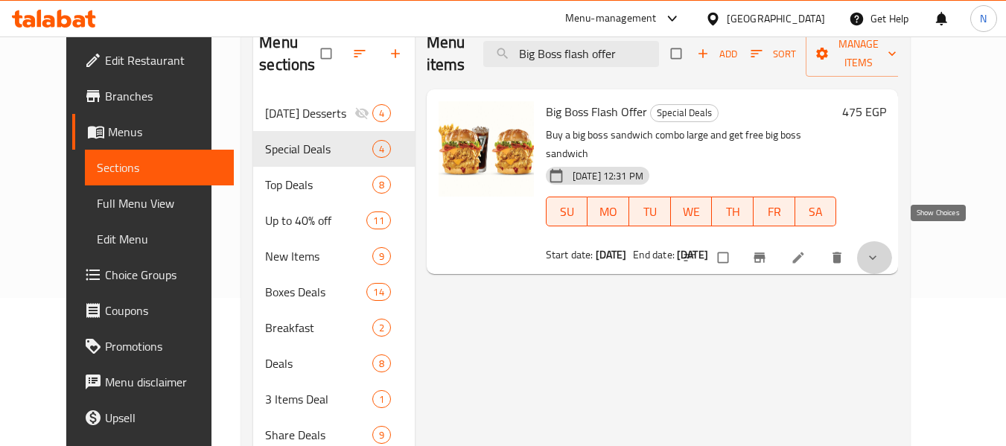
click at [880, 250] on icon "show more" at bounding box center [872, 257] width 15 height 15
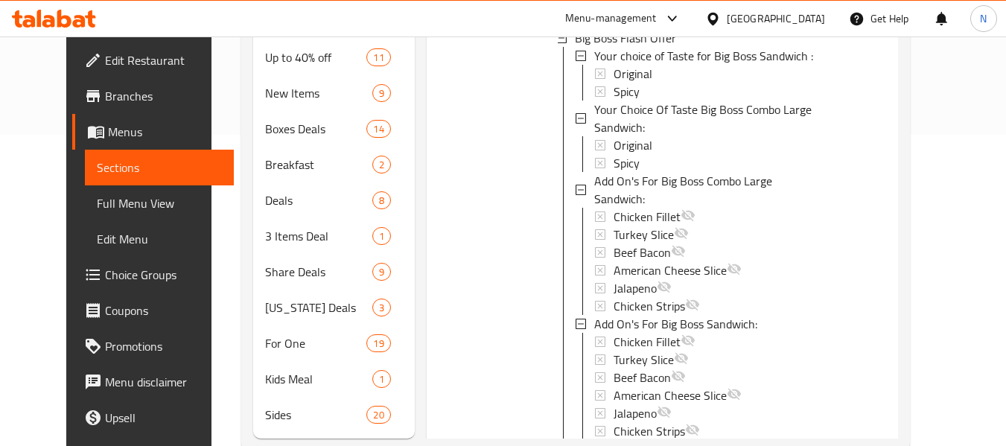
scroll to position [330, 0]
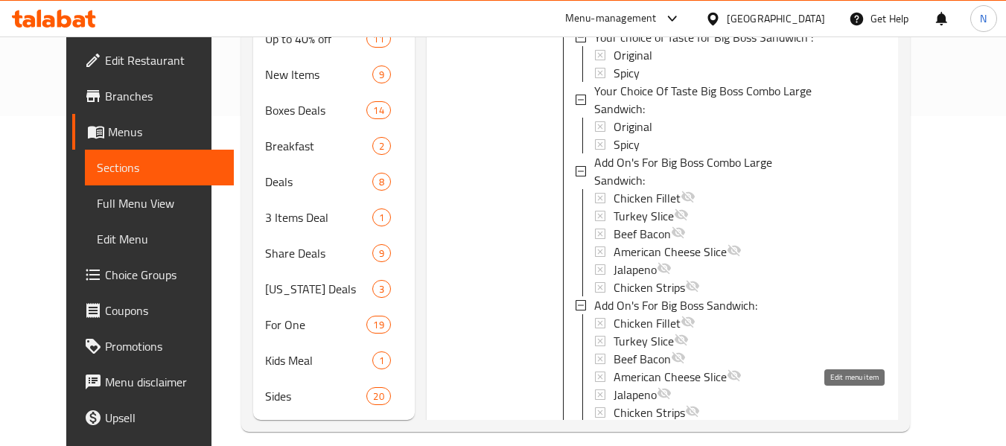
click at [805, 439] on icon at bounding box center [797, 446] width 15 height 15
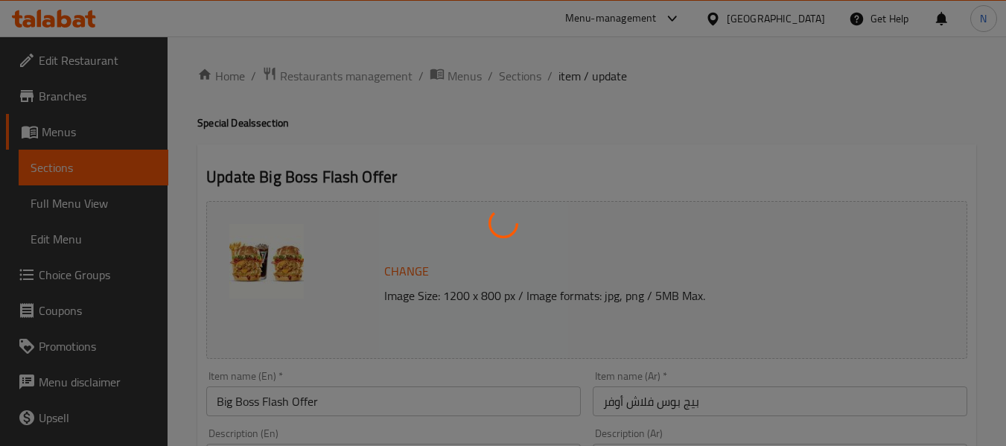
type input "اختيارك من الطعم لساندويتش البيج بوس :"
type input "1"
type input "اختيارك من الطعم لساندويتش البيج بوس كومبو لارج :"
type input "1"
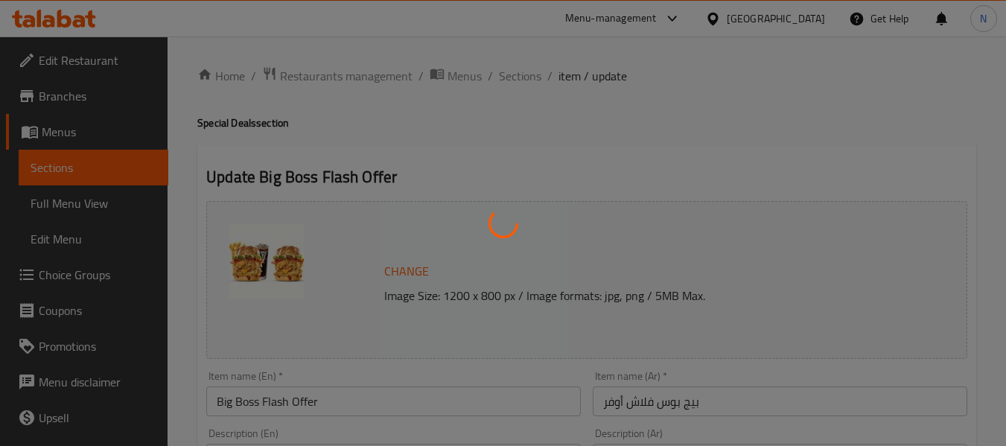
type input "1"
type input "الاضافات لساندوتش البيج بوس كومبو لارج:"
type input "0"
type input "الاضافات لساندوتش البيج بوس:"
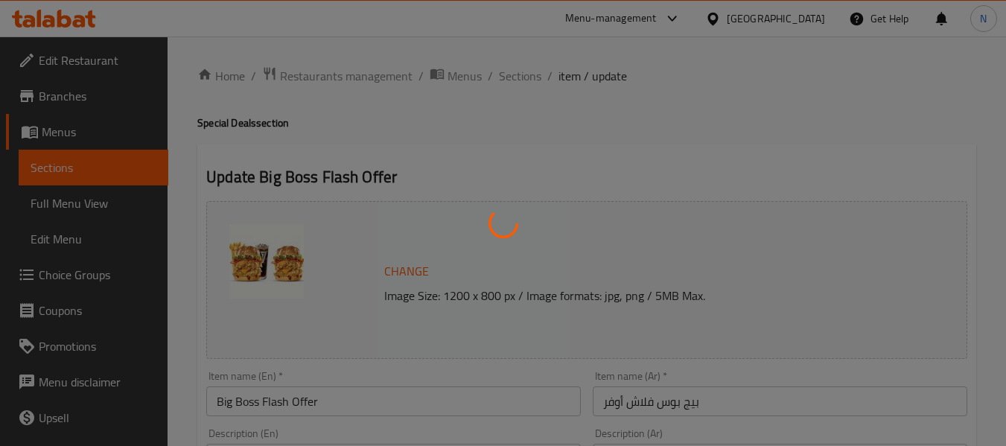
type input "0"
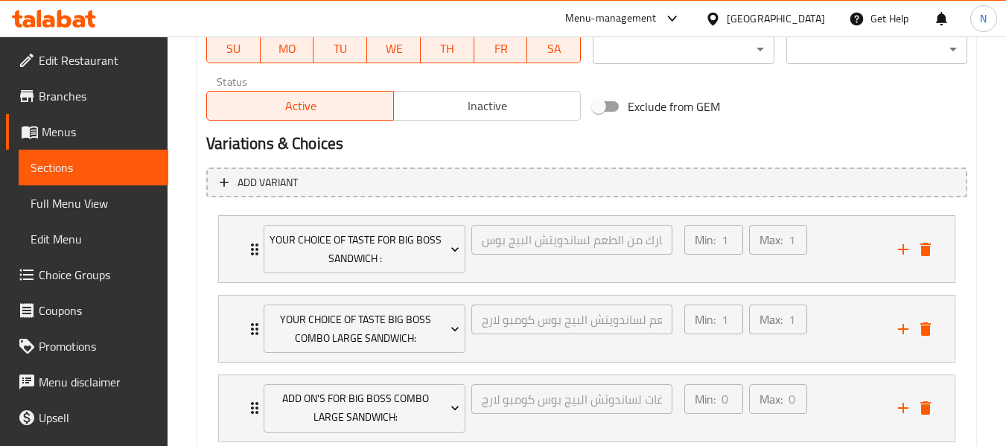
scroll to position [875, 0]
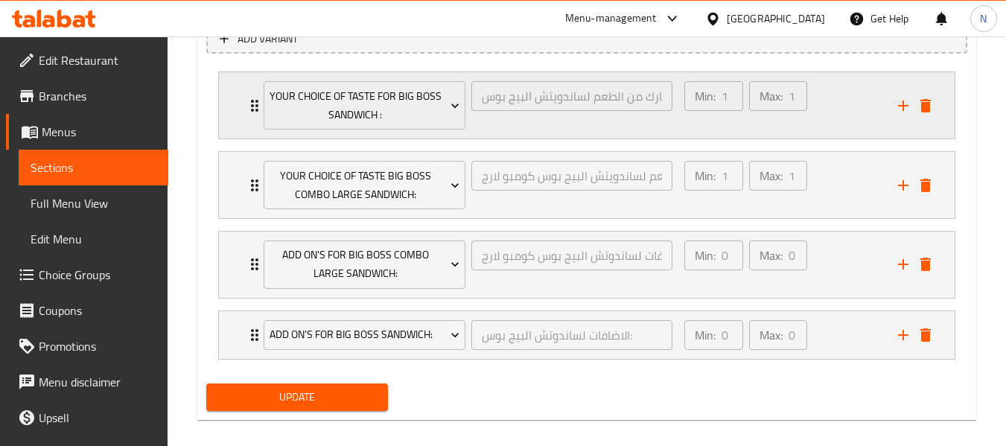
click at [812, 91] on div "Min: 1 ​ Max: 1 ​" at bounding box center [745, 105] width 134 height 60
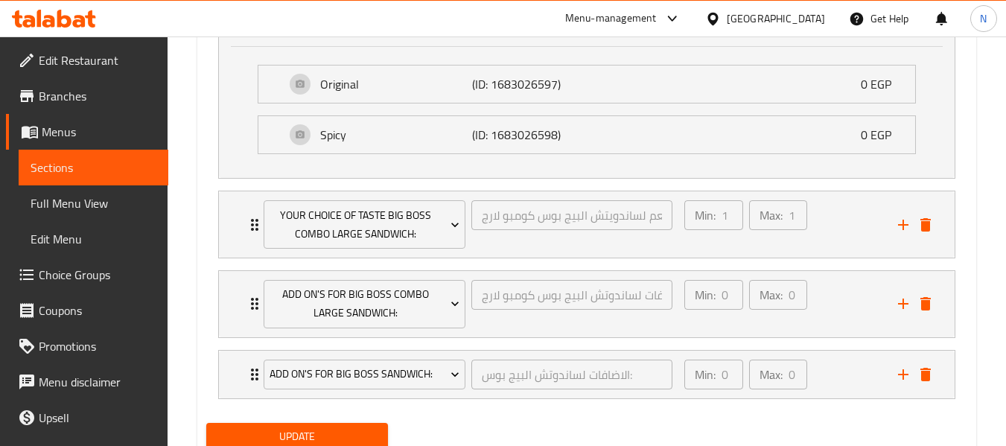
scroll to position [971, 0]
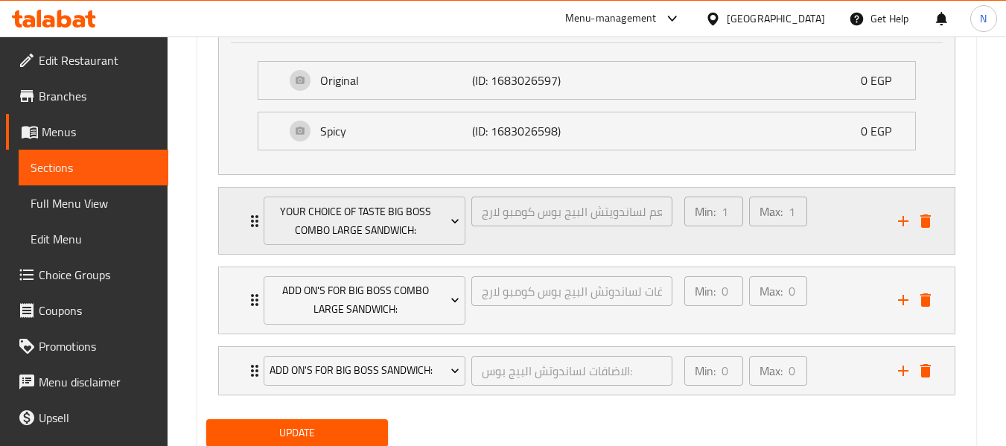
click at [830, 237] on div "Min: 1 ​ Max: 1 ​" at bounding box center [782, 221] width 214 height 66
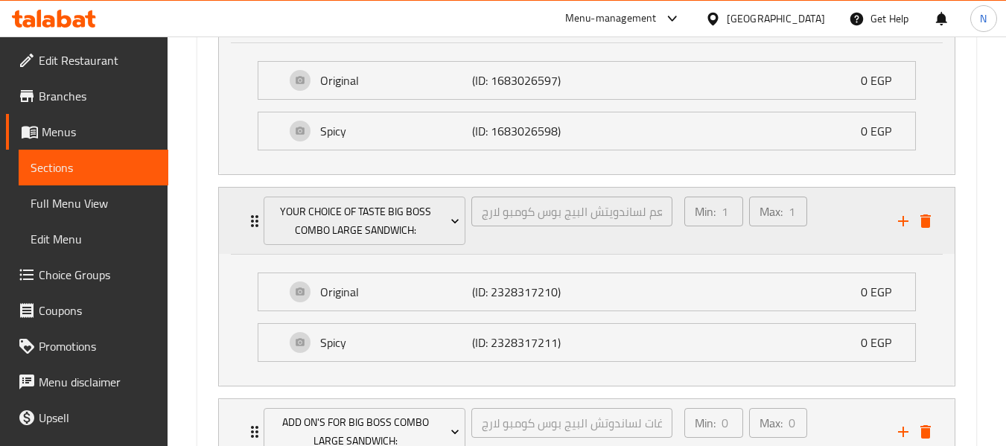
scroll to position [1011, 0]
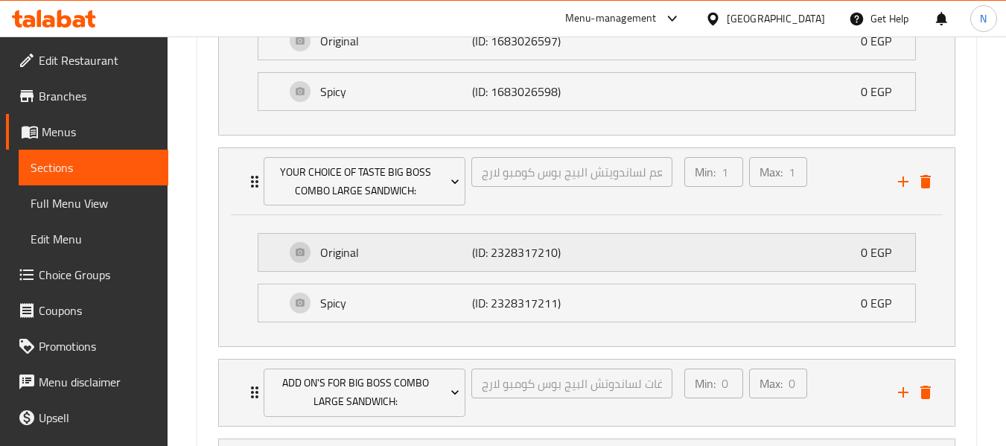
click at [814, 235] on div "Original (ID: 2328317210) 0 EGP" at bounding box center [591, 252] width 612 height 37
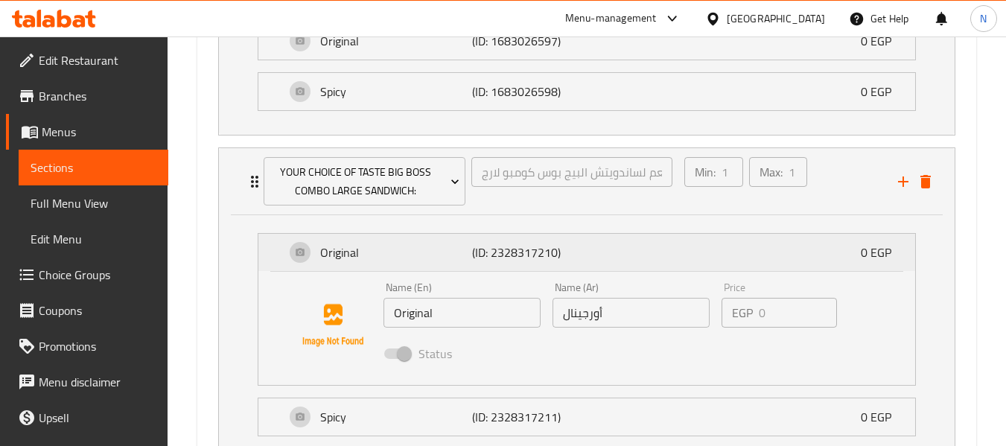
click at [814, 235] on div "Original (ID: 2328317210) 0 EGP" at bounding box center [591, 252] width 612 height 37
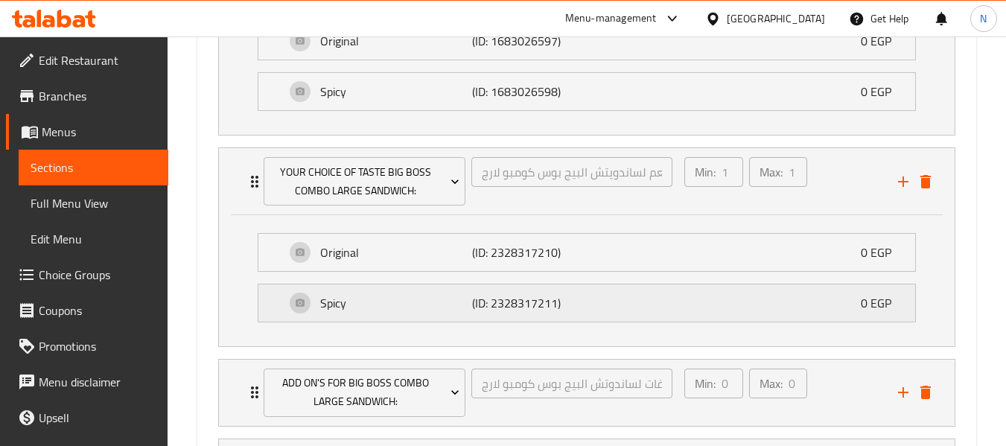
click at [751, 293] on div "Spicy (ID: 2328317211) 0 EGP" at bounding box center [591, 302] width 612 height 37
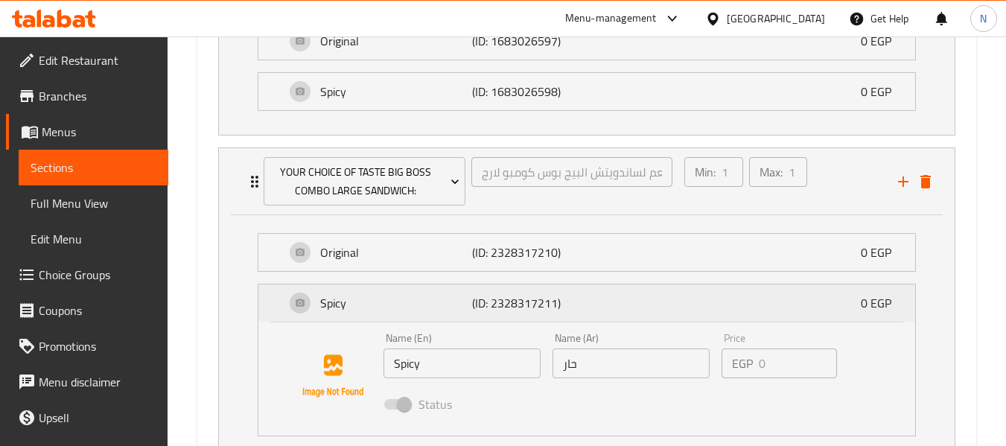
click at [751, 293] on div "Spicy (ID: 2328317211) 0 EGP" at bounding box center [591, 302] width 612 height 37
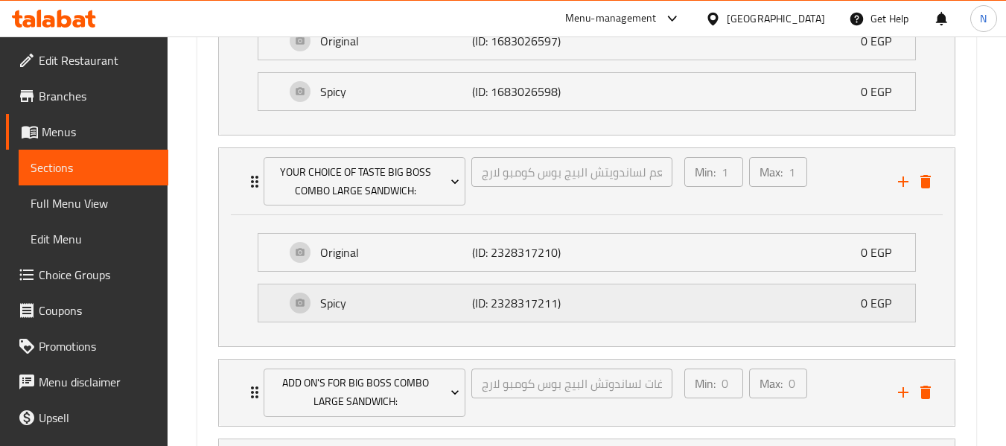
scroll to position [1154, 0]
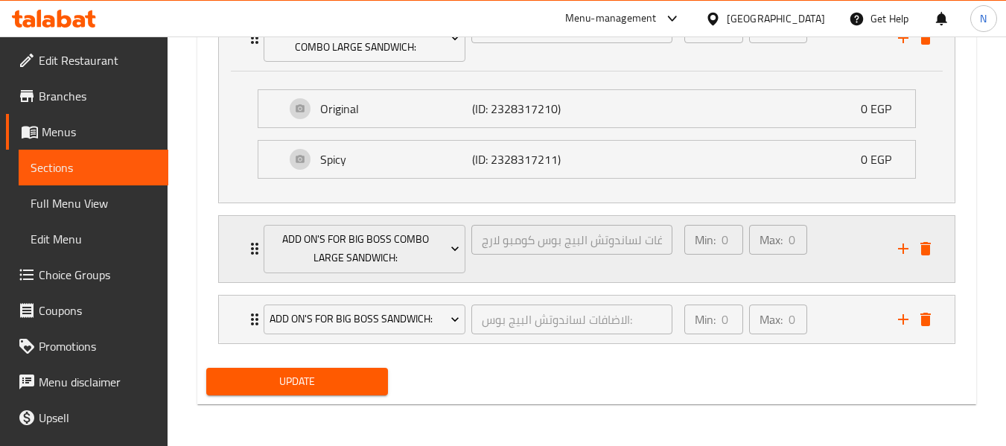
click at [808, 275] on div "Max: 0 ​" at bounding box center [778, 249] width 64 height 54
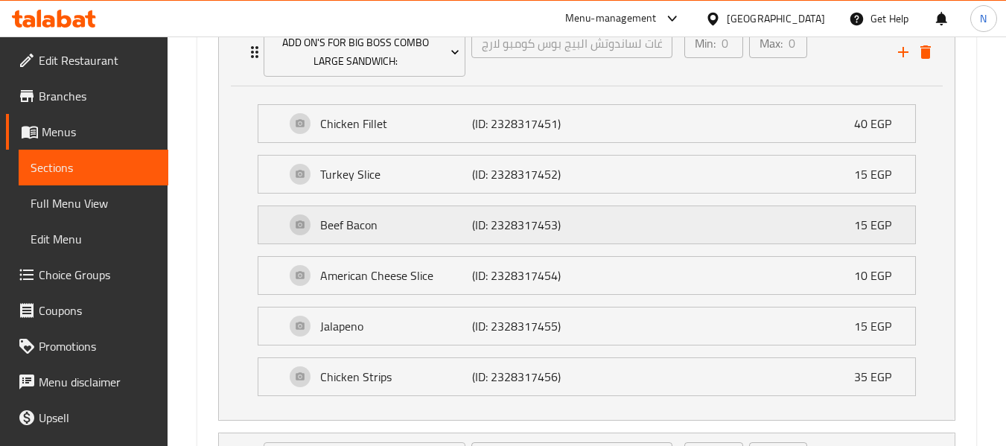
scroll to position [1352, 0]
click at [713, 130] on div "Chicken Fillet (ID: 2328317451) 40 EGP" at bounding box center [591, 122] width 612 height 37
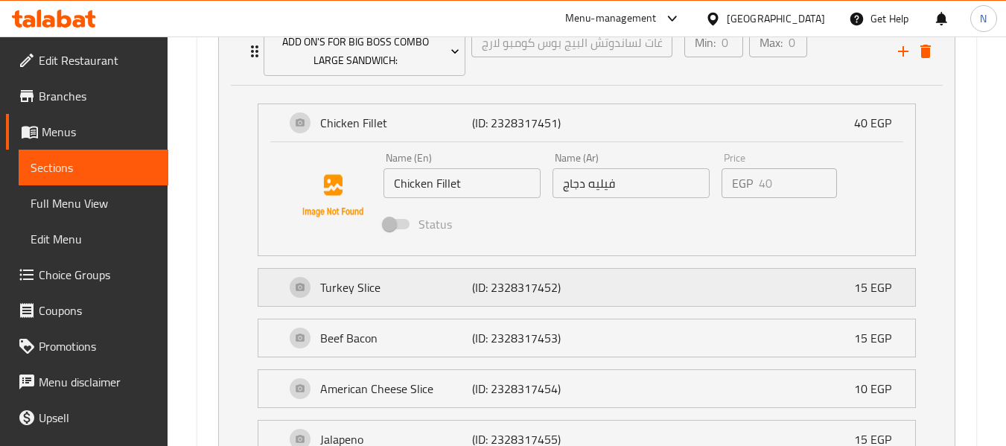
scroll to position [1602, 0]
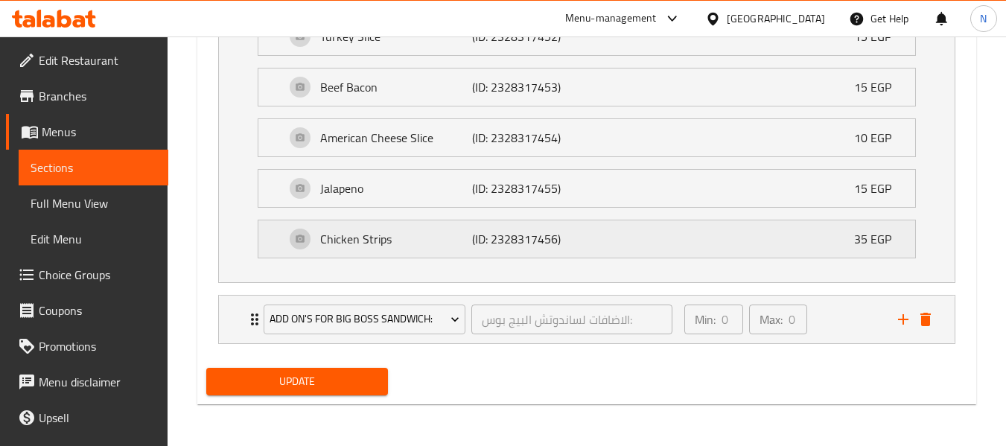
click at [645, 256] on div "Chicken Strips (ID: 2328317456) 35 EGP" at bounding box center [591, 238] width 612 height 37
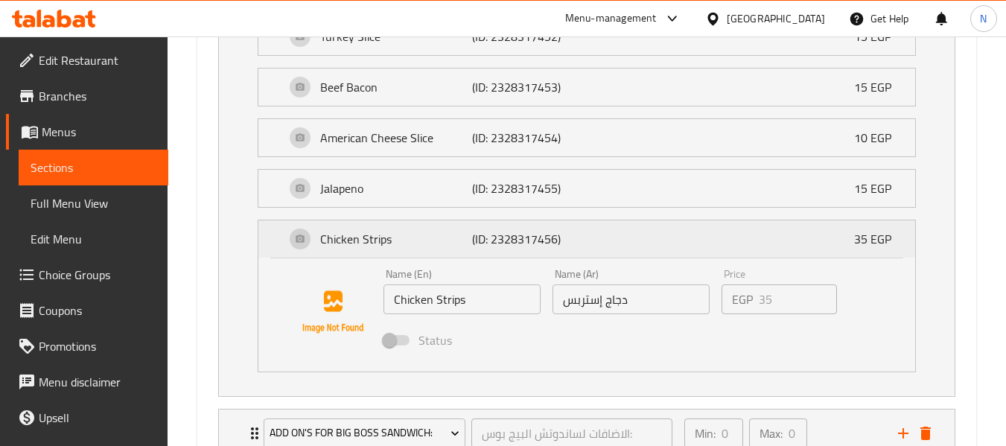
scroll to position [1716, 0]
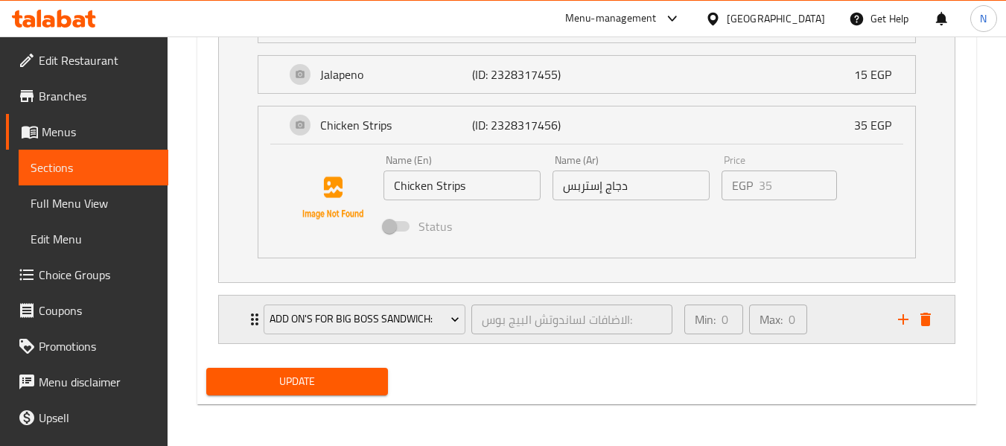
click at [826, 330] on div "Min: 0 ​ Max: 0 ​" at bounding box center [782, 319] width 214 height 48
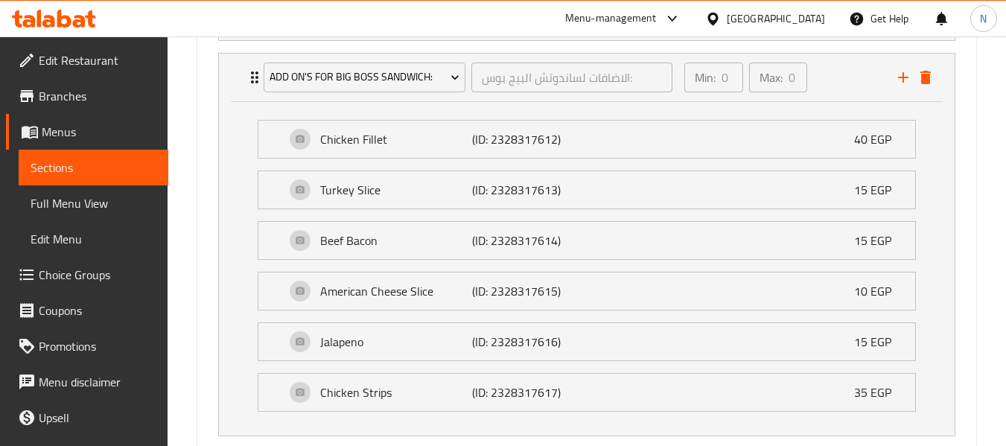
scroll to position [2051, 0]
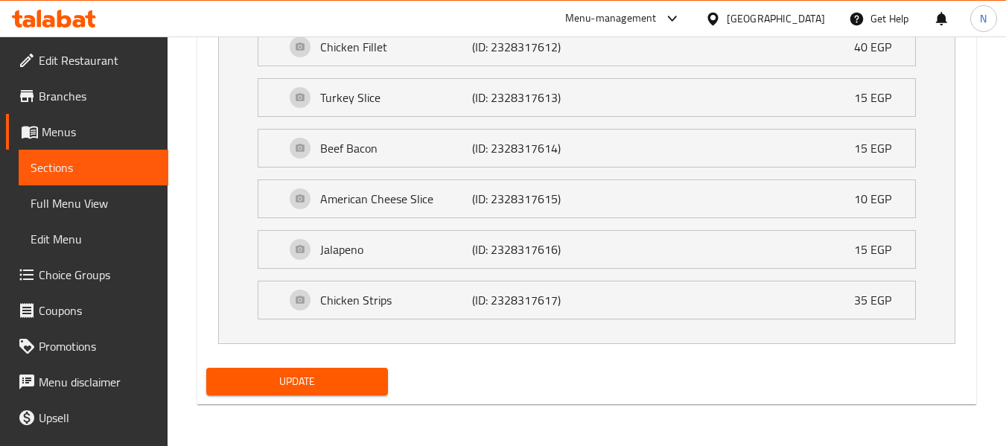
click at [641, 268] on div "Jalapeno (ID: 2328317616) 15 EGP Name (En) Jalapeno Name (En) Name (Ar) فلفل ها…" at bounding box center [587, 249] width 658 height 39
click at [641, 263] on div "Jalapeno (ID: 2328317616) 15 EGP" at bounding box center [591, 249] width 612 height 37
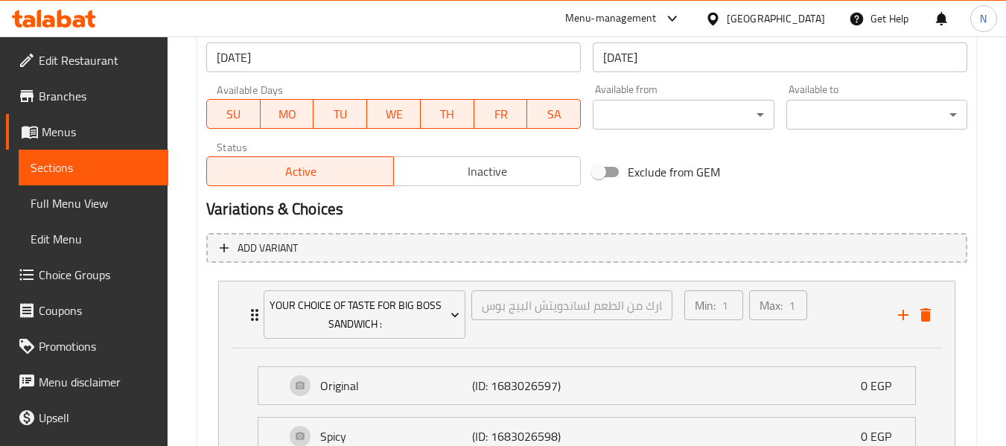
scroll to position [0, 0]
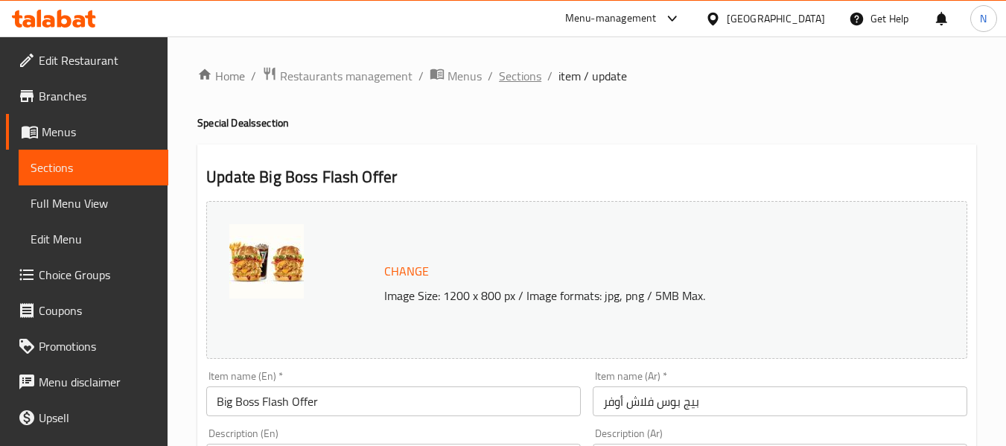
click at [532, 81] on span "Sections" at bounding box center [520, 76] width 42 height 18
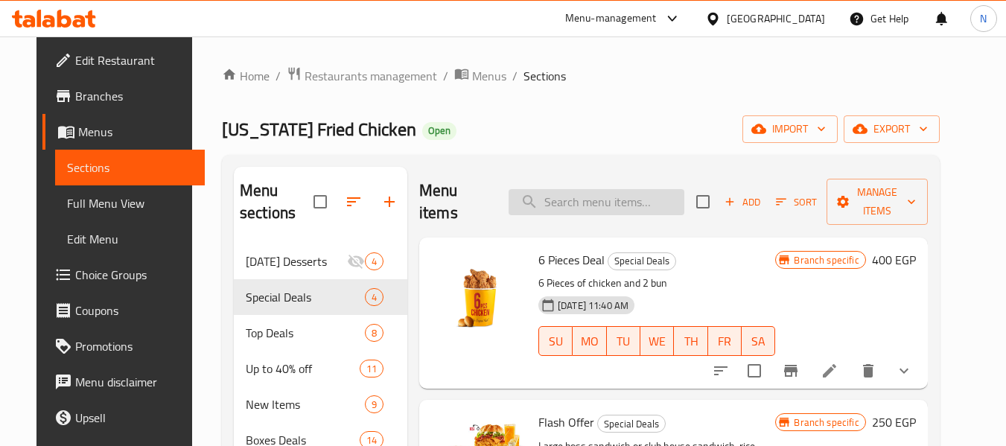
click at [617, 206] on input "search" at bounding box center [596, 202] width 176 height 26
paste input "Big Boss flash offer"
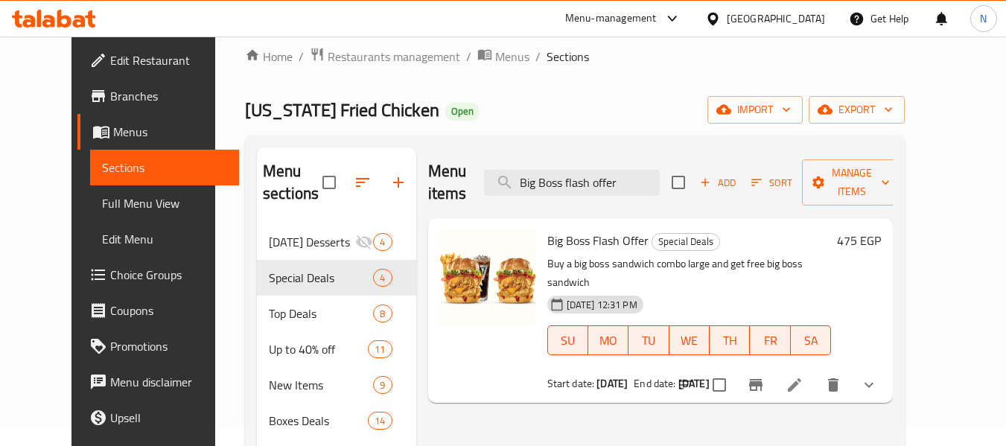
scroll to position [21, 0]
type input "Big Boss flash offer"
